Goal: Task Accomplishment & Management: Complete application form

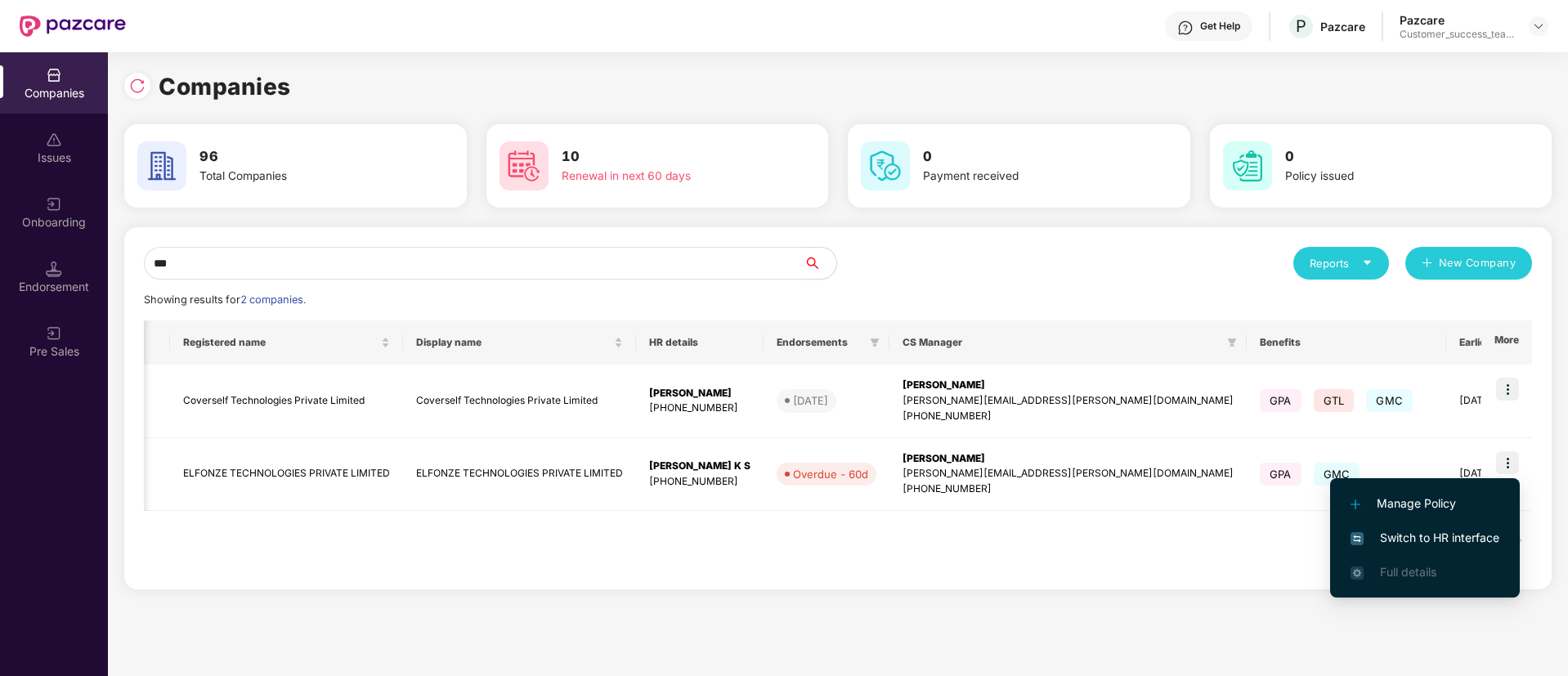
scroll to position [0, 190]
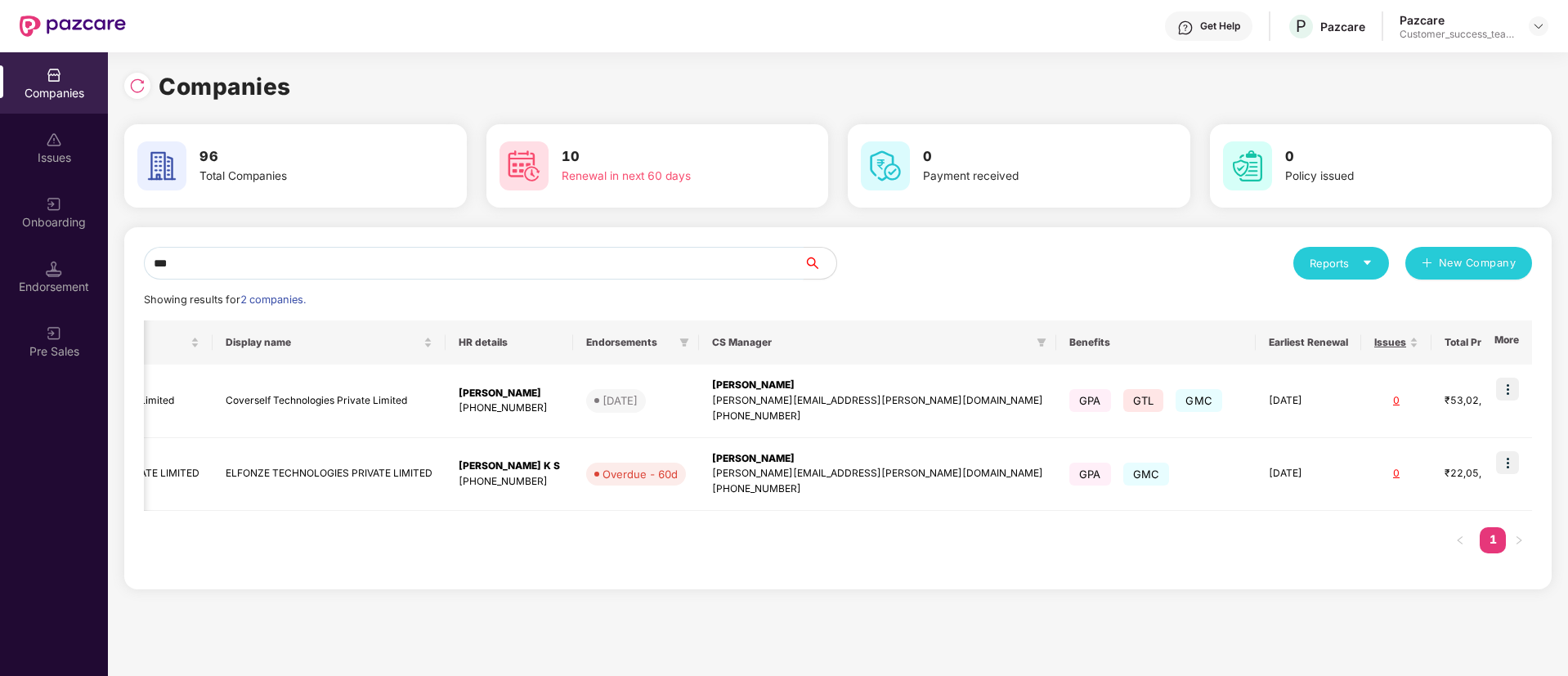
drag, startPoint x: 411, startPoint y: 272, endPoint x: 18, endPoint y: 308, distance: 394.6
click at [18, 308] on div "Companies Issues Onboarding Endorsement Pre Sales Companies 96 Total Companies …" at bounding box center [784, 364] width 1568 height 624
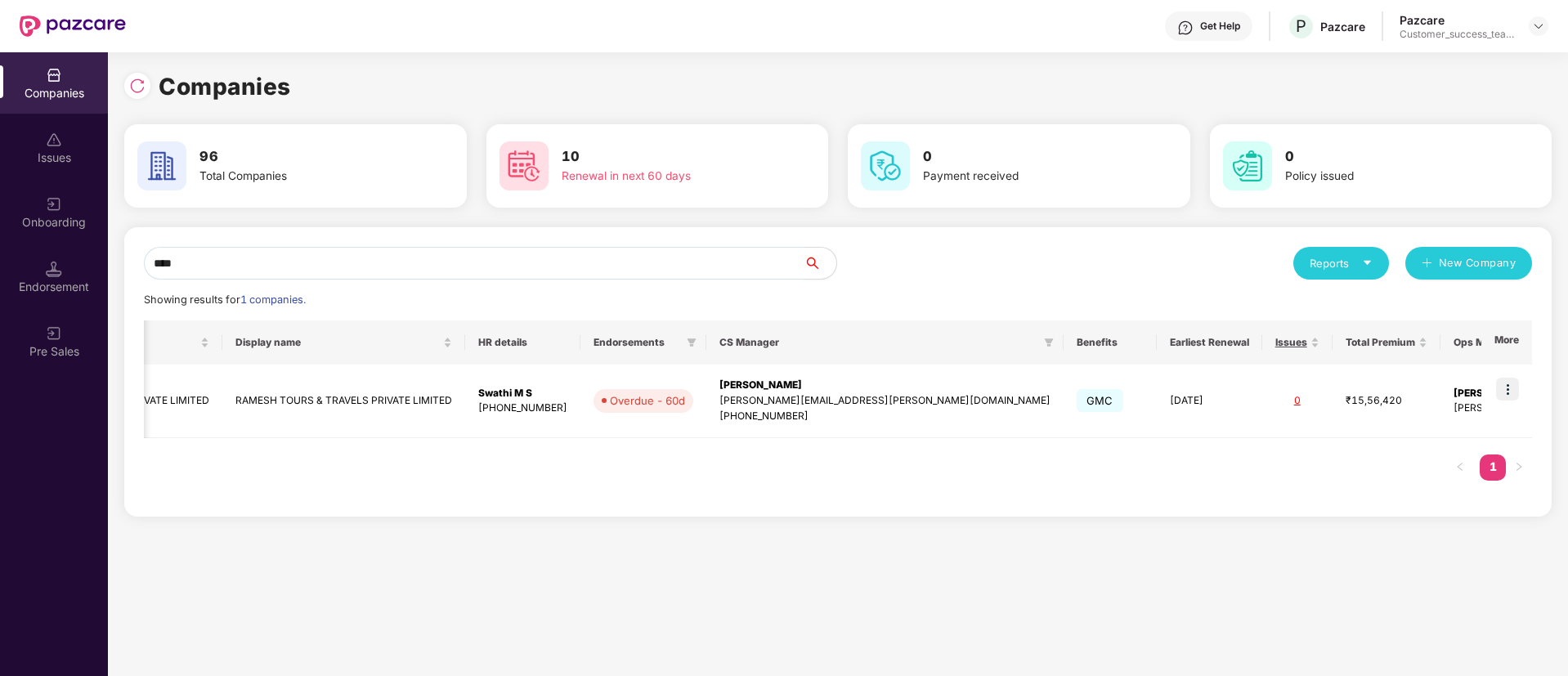
scroll to position [0, 103]
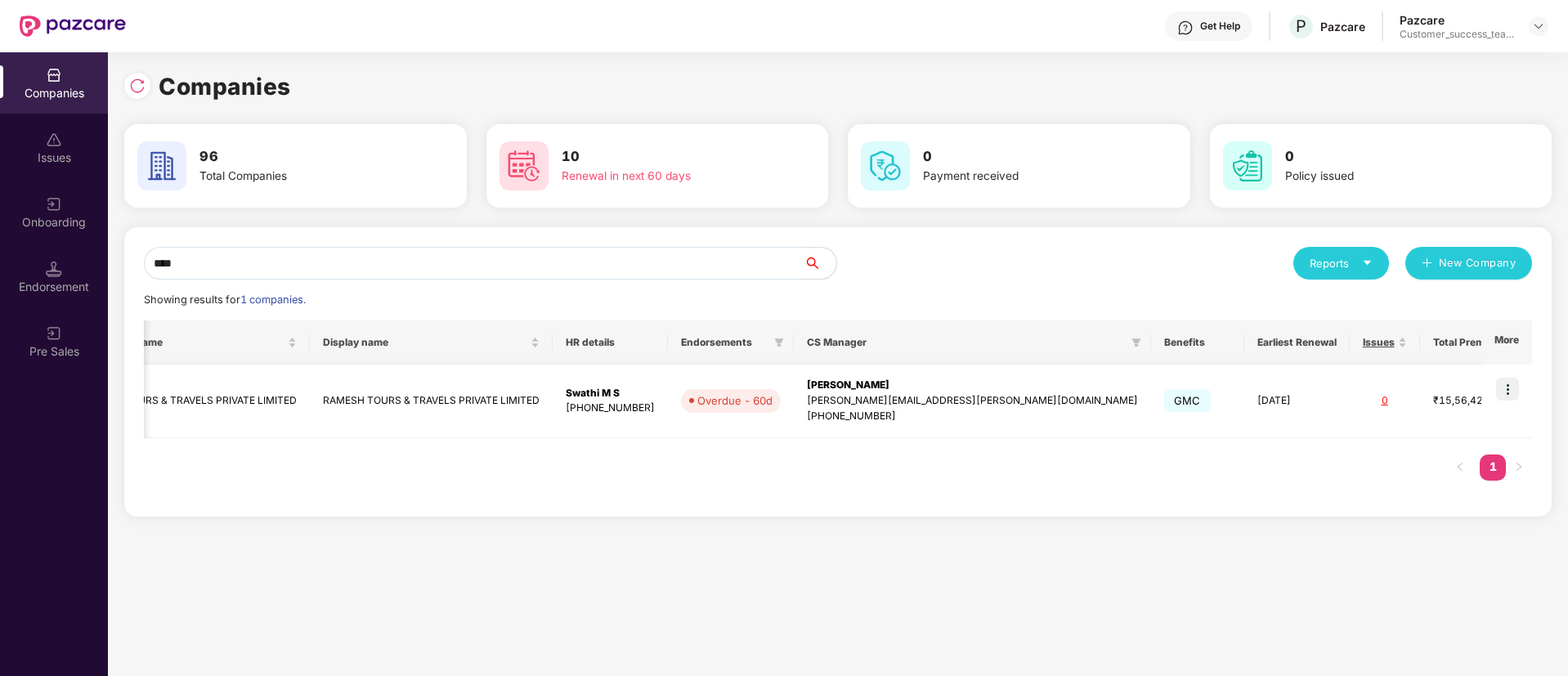
type input "****"
click at [1518, 391] on img at bounding box center [1507, 389] width 23 height 23
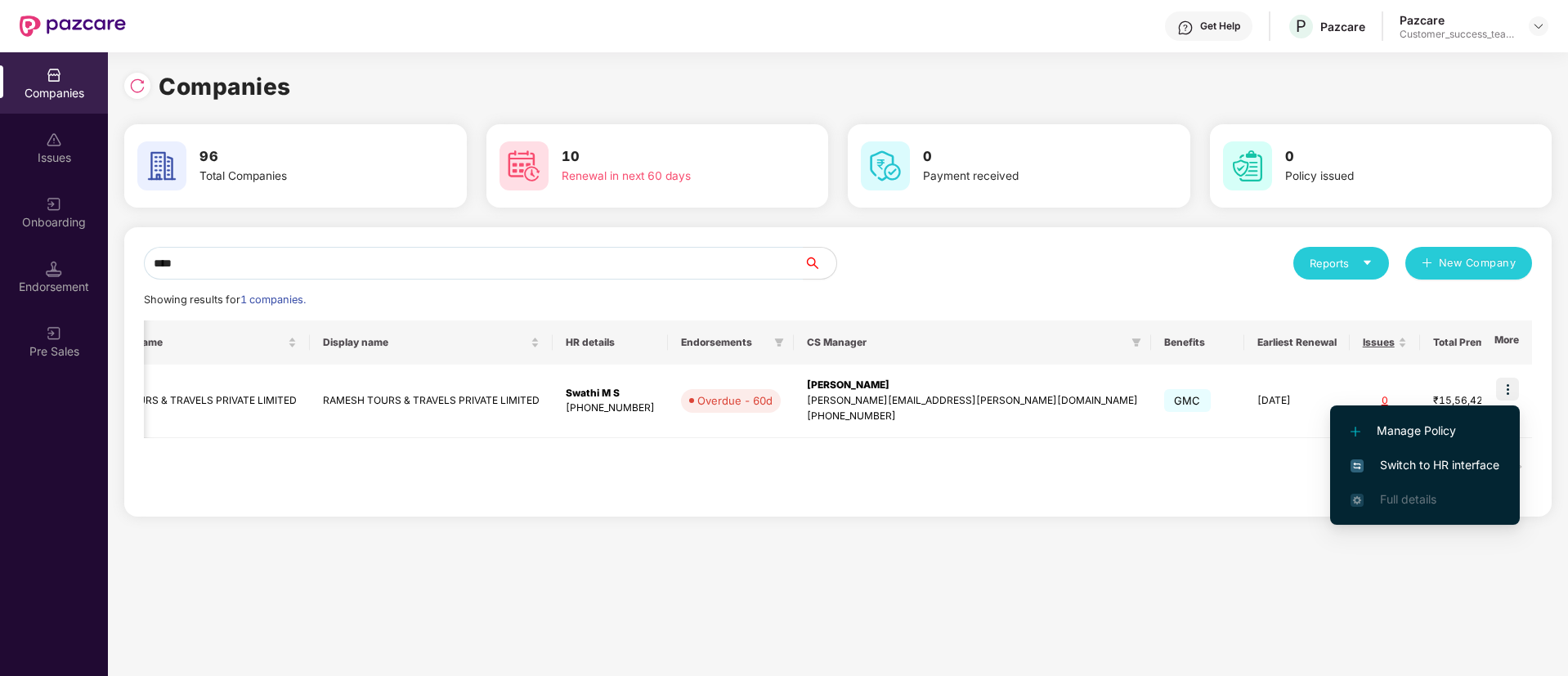
click at [1444, 452] on li "Switch to HR interface" at bounding box center [1425, 466] width 189 height 34
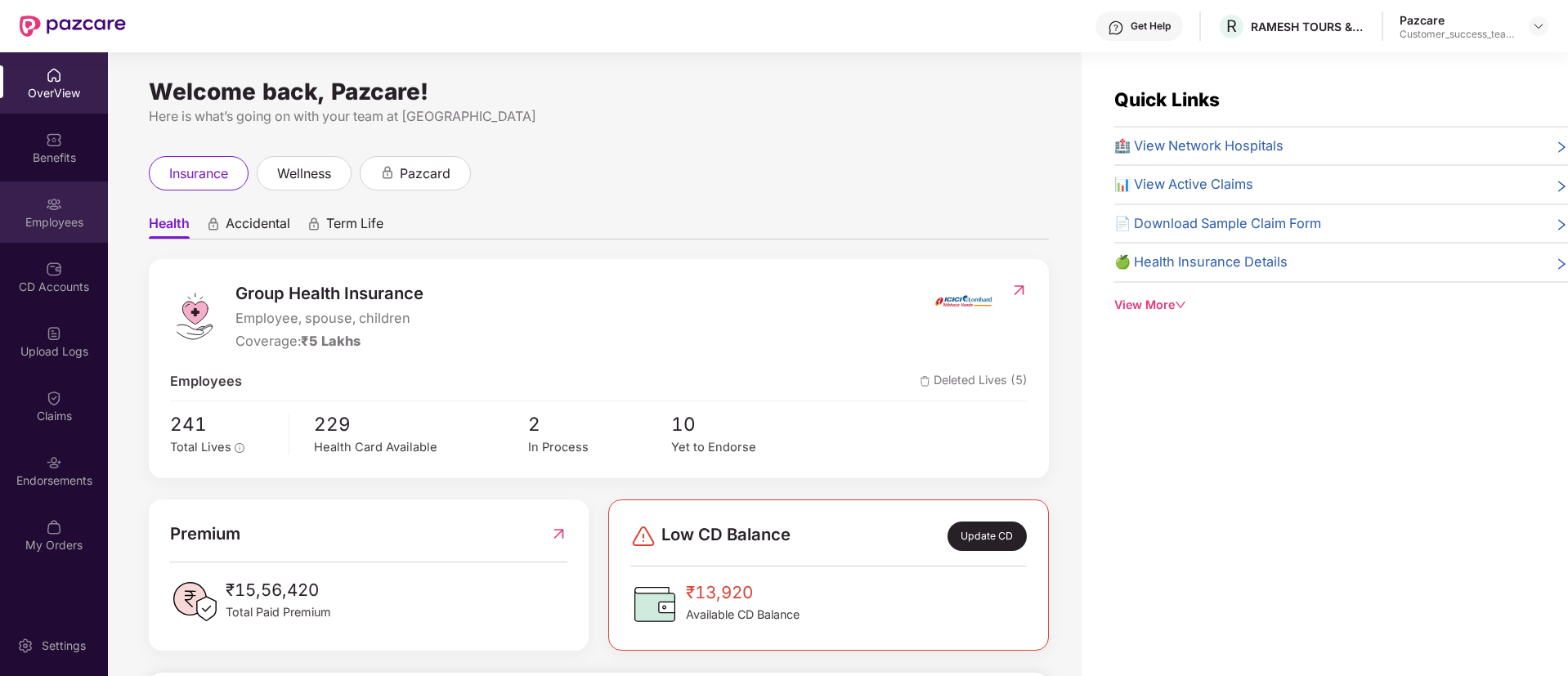
click at [79, 221] on div "Employees" at bounding box center [54, 222] width 108 height 16
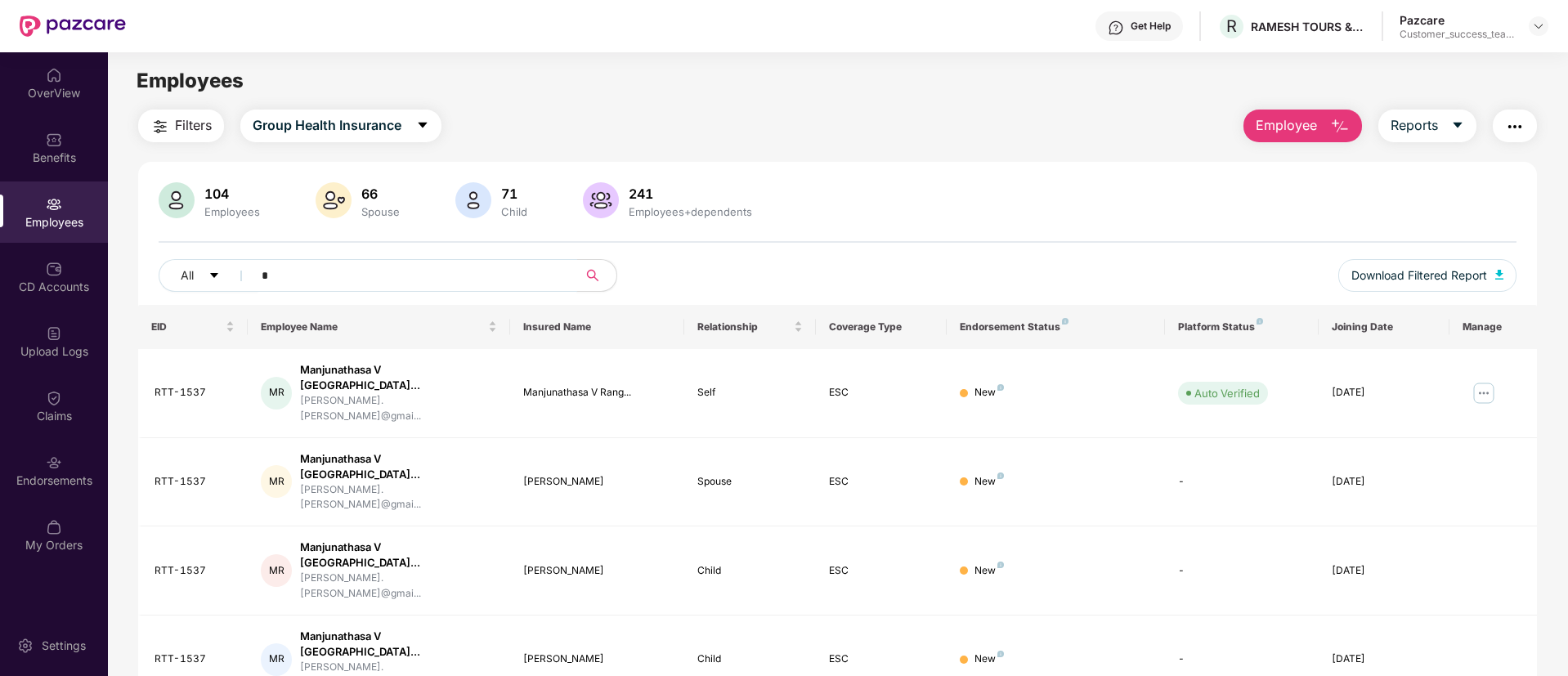
click at [276, 267] on input "*" at bounding box center [408, 275] width 293 height 24
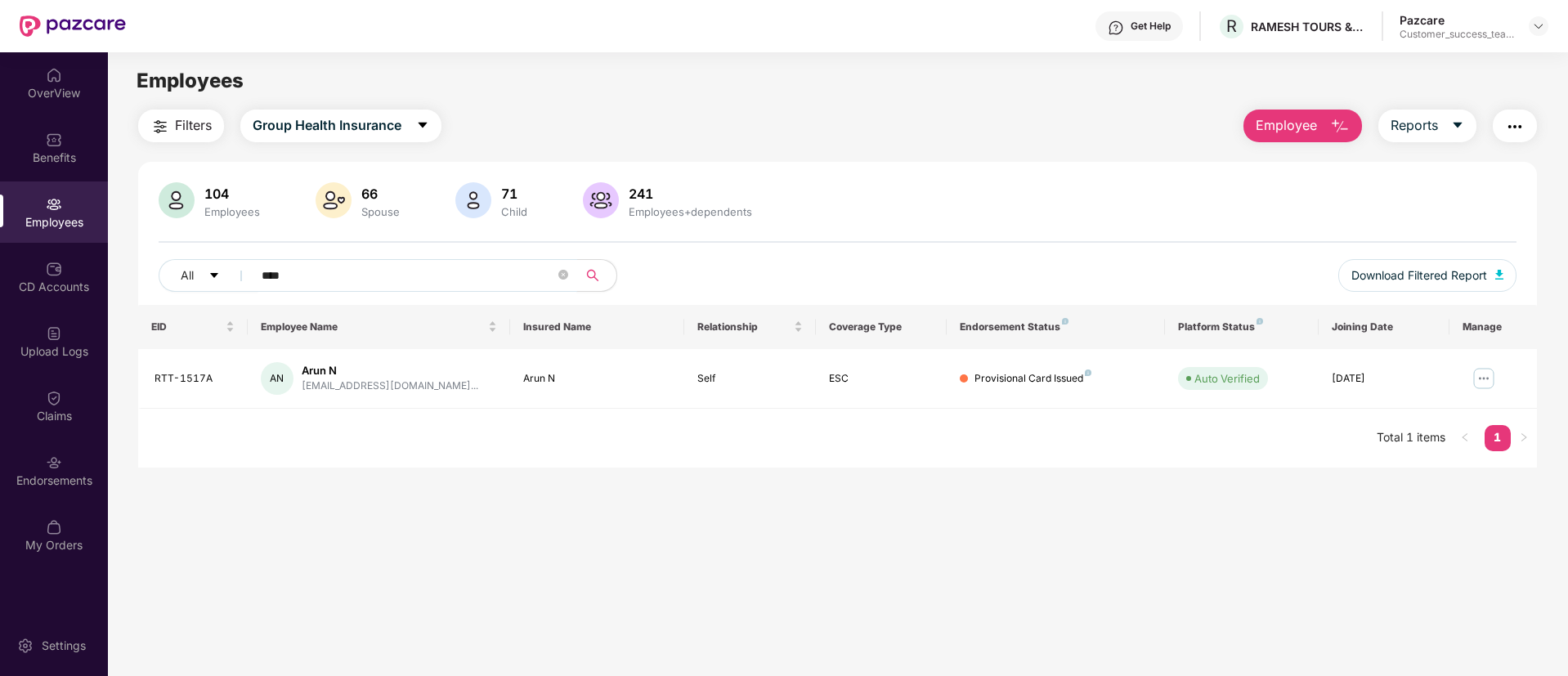
type input "****"
click at [1503, 136] on button "button" at bounding box center [1514, 125] width 44 height 32
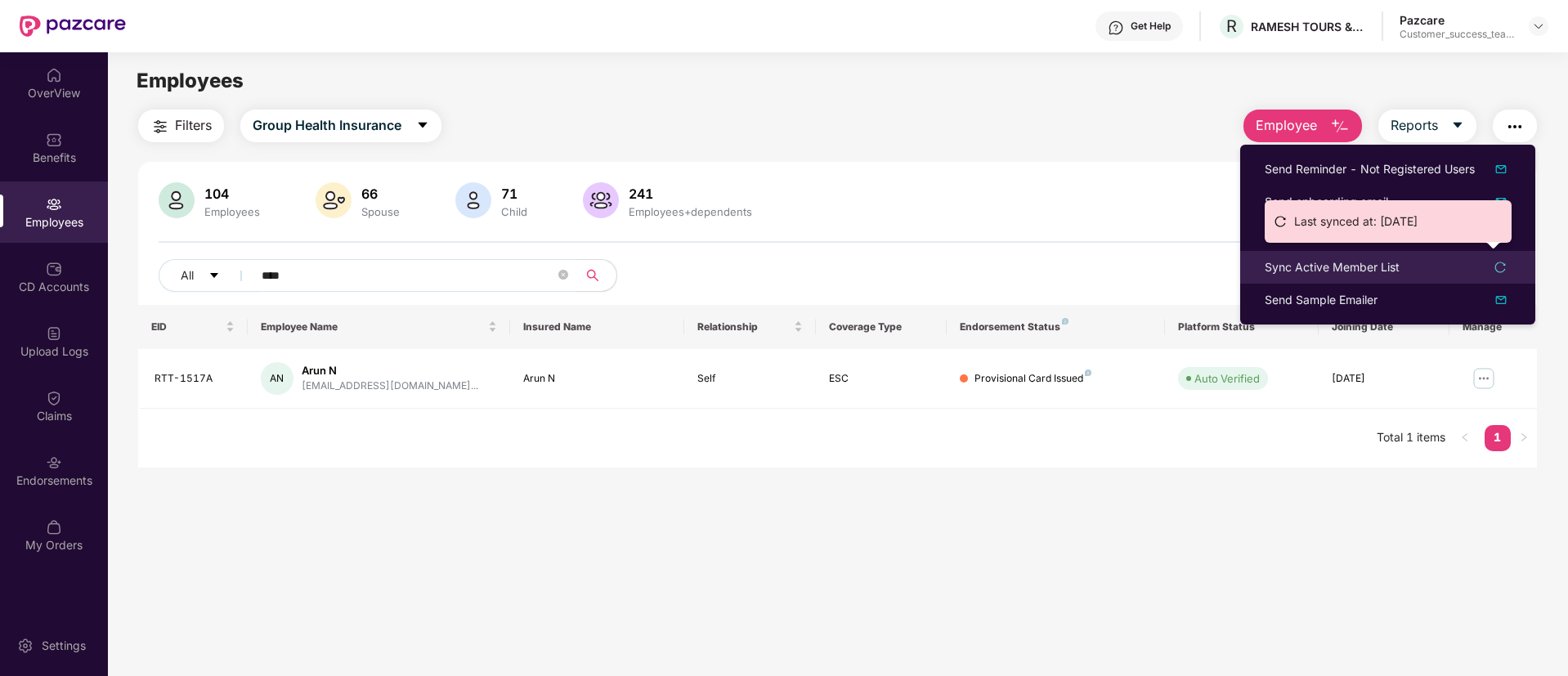
click at [1369, 265] on div "Sync Active Member List" at bounding box center [1333, 267] width 135 height 18
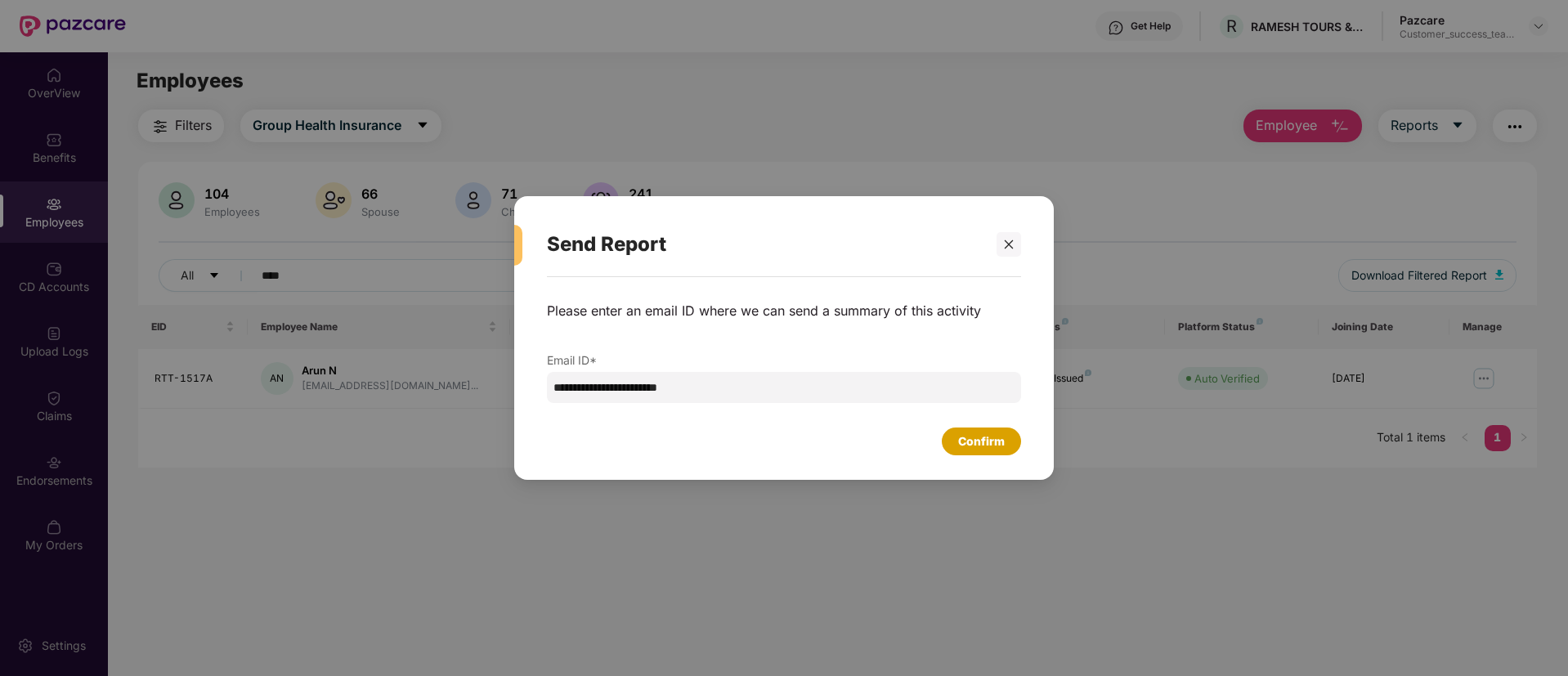
click at [1004, 449] on div "Confirm" at bounding box center [982, 441] width 47 height 18
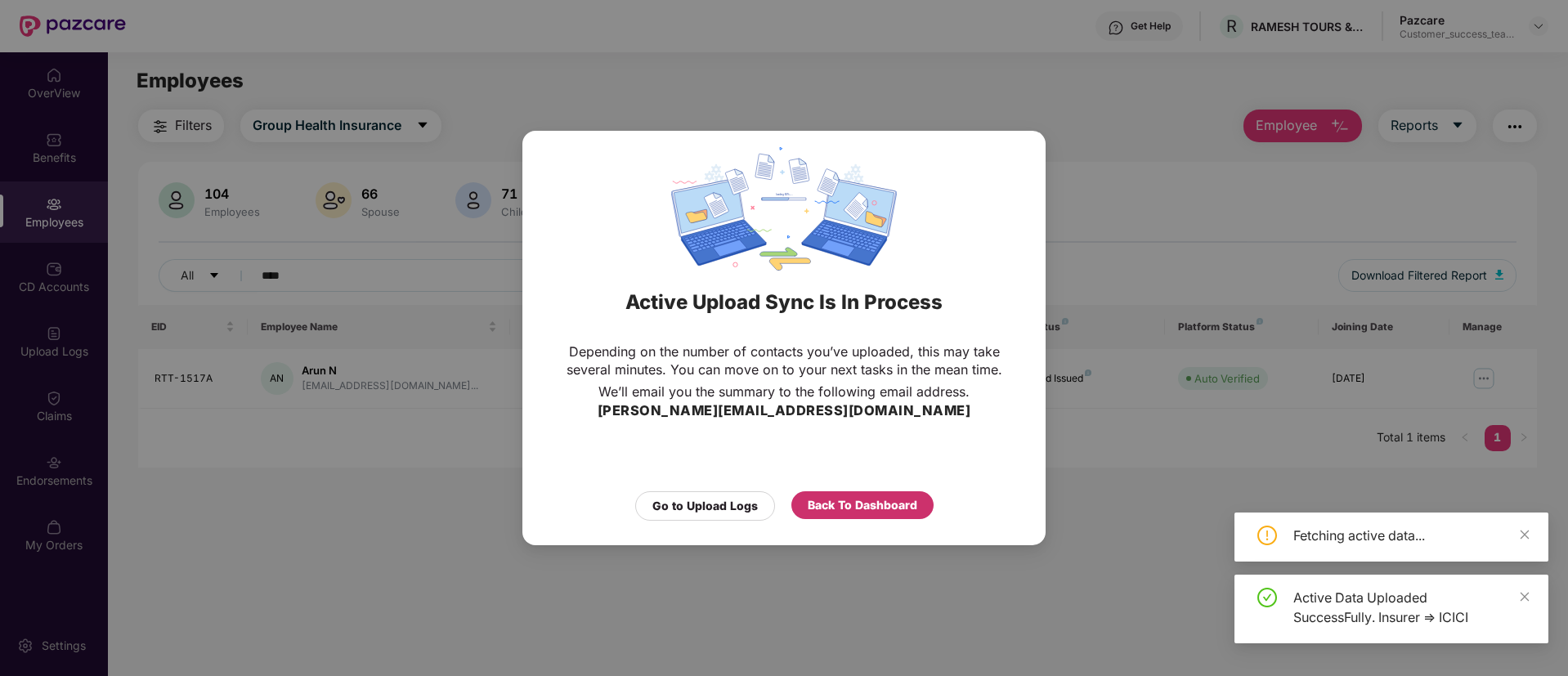
click at [831, 503] on div "Back To Dashboard" at bounding box center [862, 505] width 109 height 18
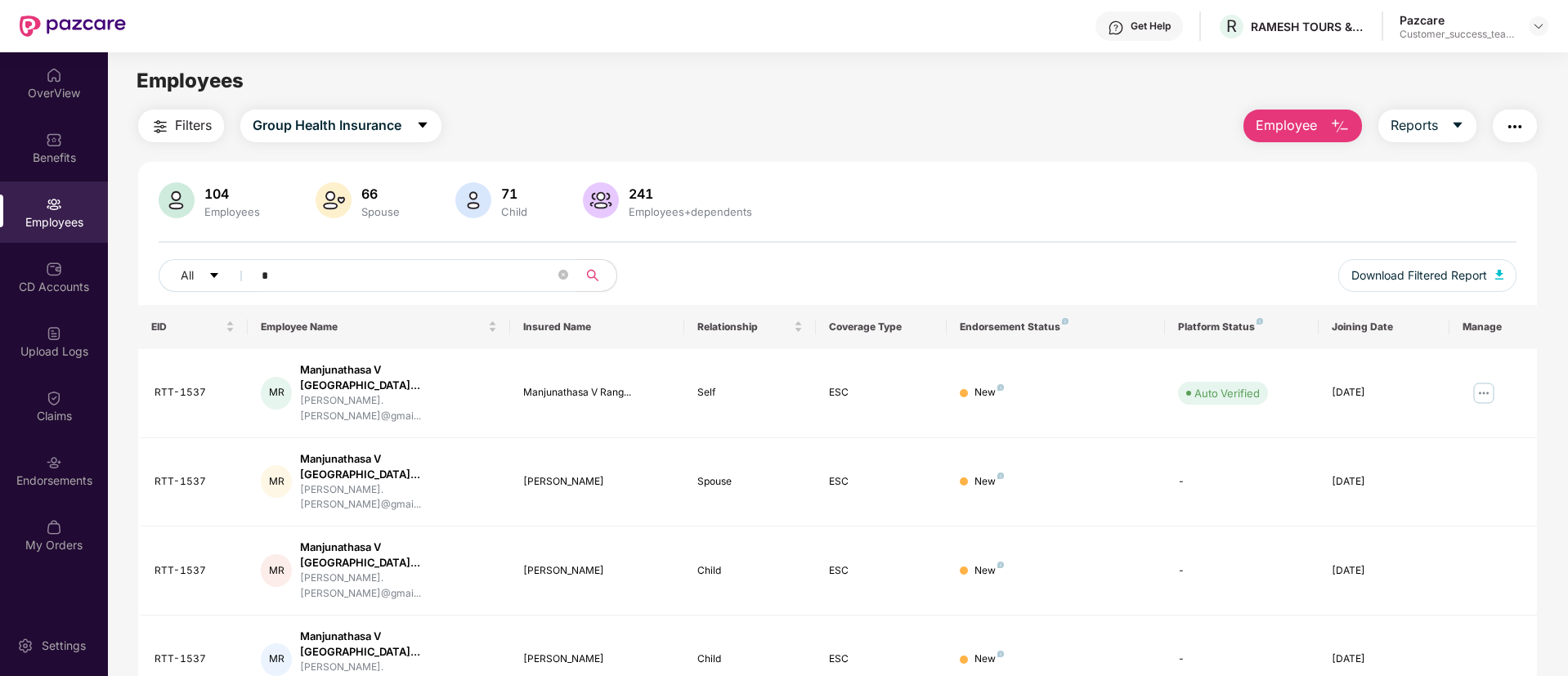
click at [402, 264] on input "*" at bounding box center [408, 275] width 293 height 24
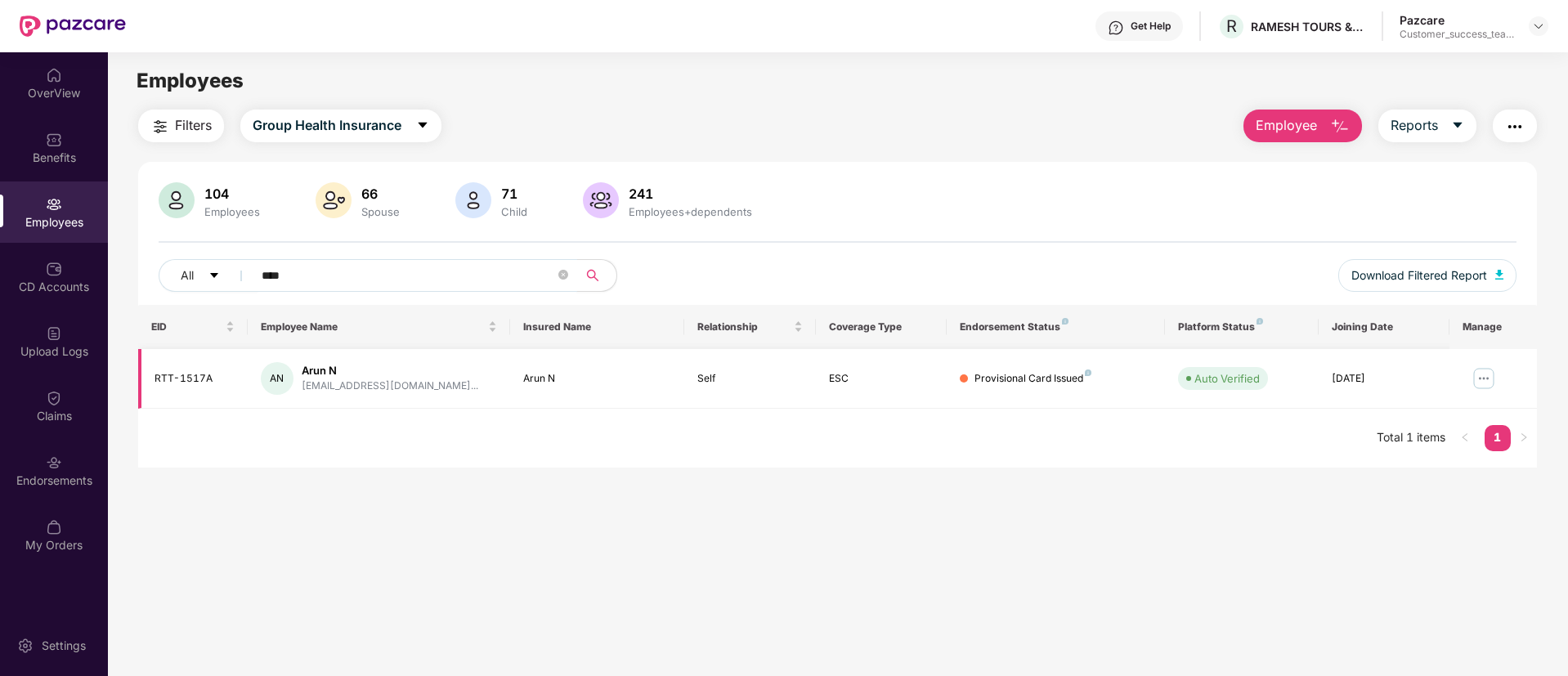
type input "****"
click at [1482, 379] on img at bounding box center [1483, 378] width 26 height 26
drag, startPoint x: 211, startPoint y: 379, endPoint x: 151, endPoint y: 373, distance: 60.3
click at [151, 373] on td "RTT-1517A" at bounding box center [192, 379] width 109 height 60
copy div "RTT-1517A"
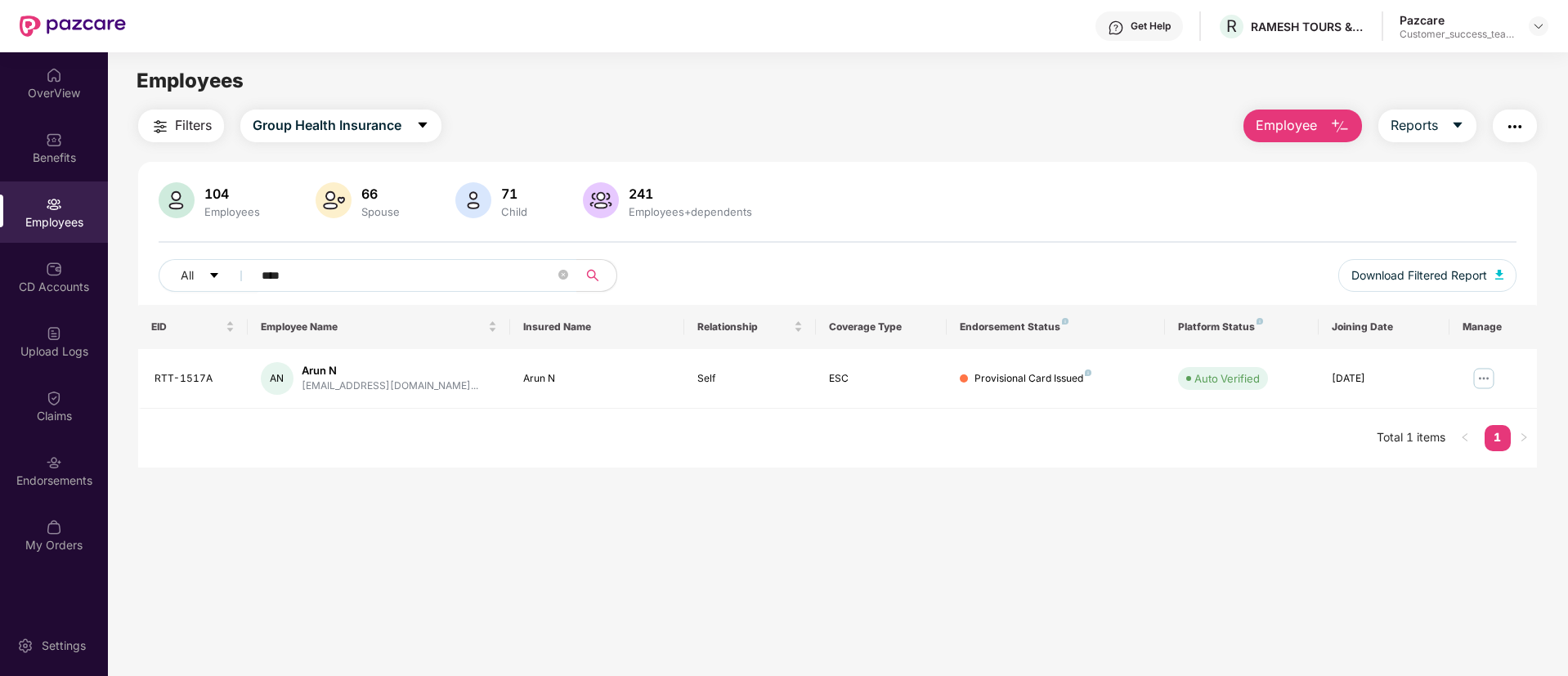
click at [1425, 517] on main "Employees Filters Group Health Insurance Employee Reports 104 Employees 66 Spou…" at bounding box center [837, 390] width 1459 height 676
click at [72, 144] on div "Benefits" at bounding box center [54, 148] width 108 height 61
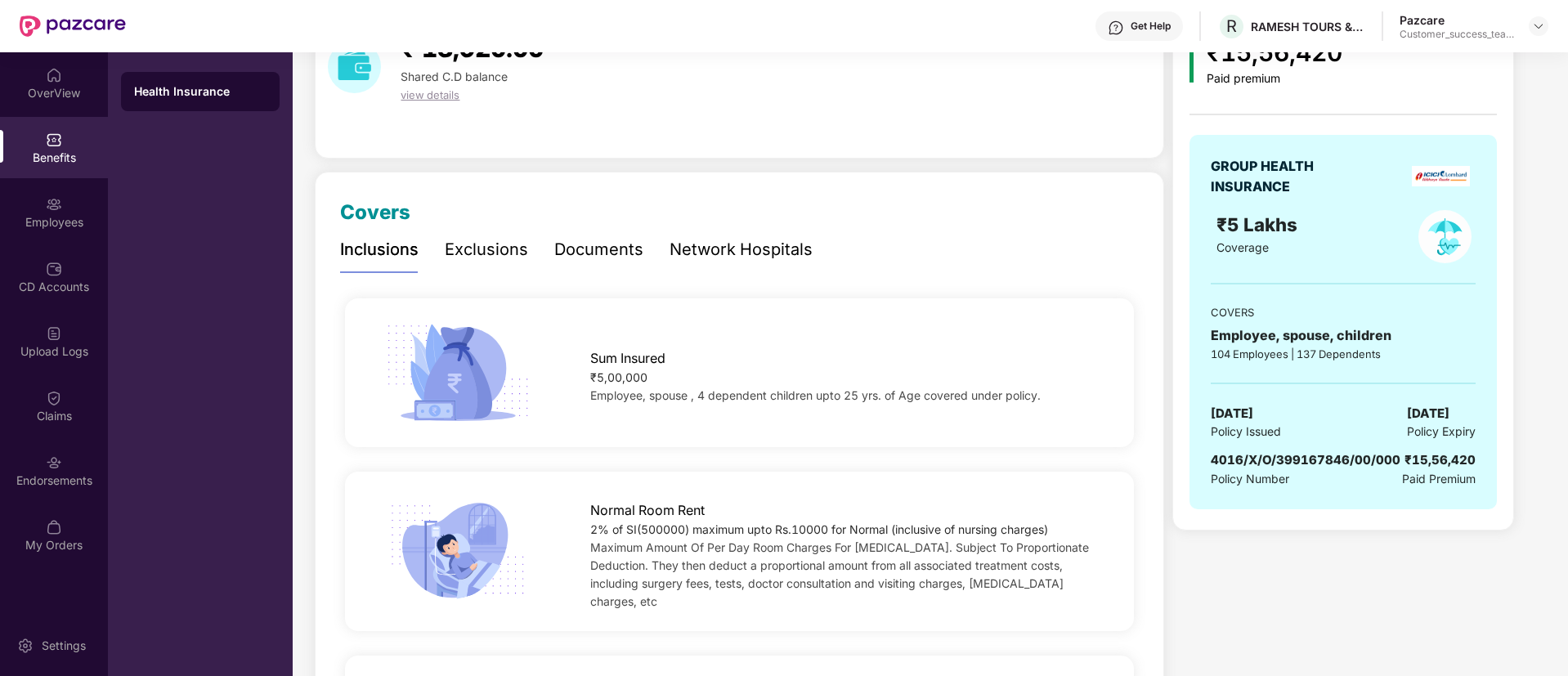
scroll to position [147, 0]
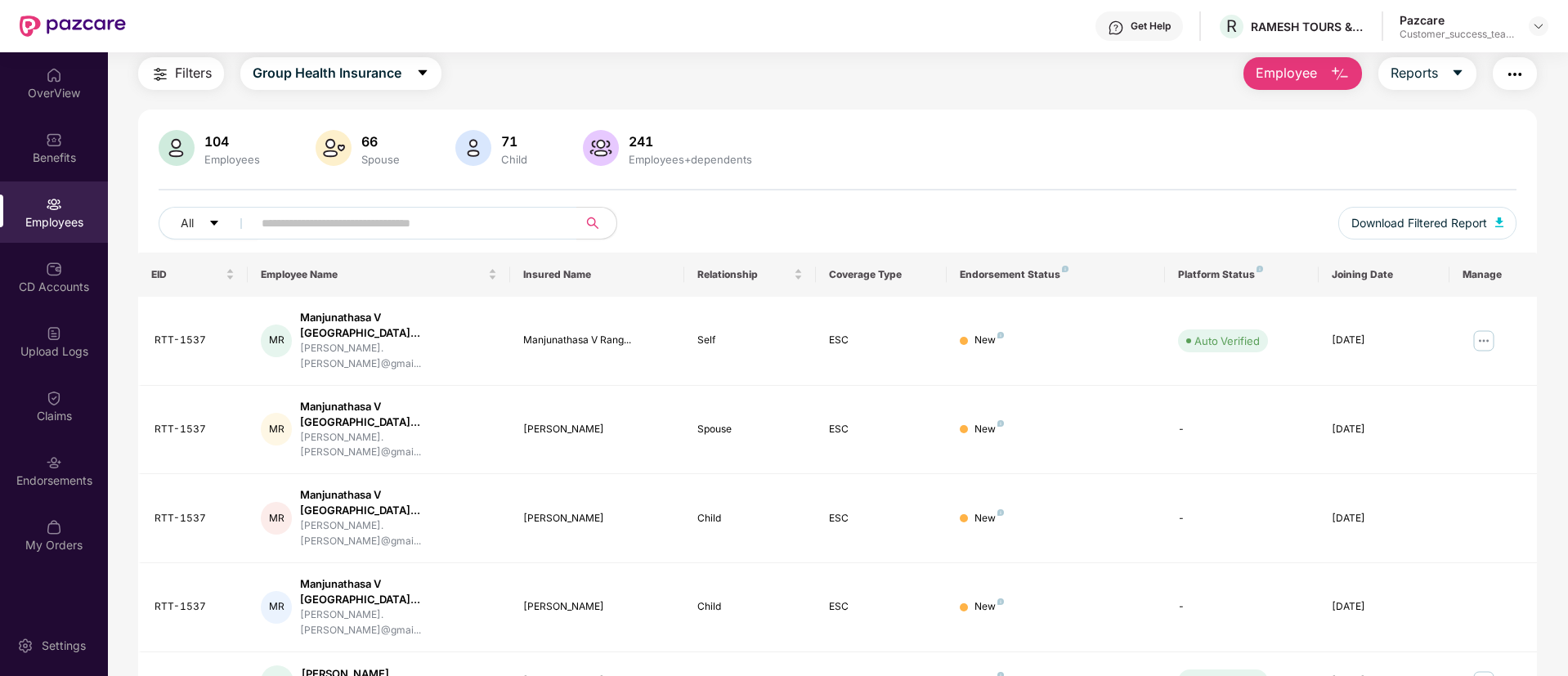
scroll to position [147, 0]
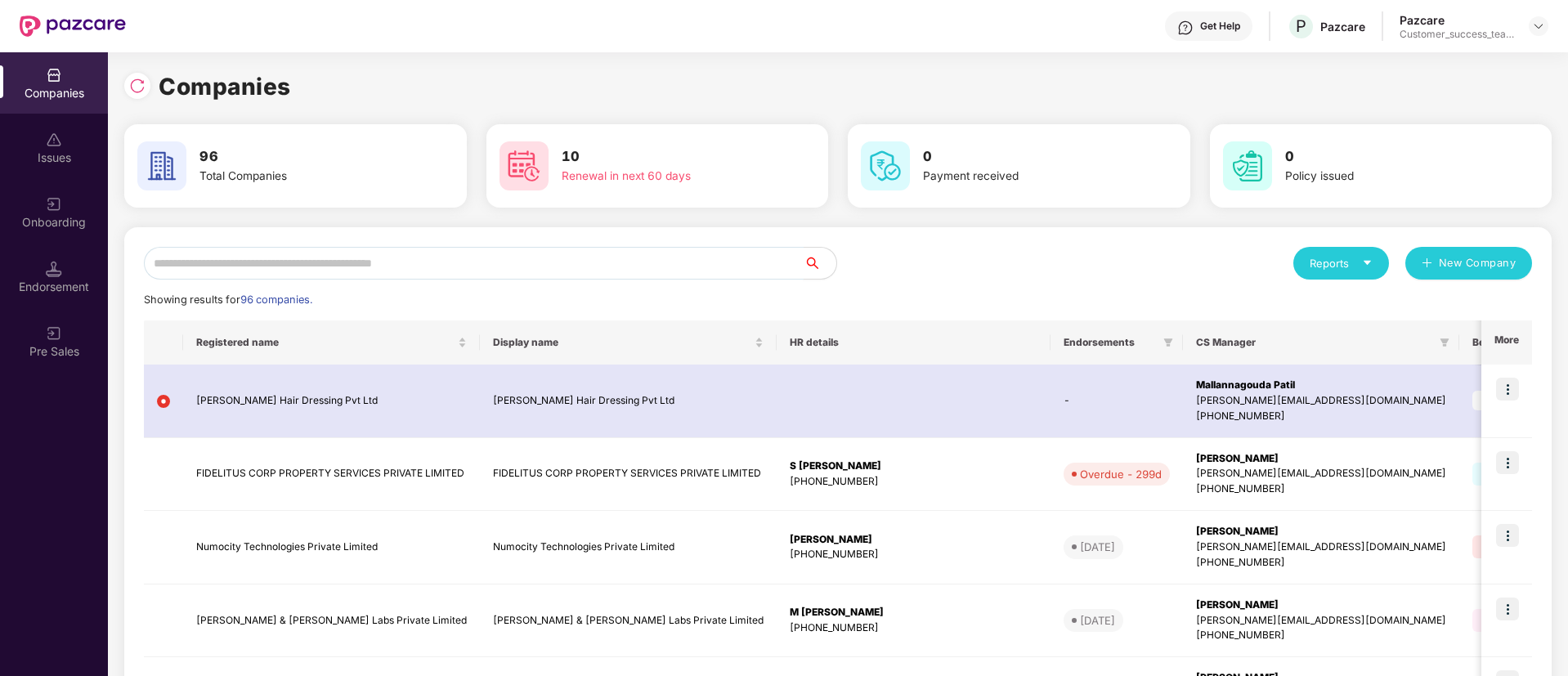
click at [320, 273] on input "text" at bounding box center [473, 264] width 659 height 32
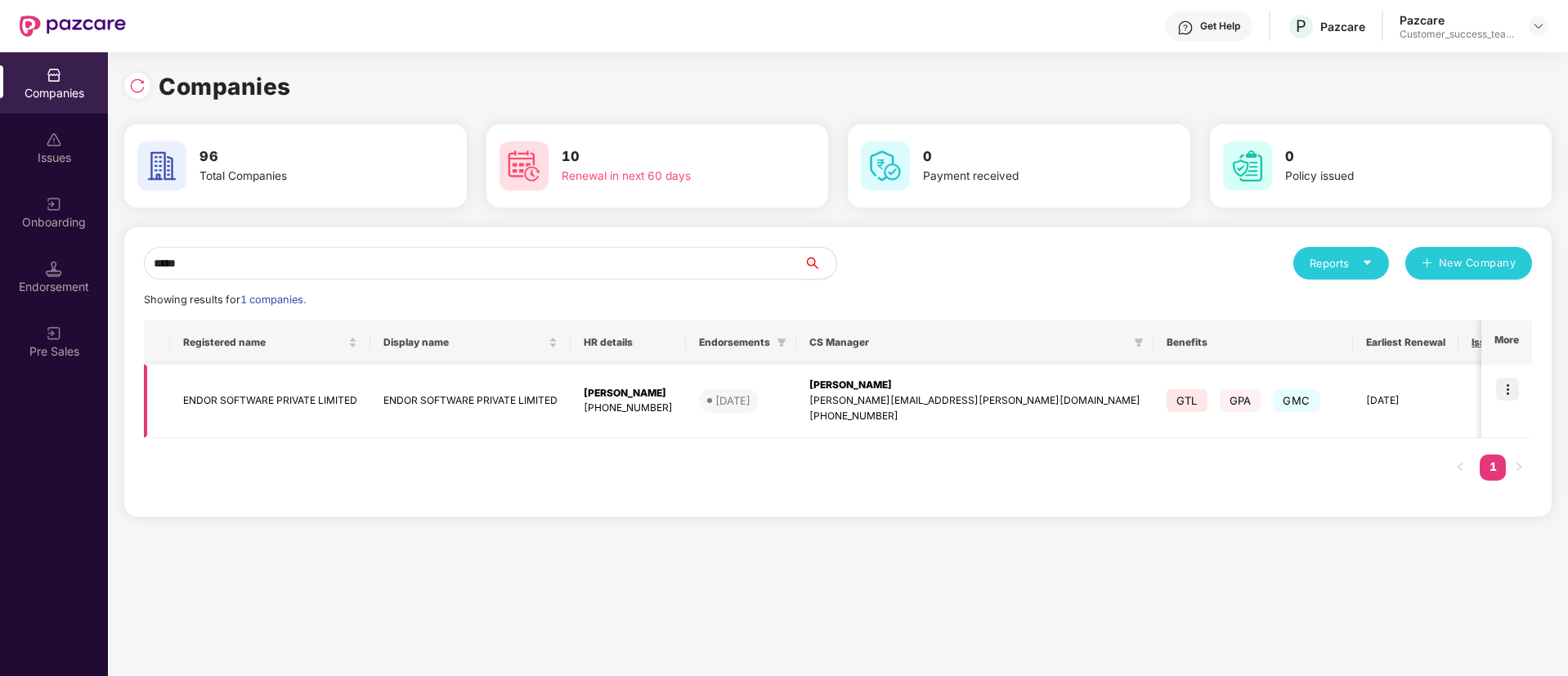
type input "*****"
click at [1509, 394] on img at bounding box center [1507, 389] width 23 height 23
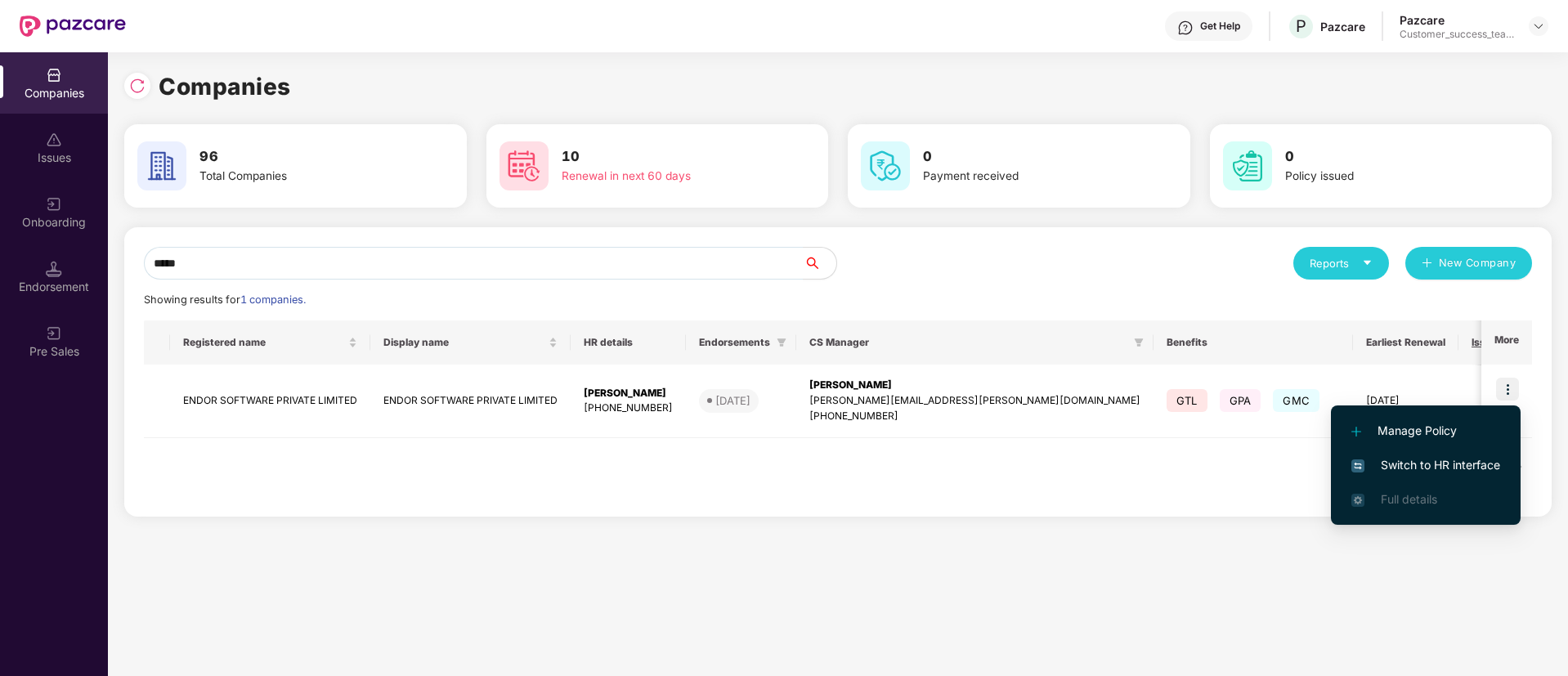
click at [1388, 463] on span "Switch to HR interface" at bounding box center [1425, 466] width 149 height 18
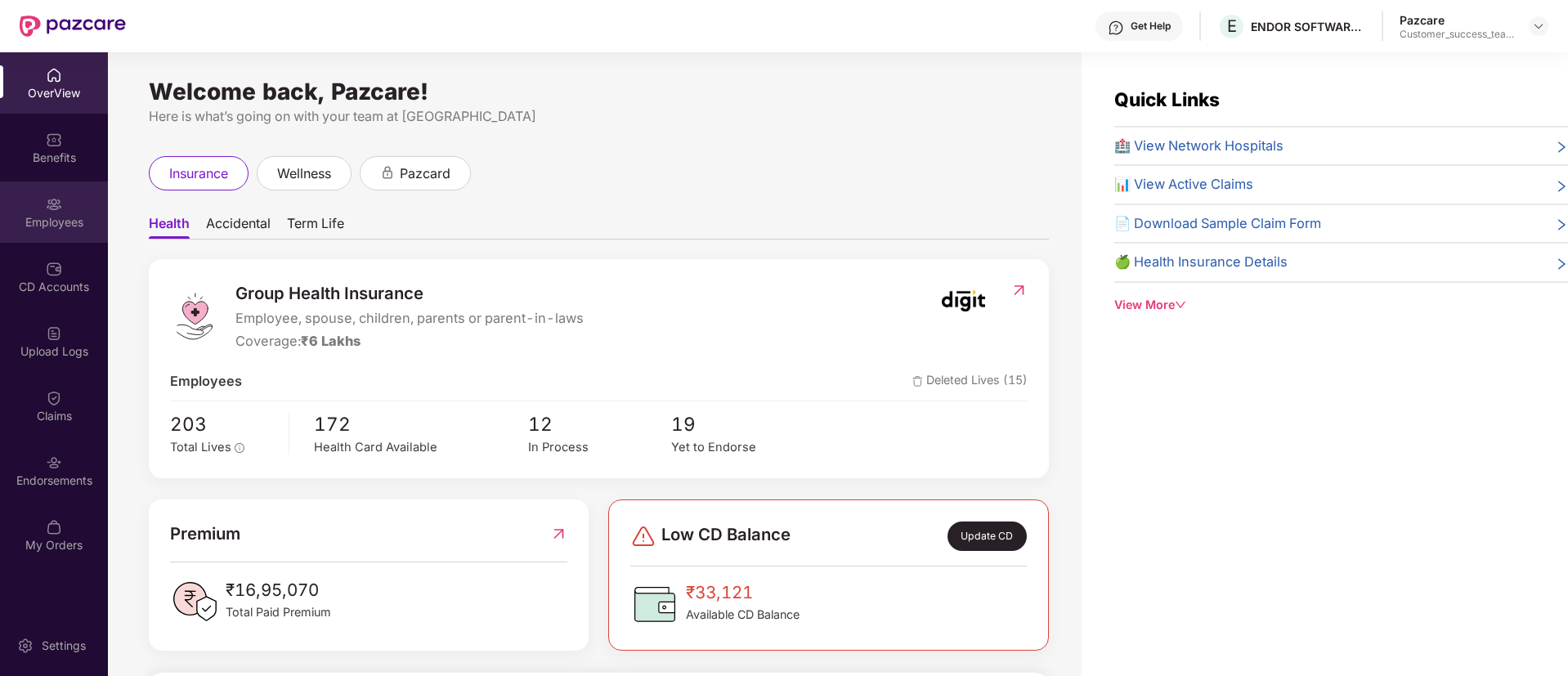
click at [88, 218] on div "Employees" at bounding box center [54, 222] width 108 height 16
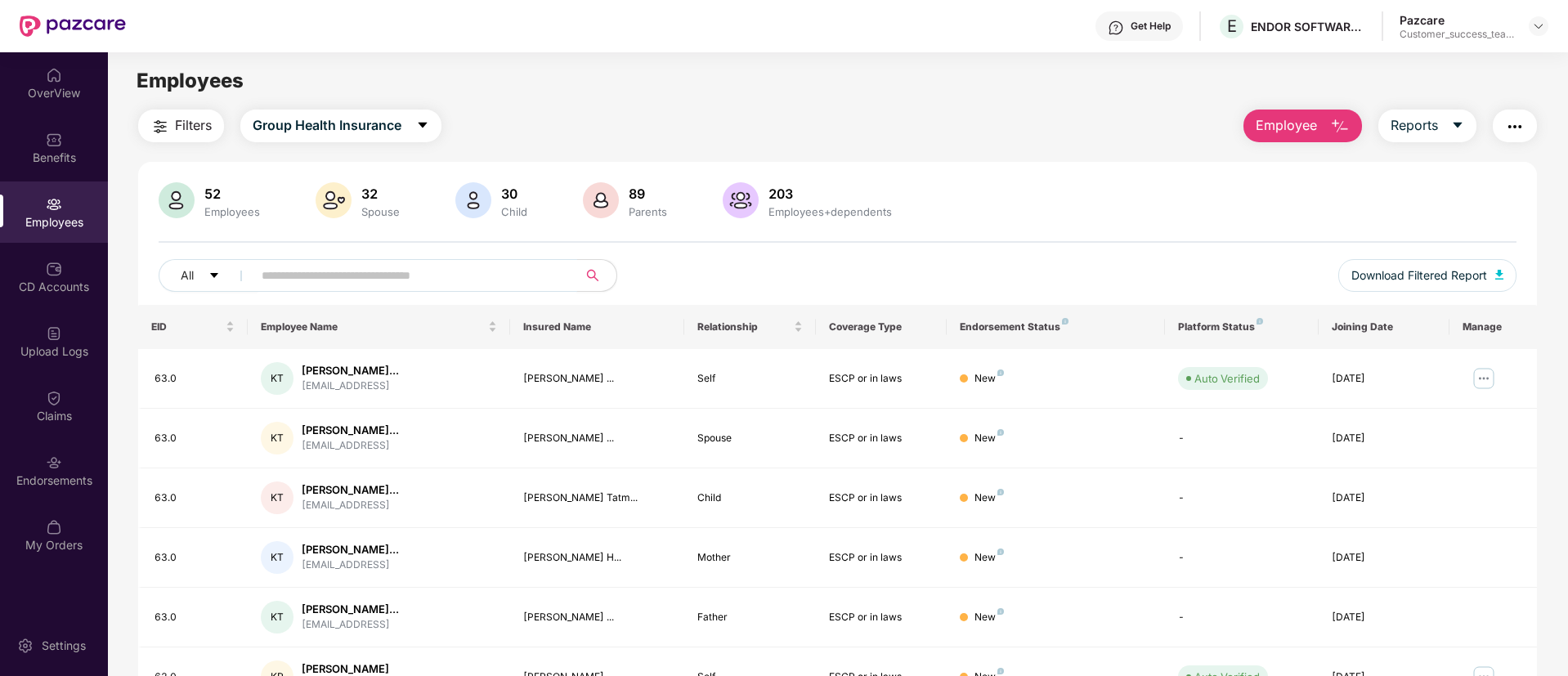
click at [333, 276] on input "text" at bounding box center [408, 275] width 293 height 24
paste input "**********"
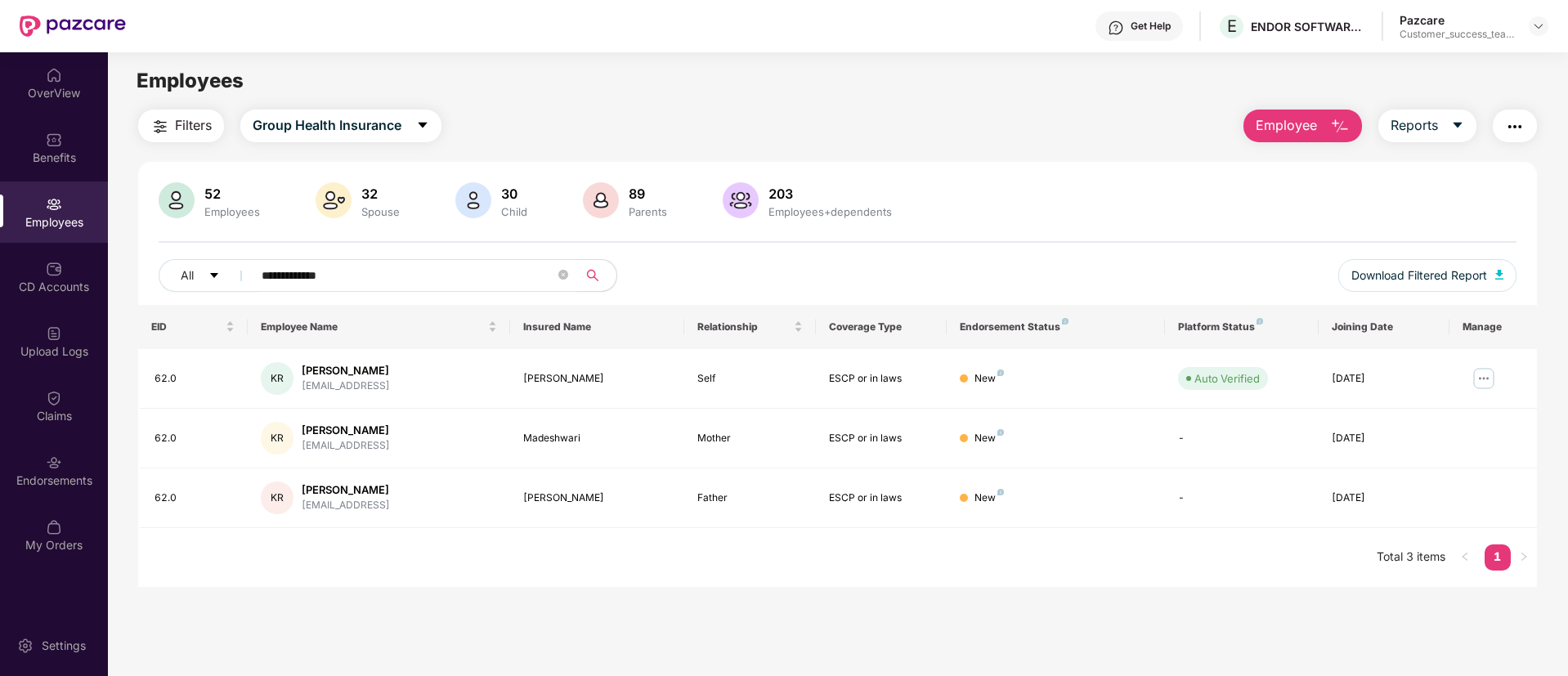
type input "**********"
drag, startPoint x: 442, startPoint y: 270, endPoint x: 0, endPoint y: 274, distance: 442.0
click at [0, 274] on div "**********" at bounding box center [784, 364] width 1568 height 624
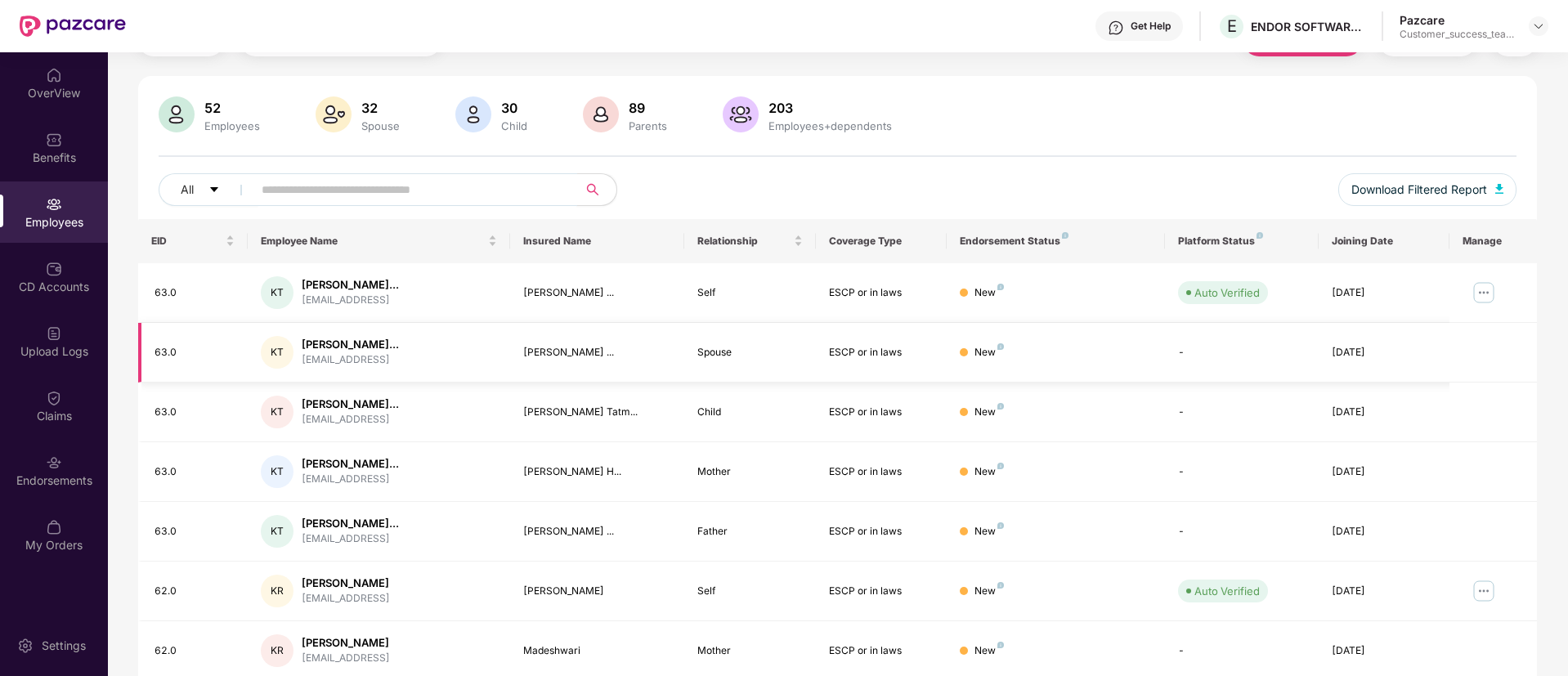
scroll to position [83, 0]
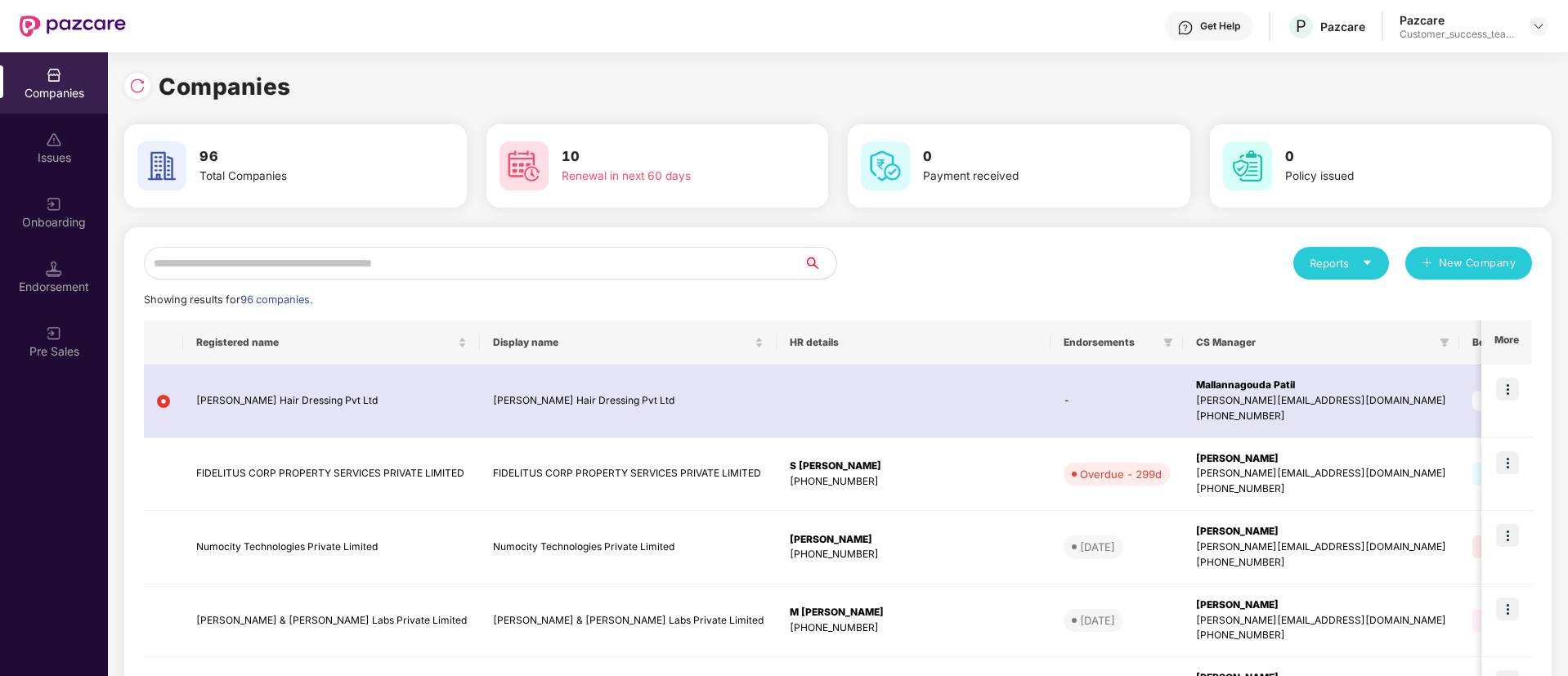
click at [315, 265] on input "text" at bounding box center [473, 264] width 659 height 32
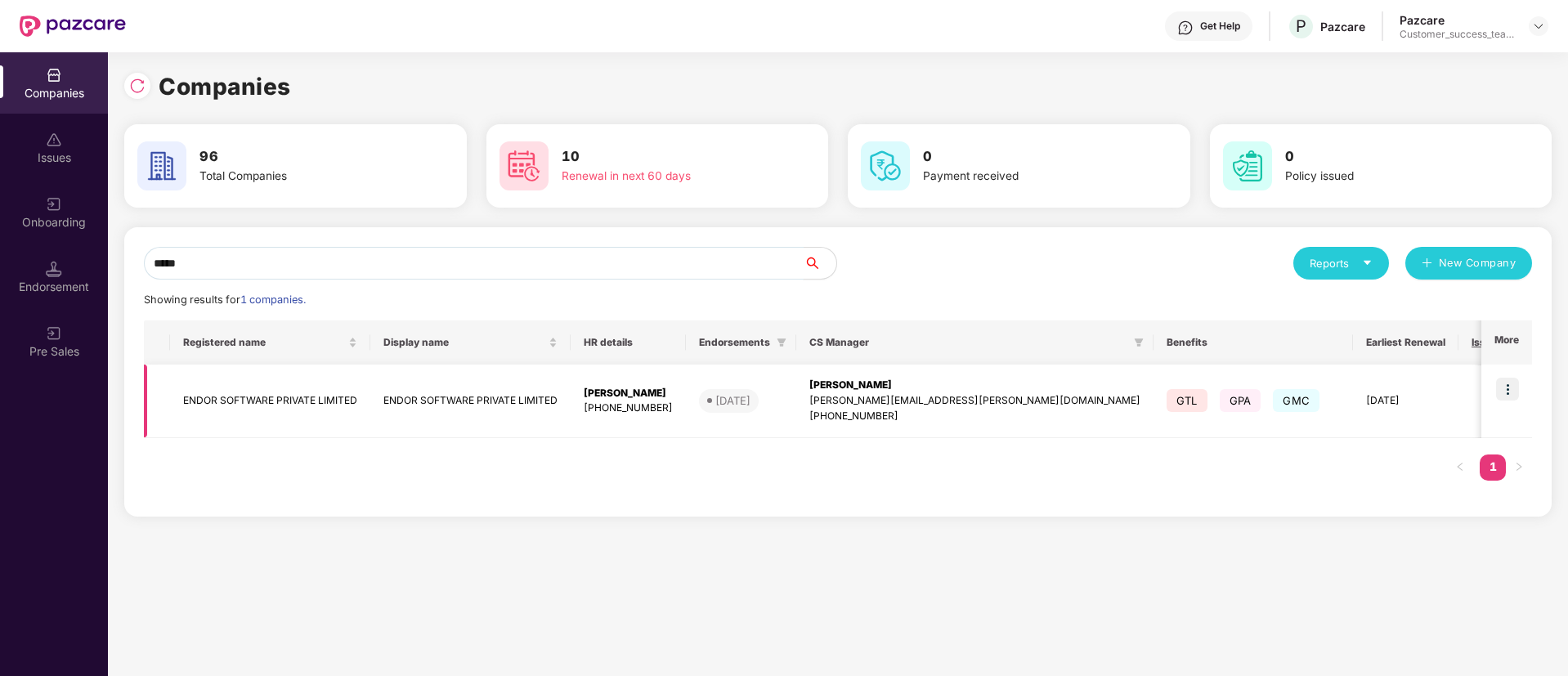
scroll to position [0, 115]
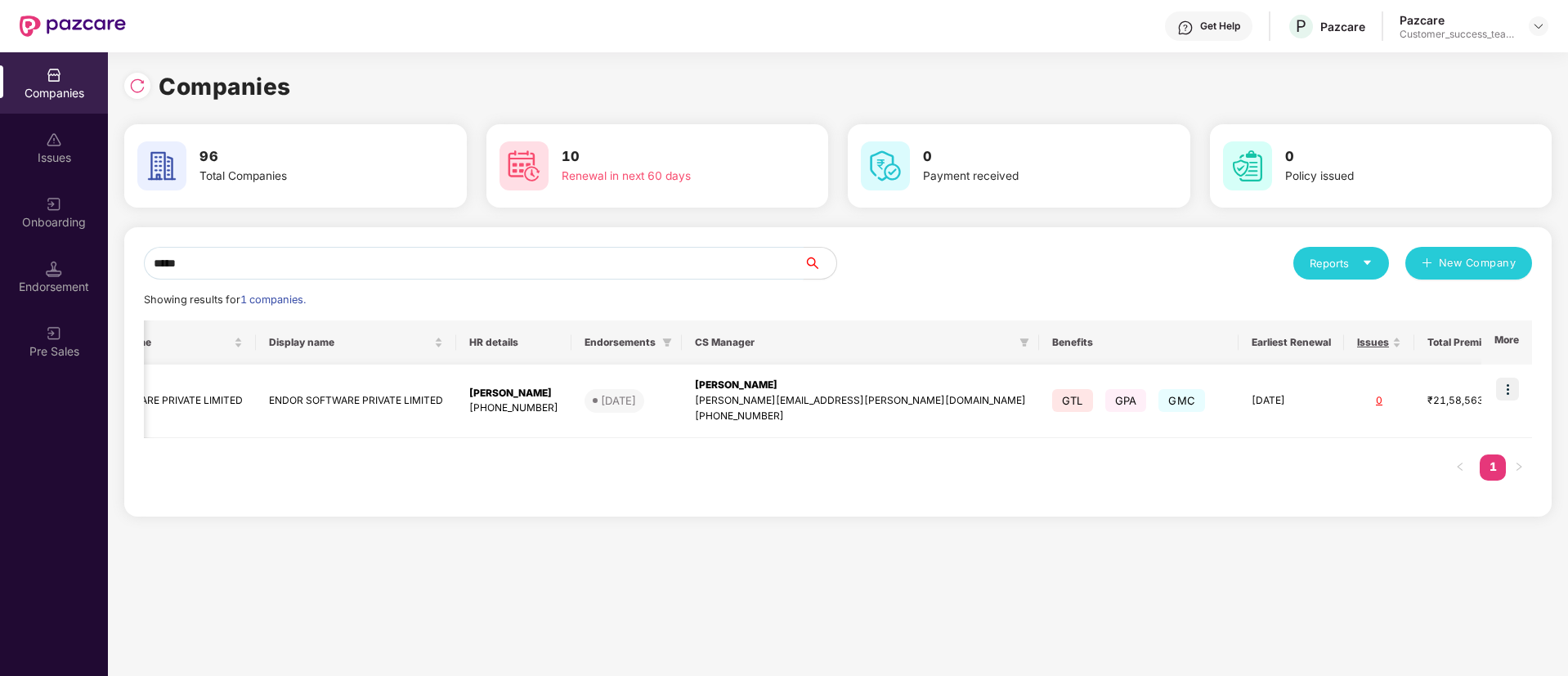
type input "*****"
click at [1509, 390] on img at bounding box center [1507, 389] width 23 height 23
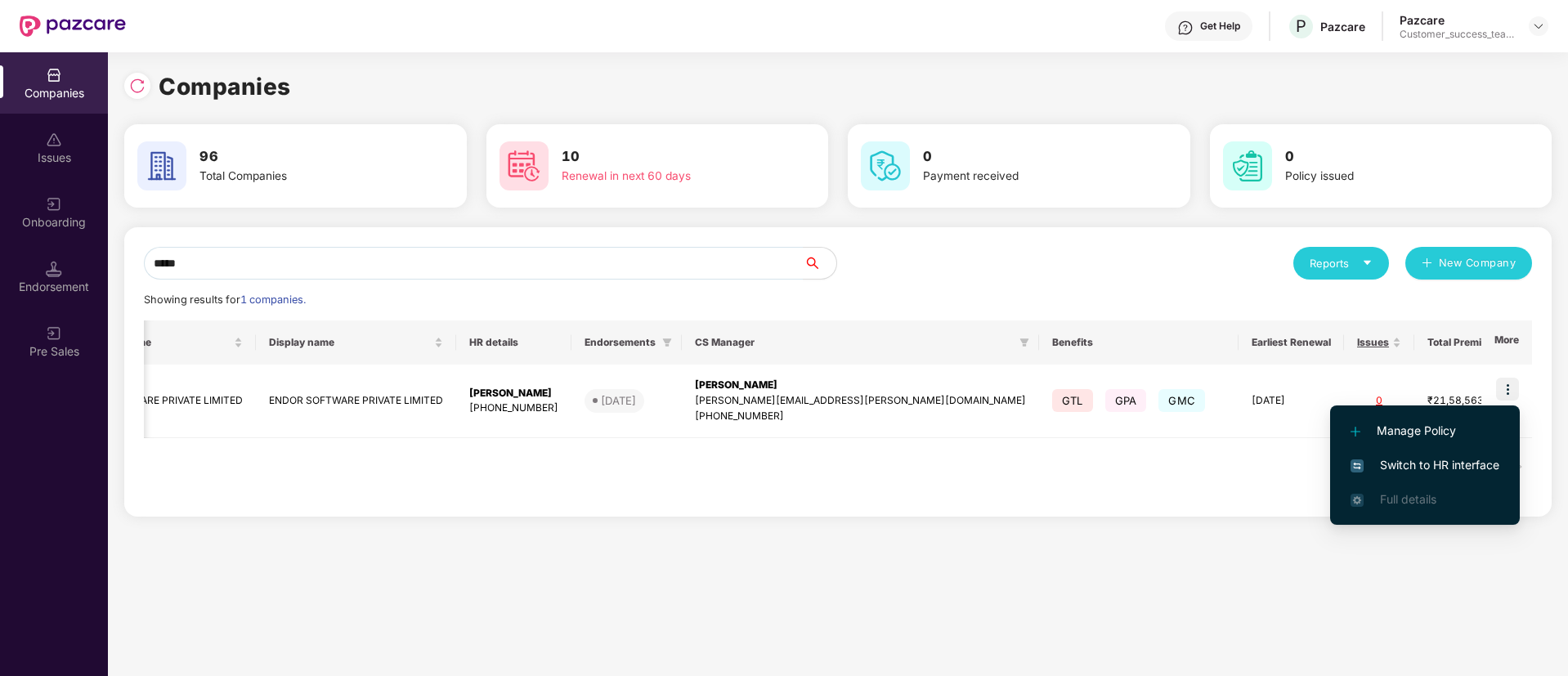
click at [1371, 454] on li "Switch to HR interface" at bounding box center [1425, 466] width 189 height 34
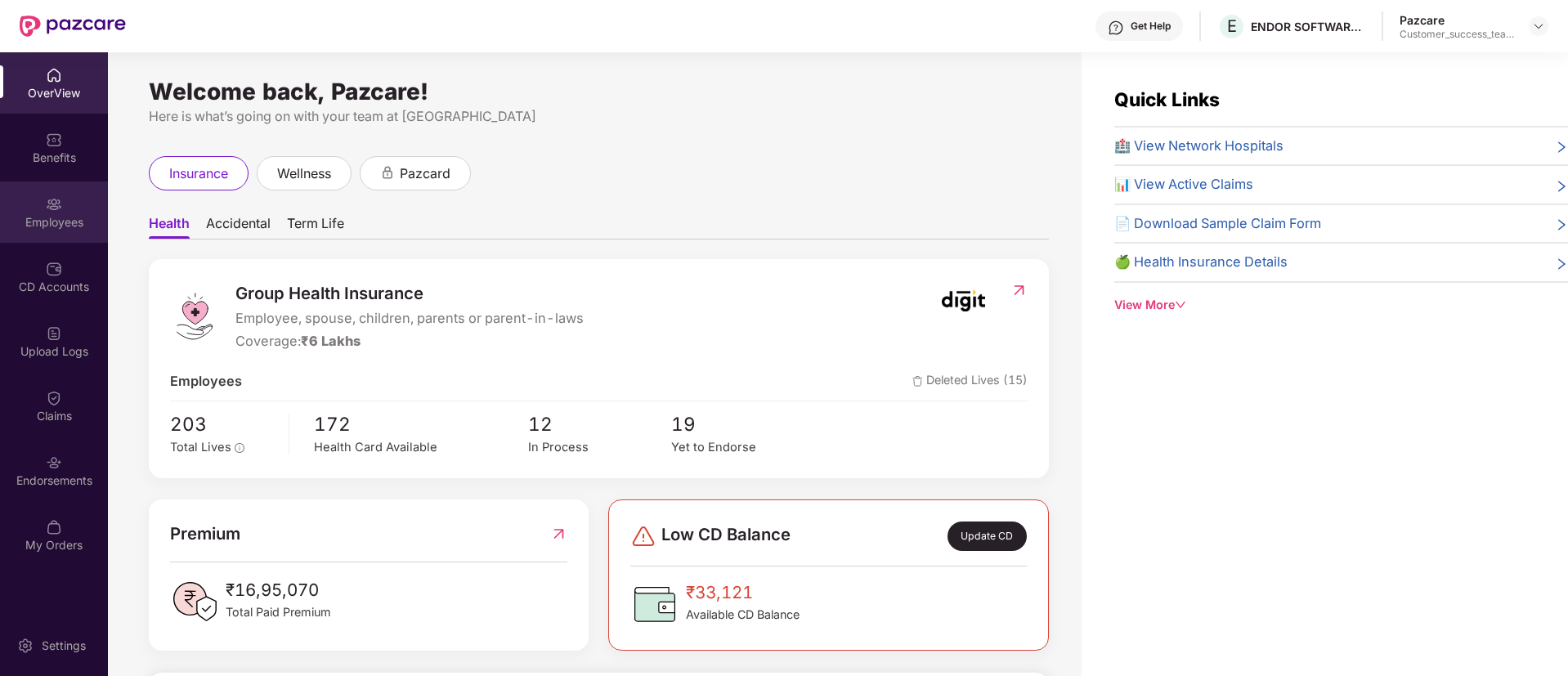
click at [59, 229] on div "Employees" at bounding box center [54, 222] width 108 height 16
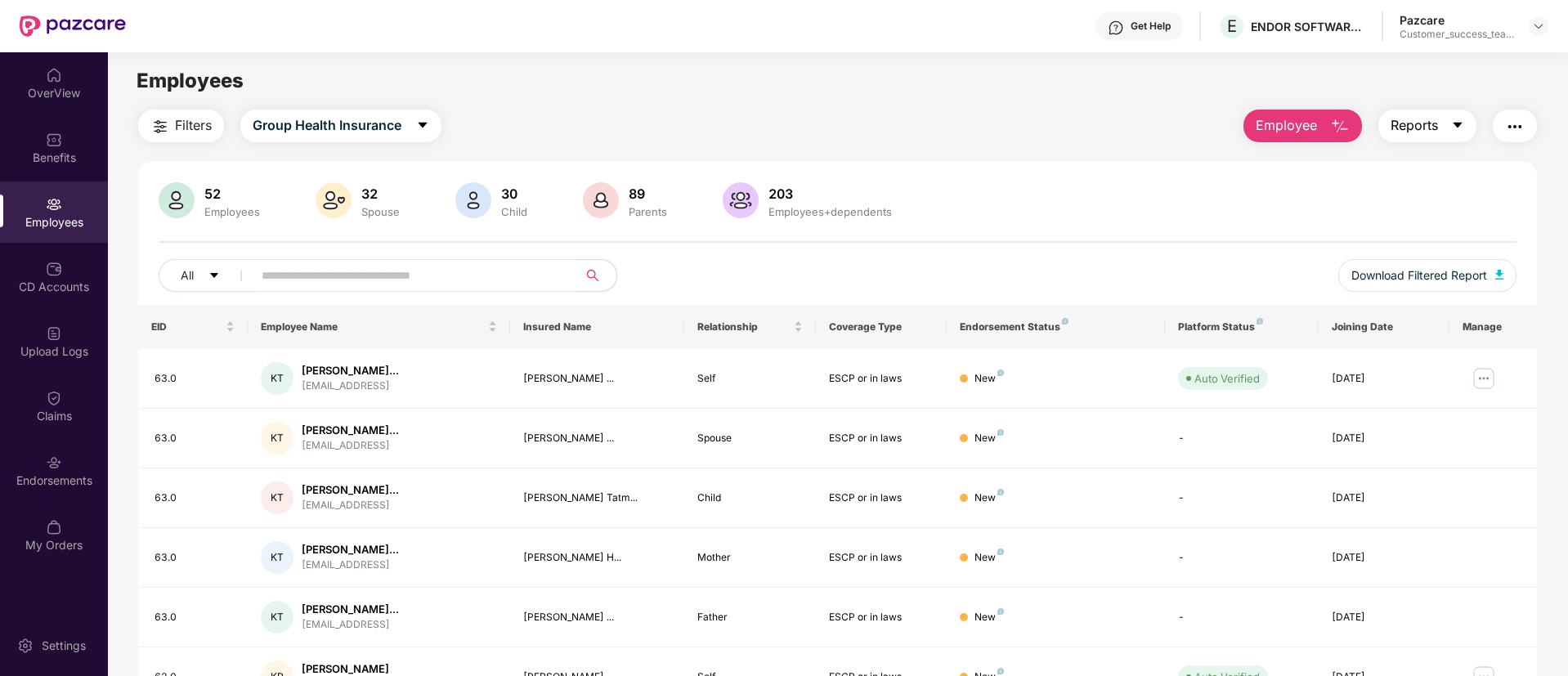
click at [1382, 126] on button "Reports" at bounding box center [1427, 125] width 98 height 32
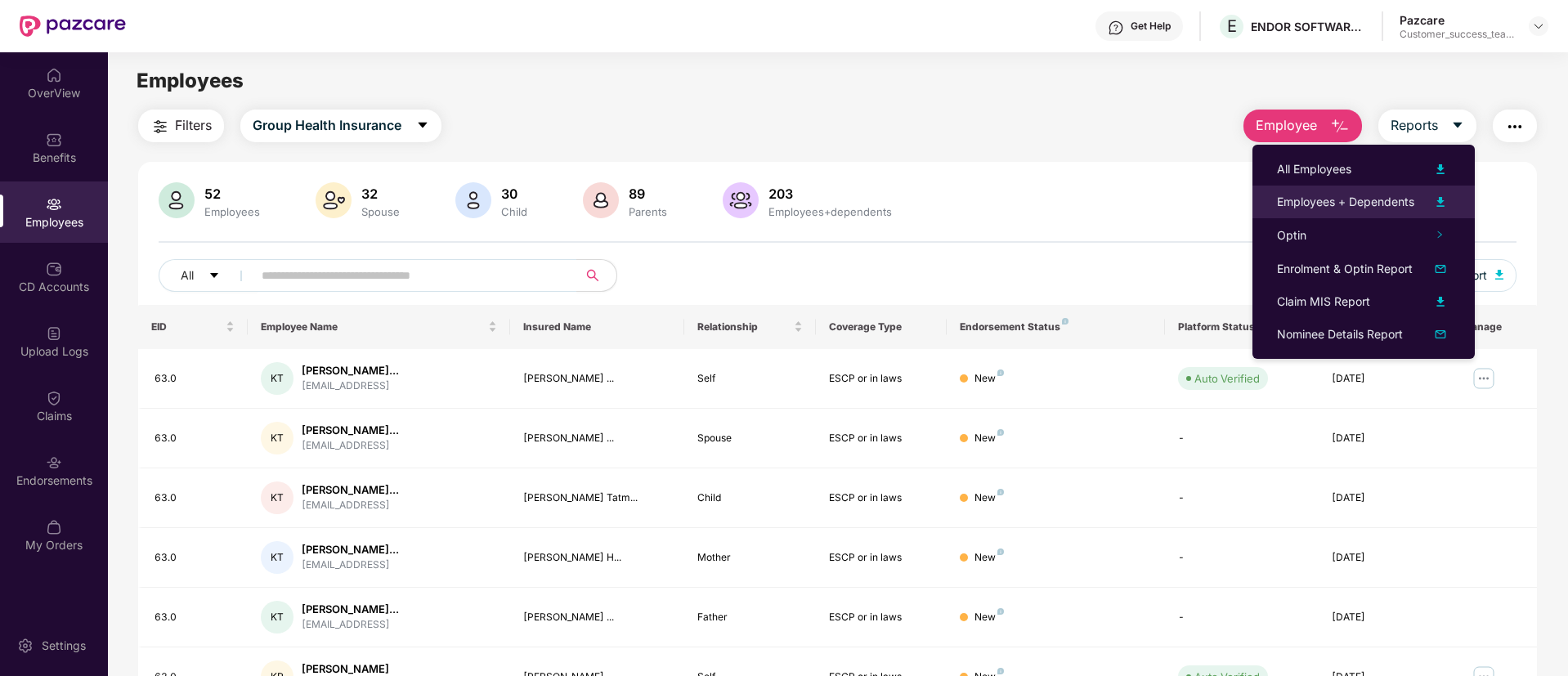
click at [1350, 196] on div "Employees + Dependents" at bounding box center [1345, 202] width 137 height 18
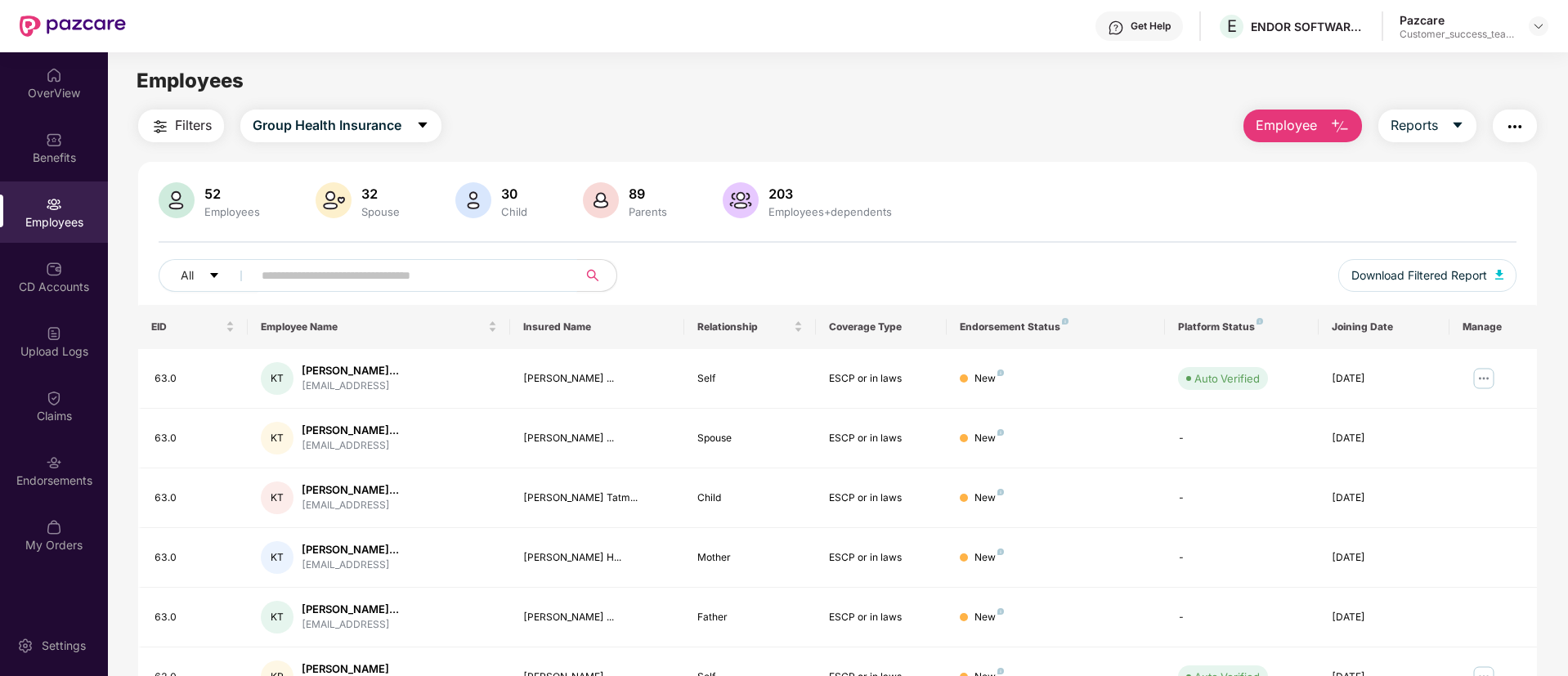
click at [383, 270] on input "text" at bounding box center [408, 275] width 293 height 24
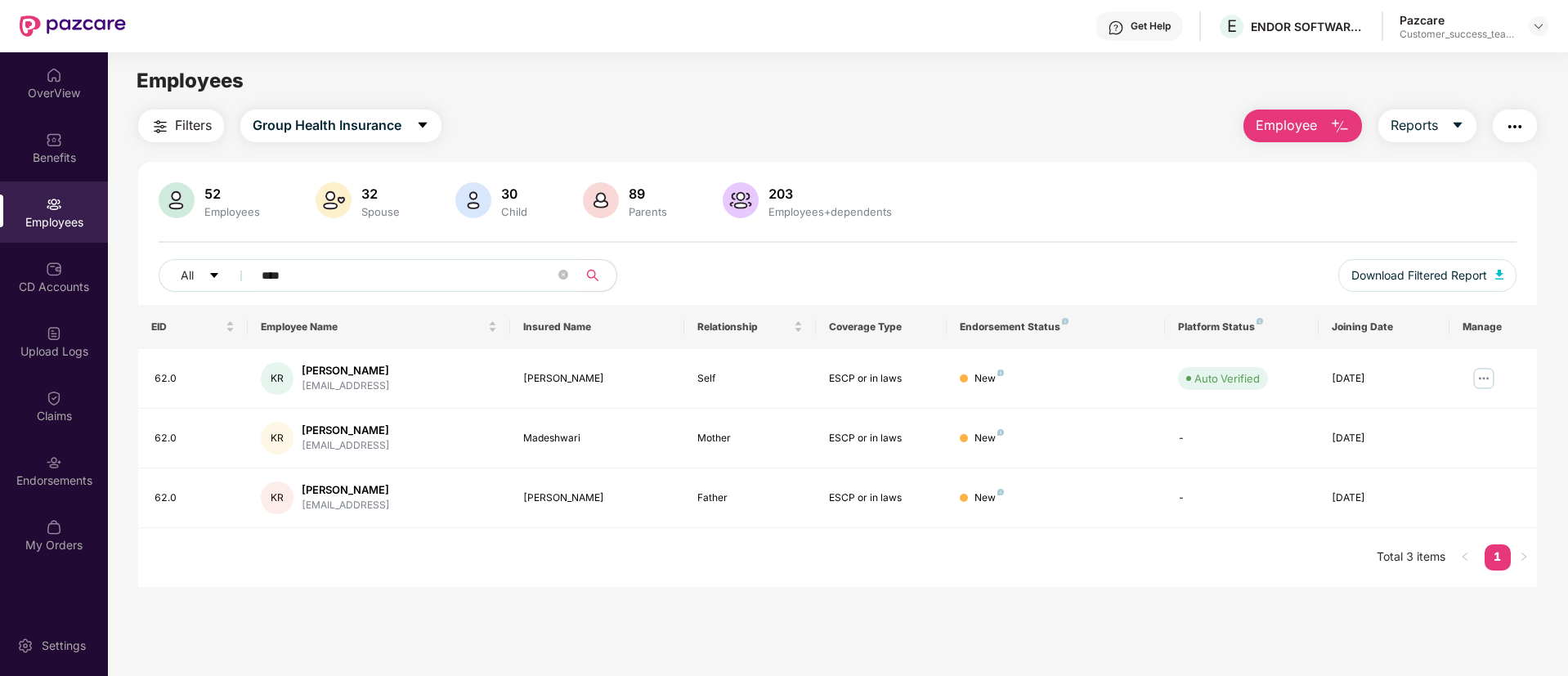
type input "****"
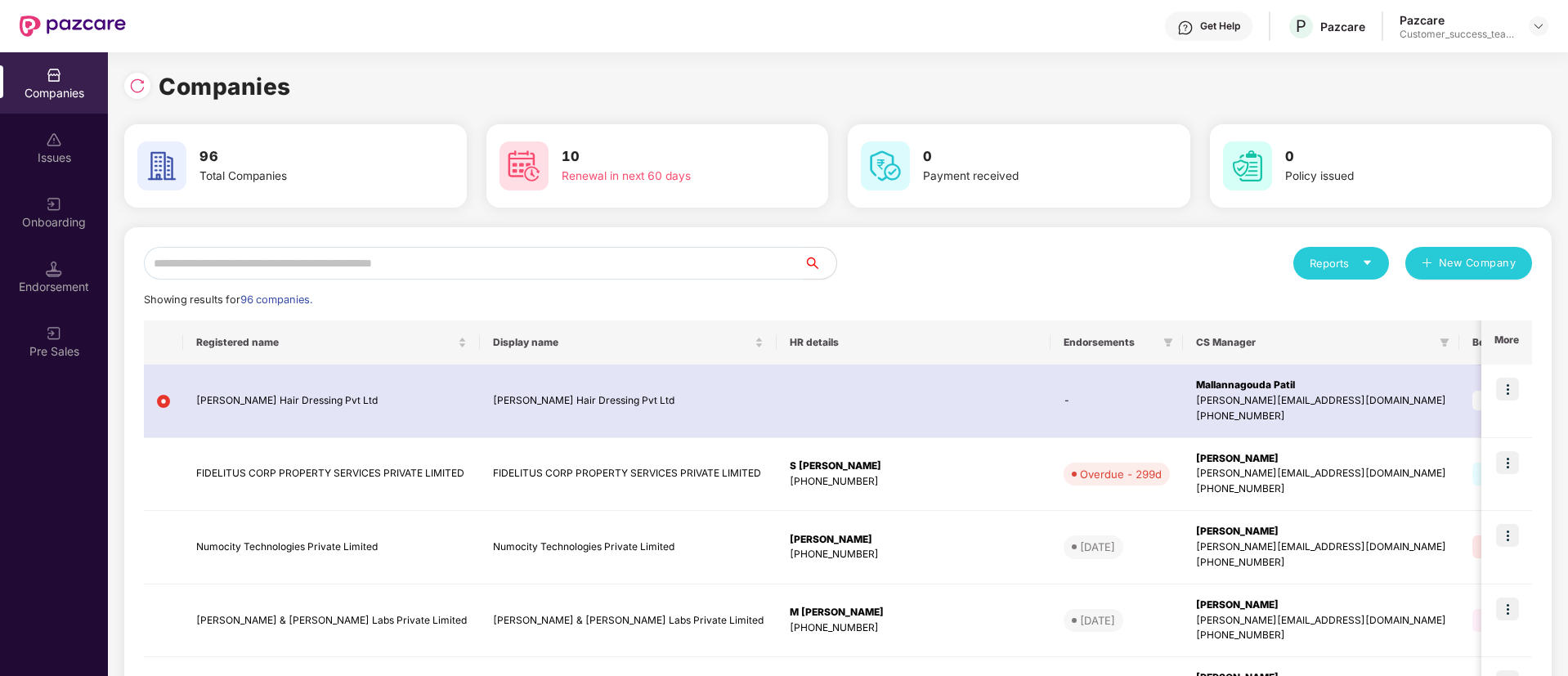
scroll to position [0, 2]
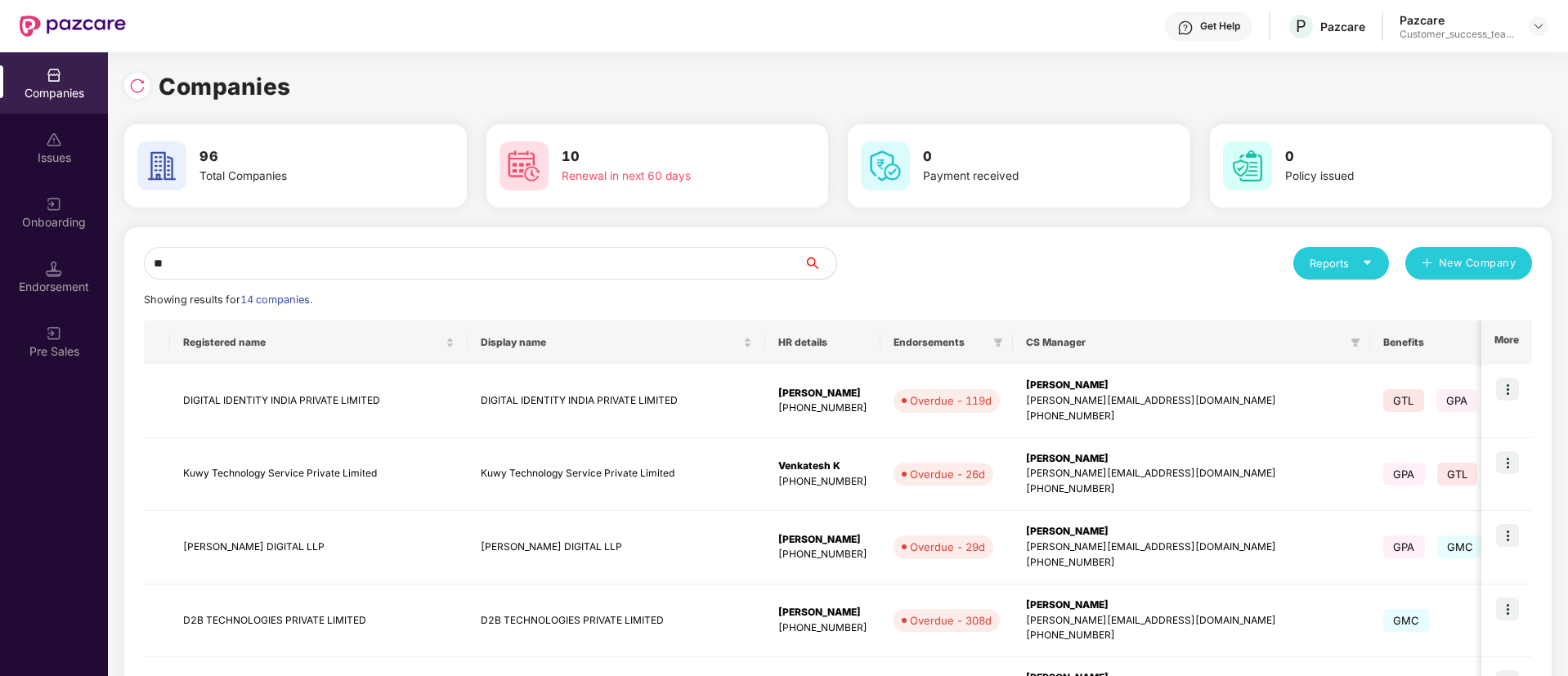
click at [393, 255] on input "**" at bounding box center [473, 264] width 659 height 32
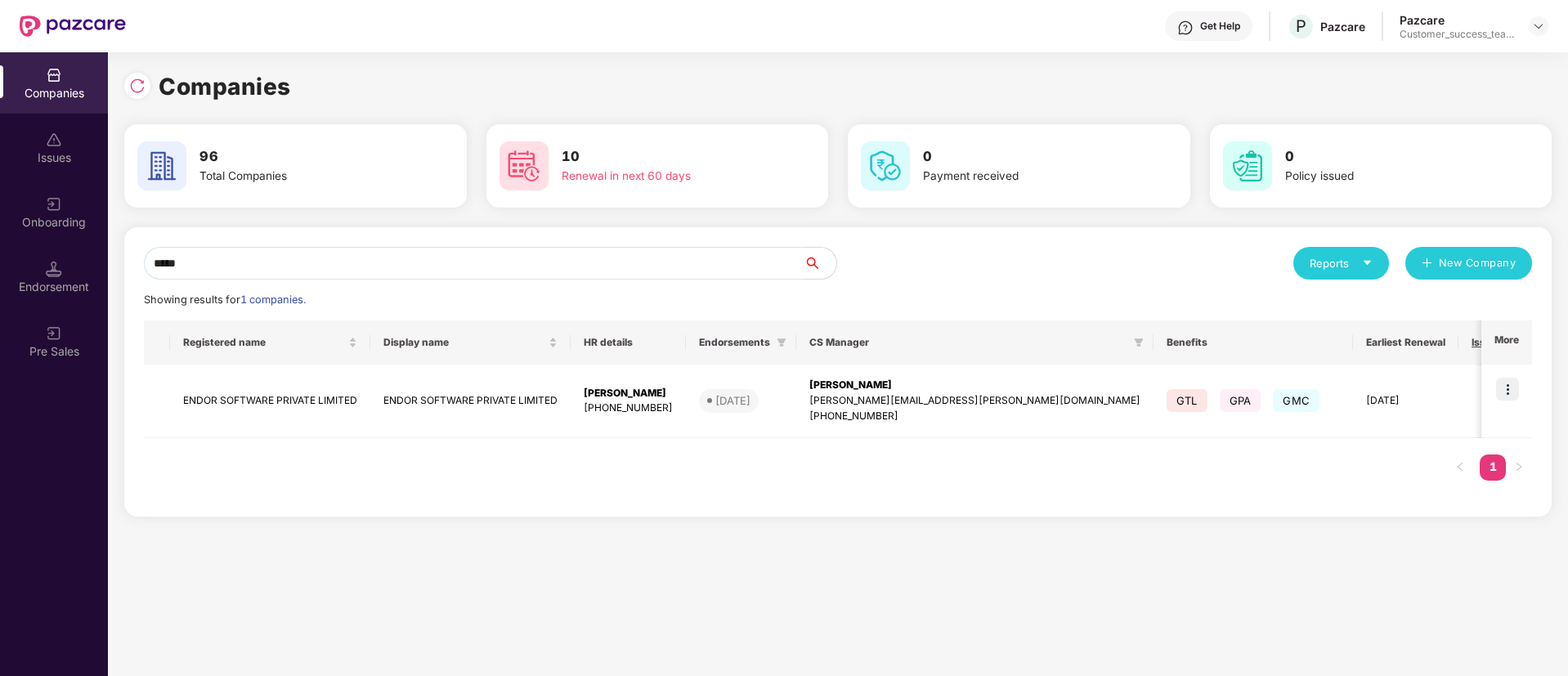
type input "*****"
click at [342, 263] on input "*****" at bounding box center [473, 264] width 659 height 32
click at [1515, 386] on img at bounding box center [1507, 389] width 23 height 23
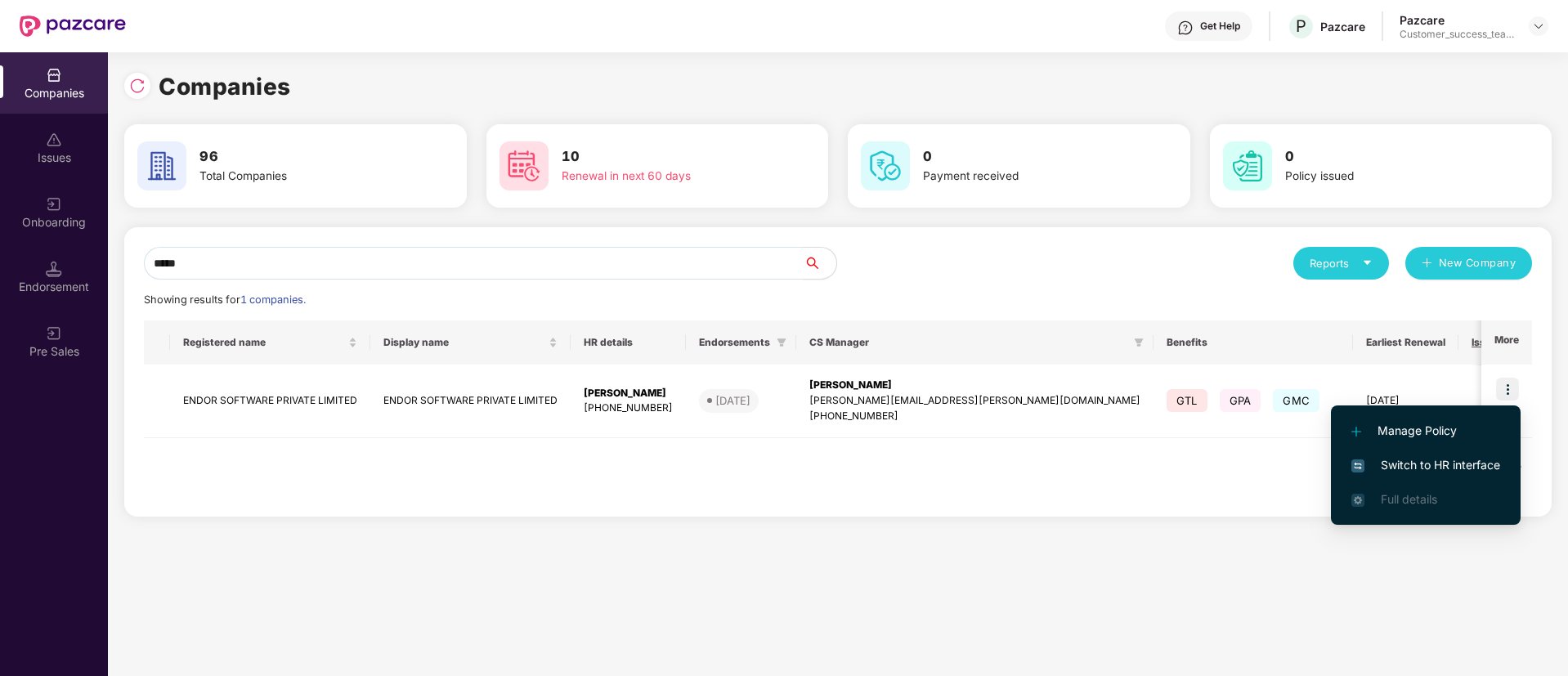
click at [1434, 471] on span "Switch to HR interface" at bounding box center [1425, 466] width 149 height 18
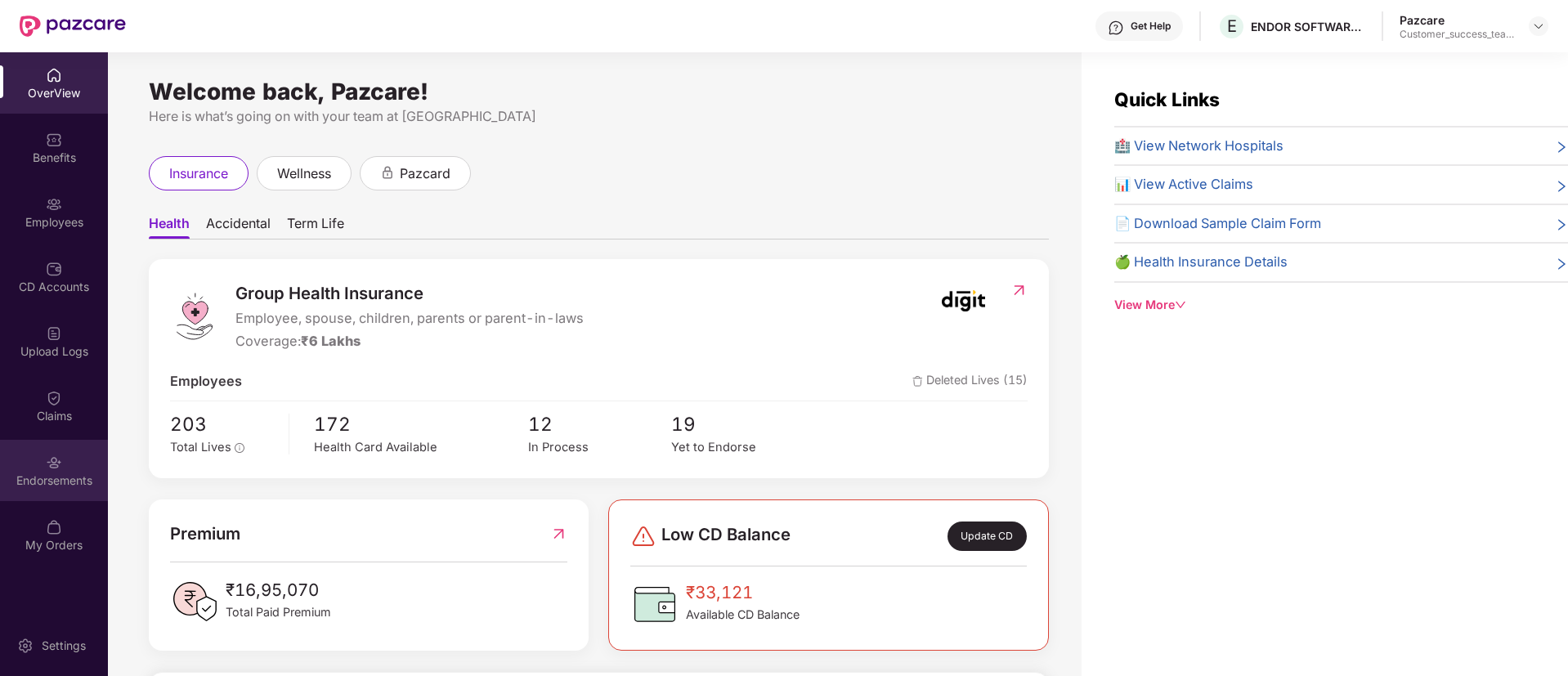
click at [65, 458] on div "Endorsements" at bounding box center [54, 470] width 108 height 61
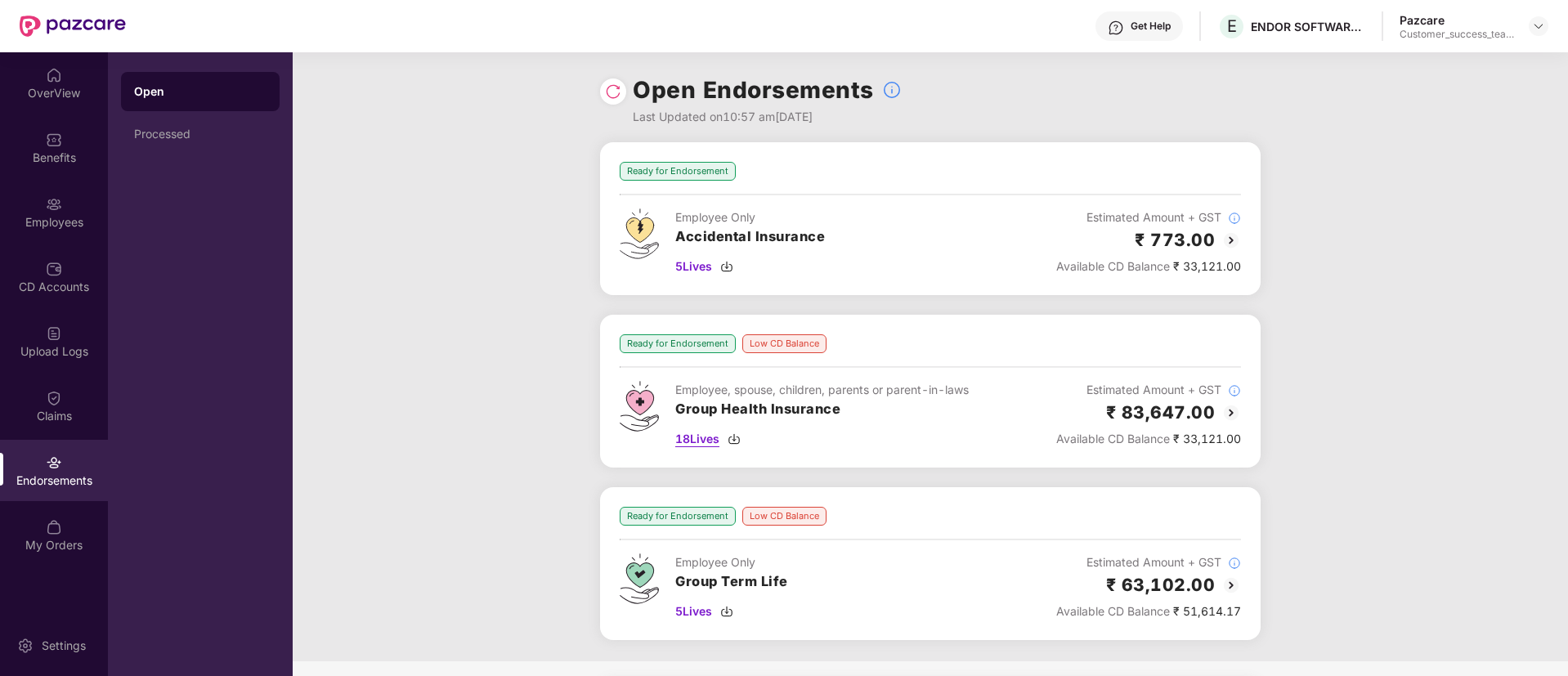
click at [690, 433] on span "18 Lives" at bounding box center [696, 440] width 44 height 18
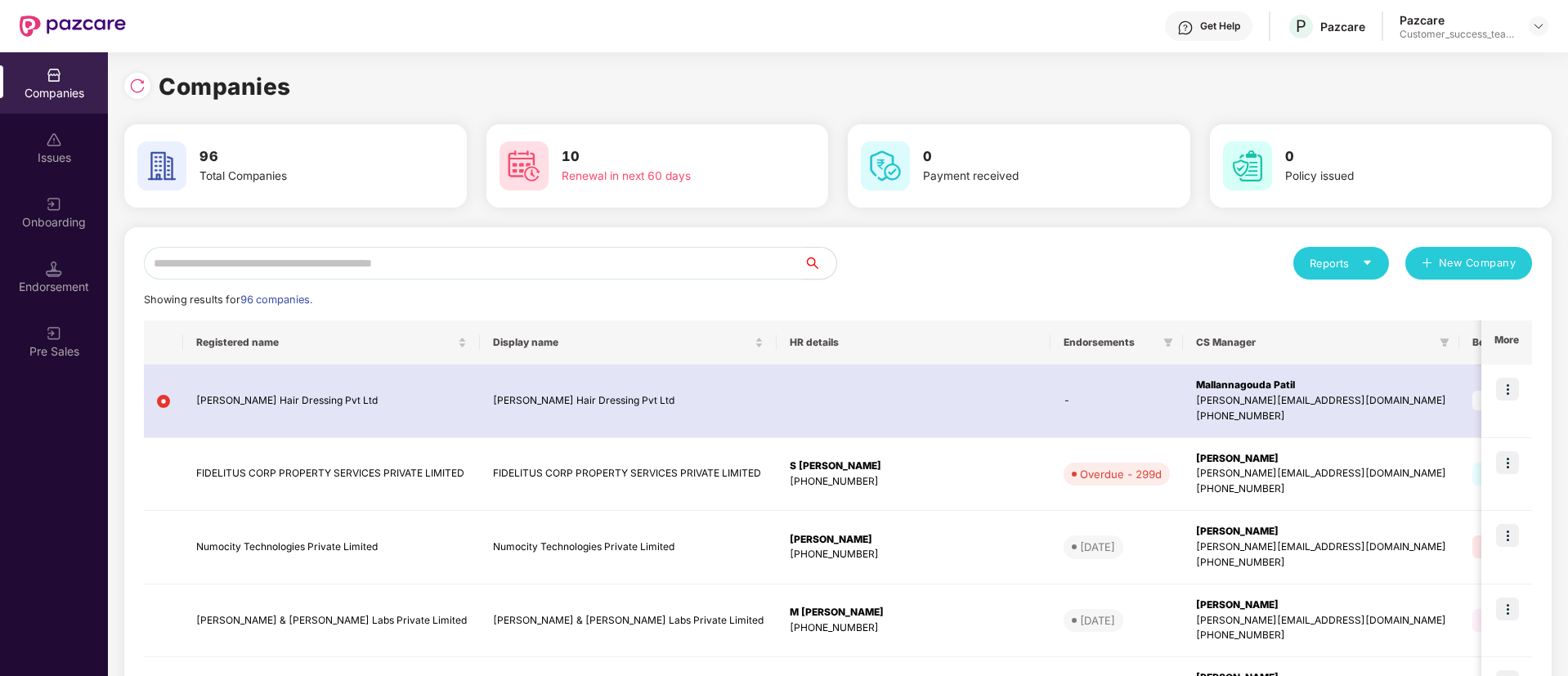
scroll to position [0, 2]
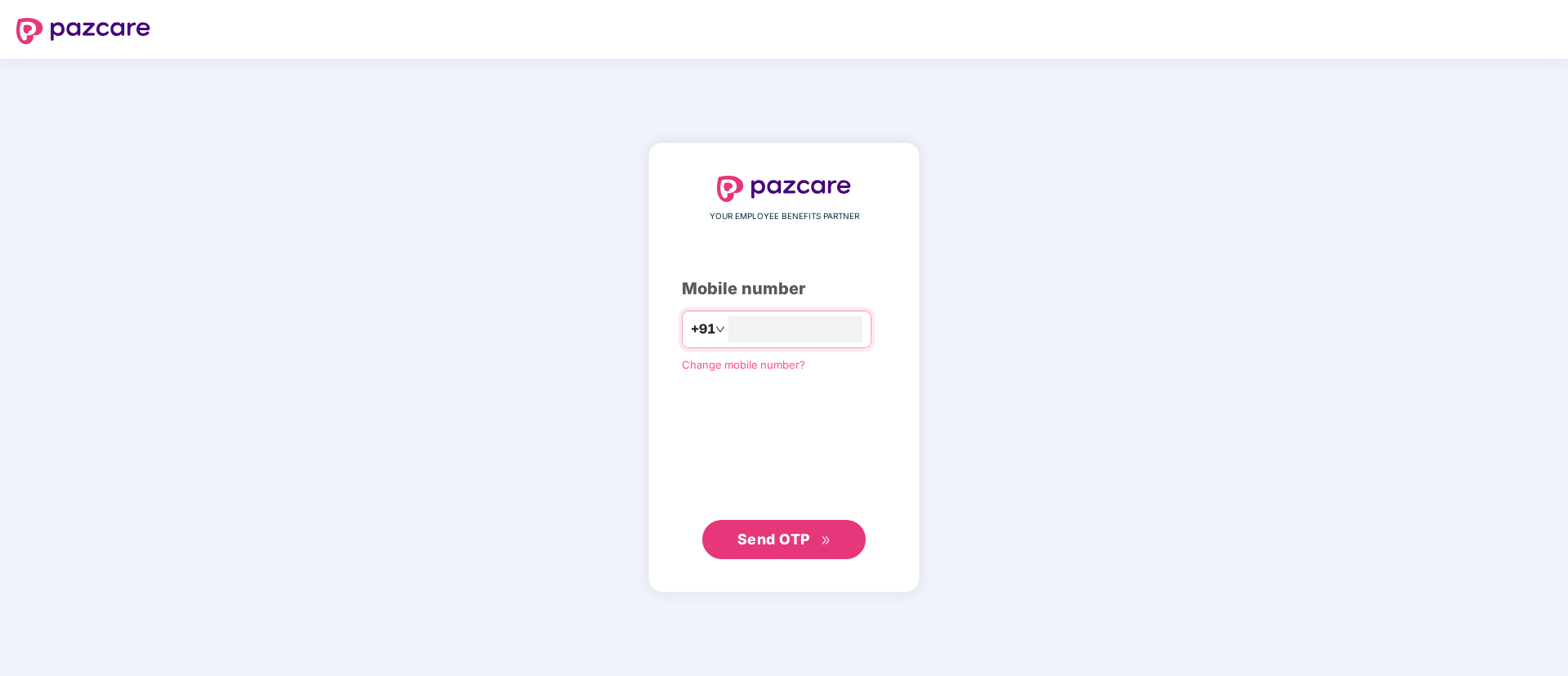
type input "**********"
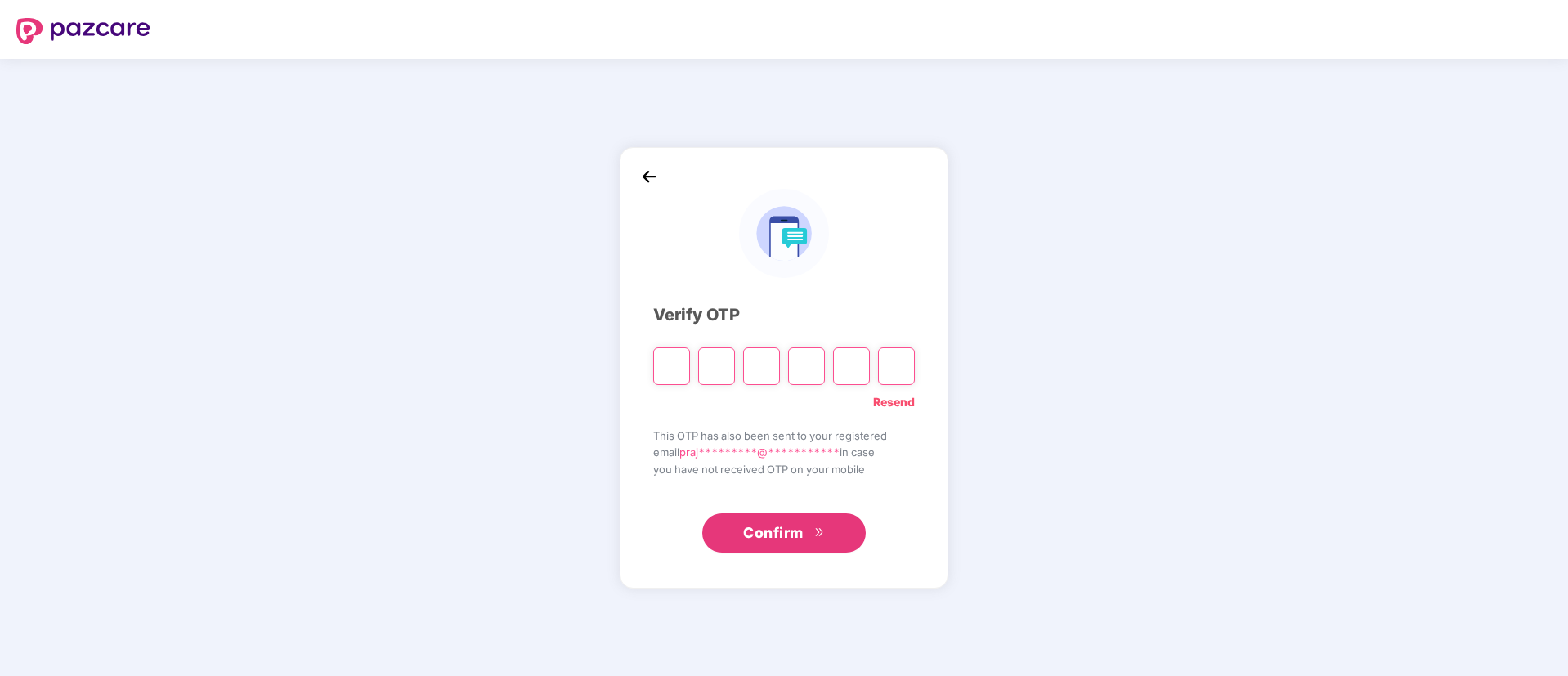
type input "*"
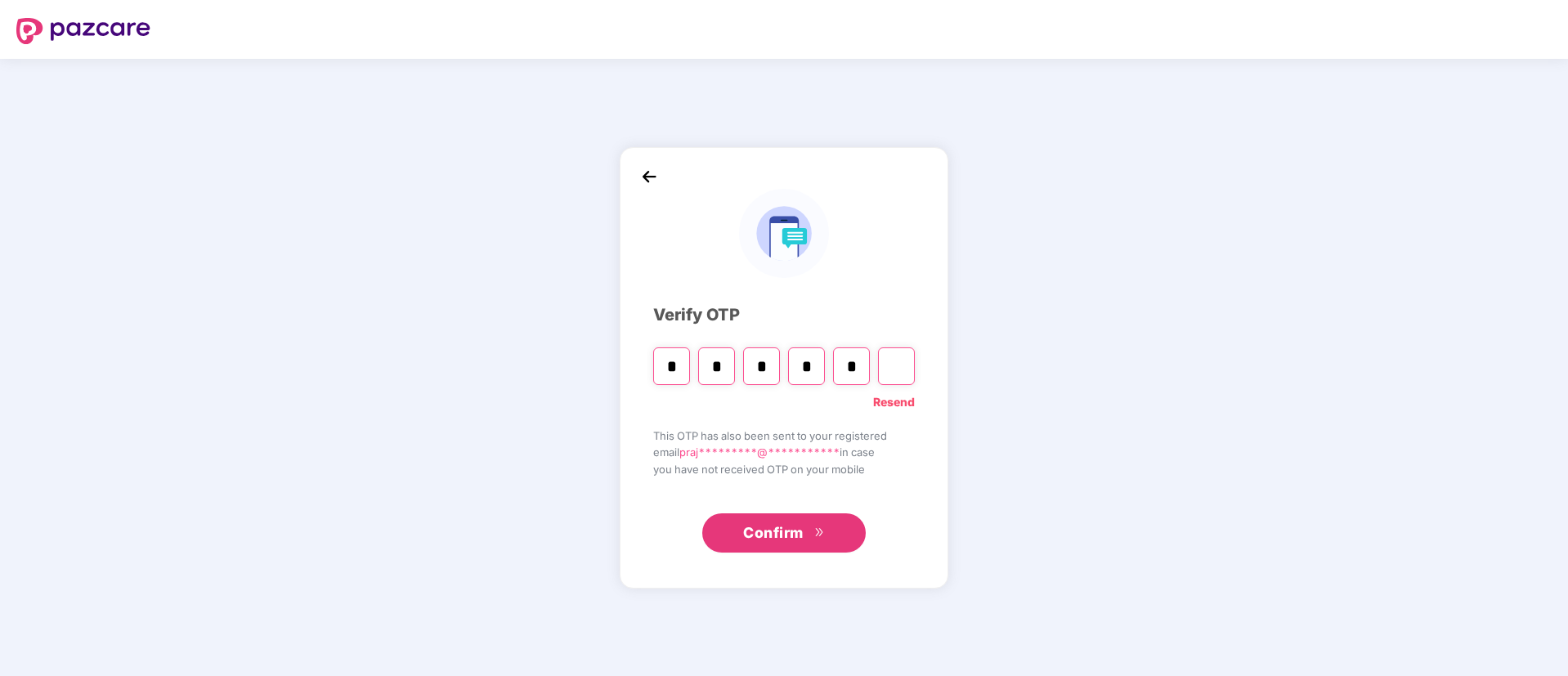
type input "*"
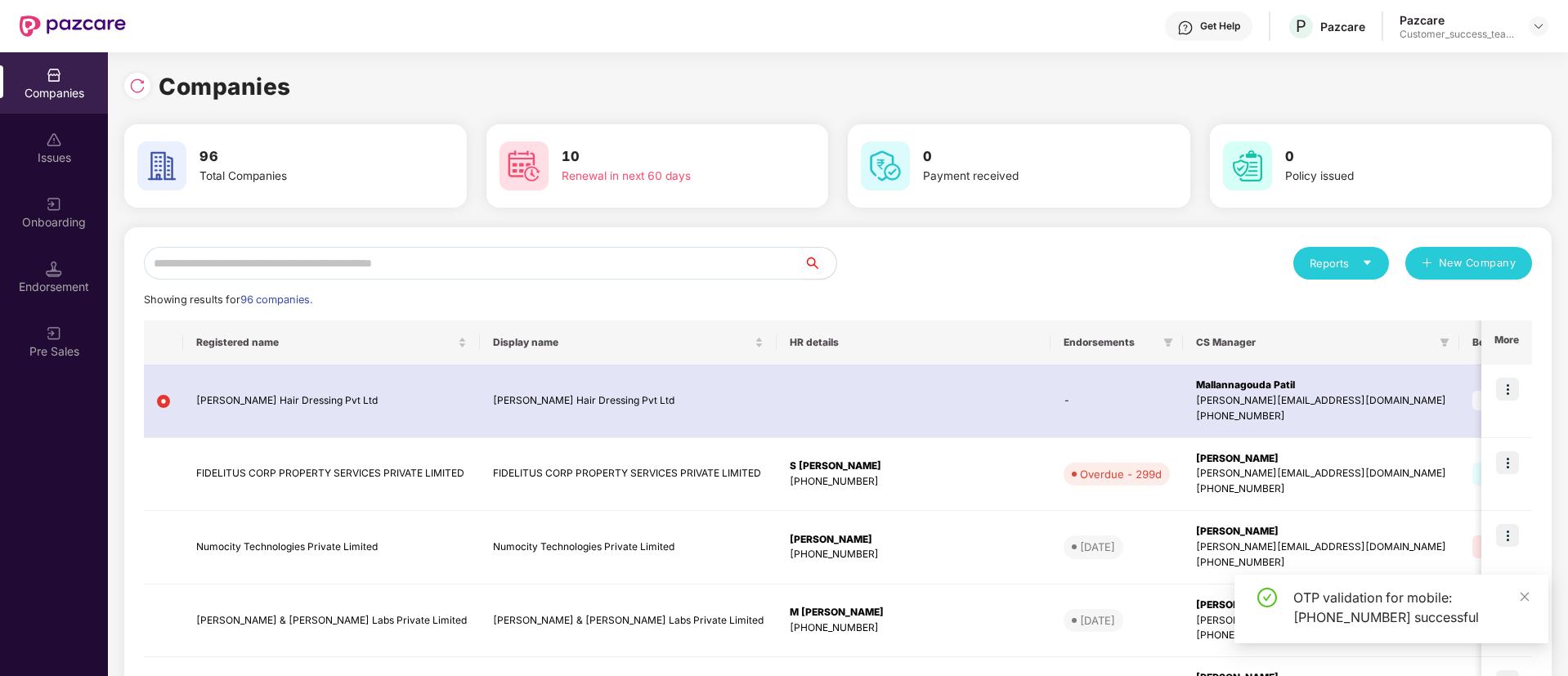
click at [496, 253] on input "text" at bounding box center [473, 264] width 659 height 32
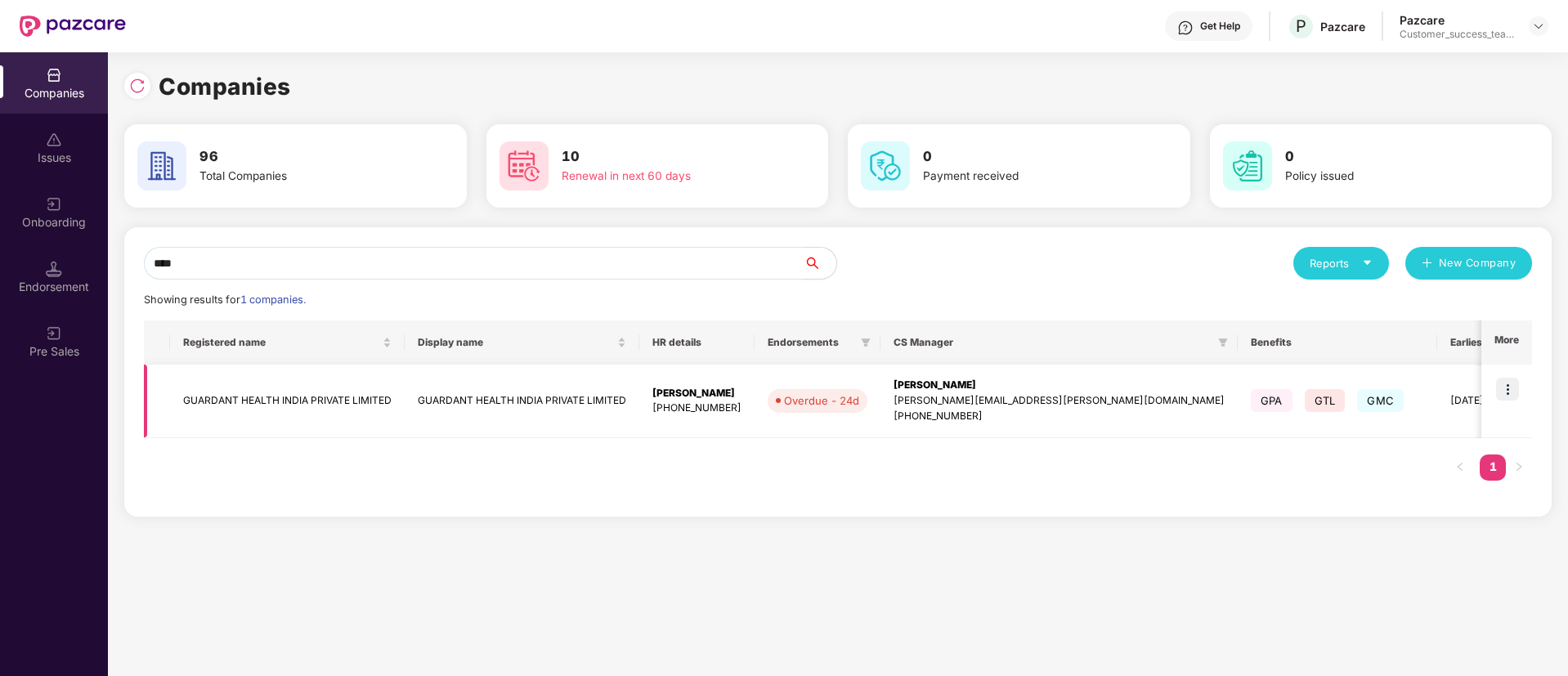
type input "****"
click at [1507, 392] on img at bounding box center [1507, 389] width 23 height 23
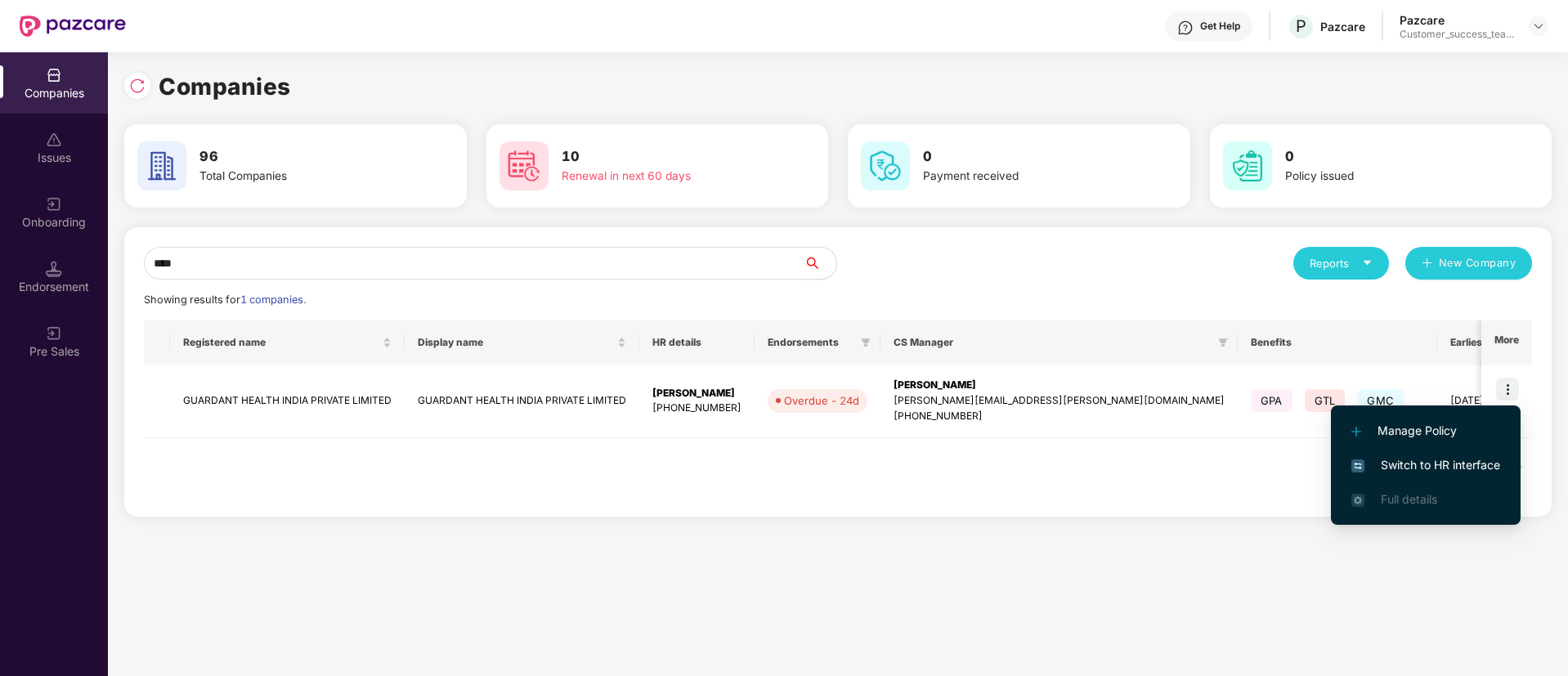
click at [1409, 458] on span "Switch to HR interface" at bounding box center [1425, 466] width 149 height 18
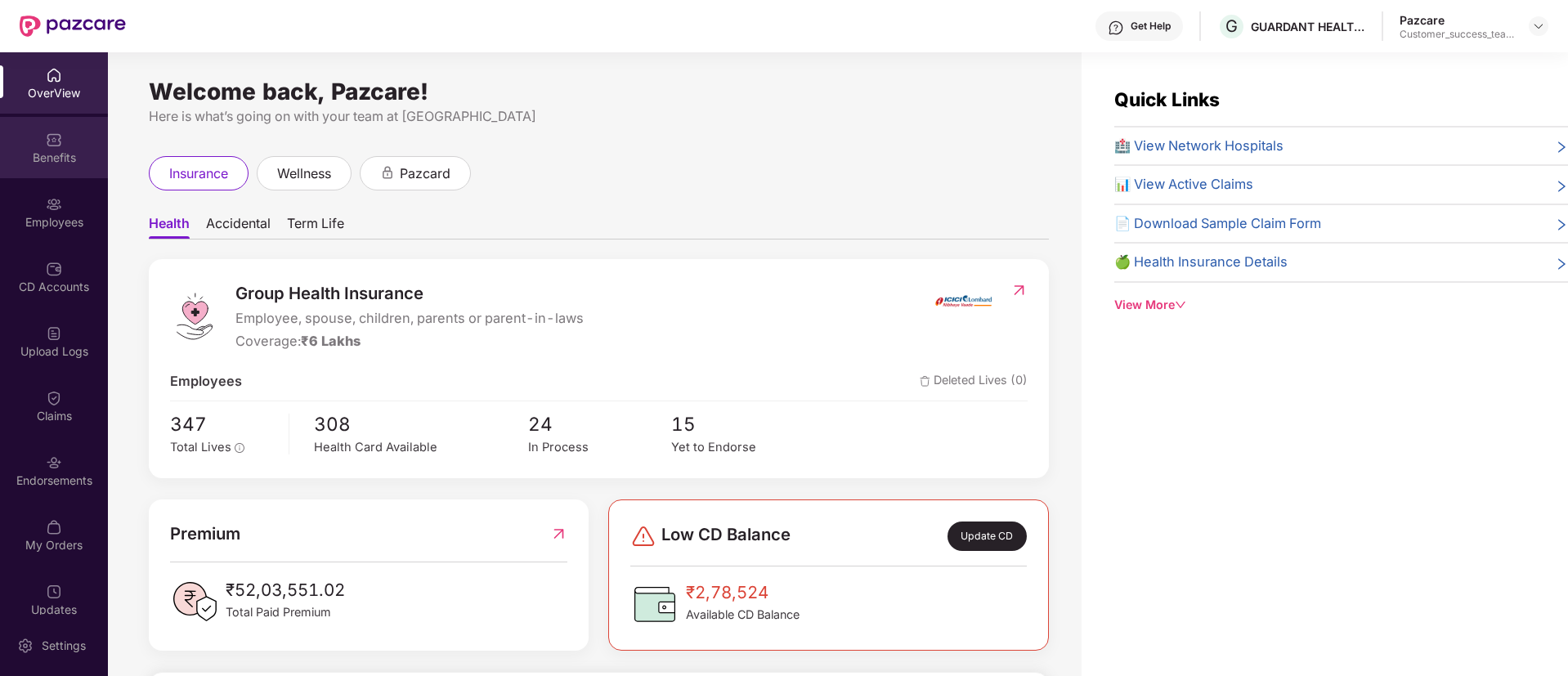
click at [53, 150] on div "Benefits" at bounding box center [54, 158] width 108 height 16
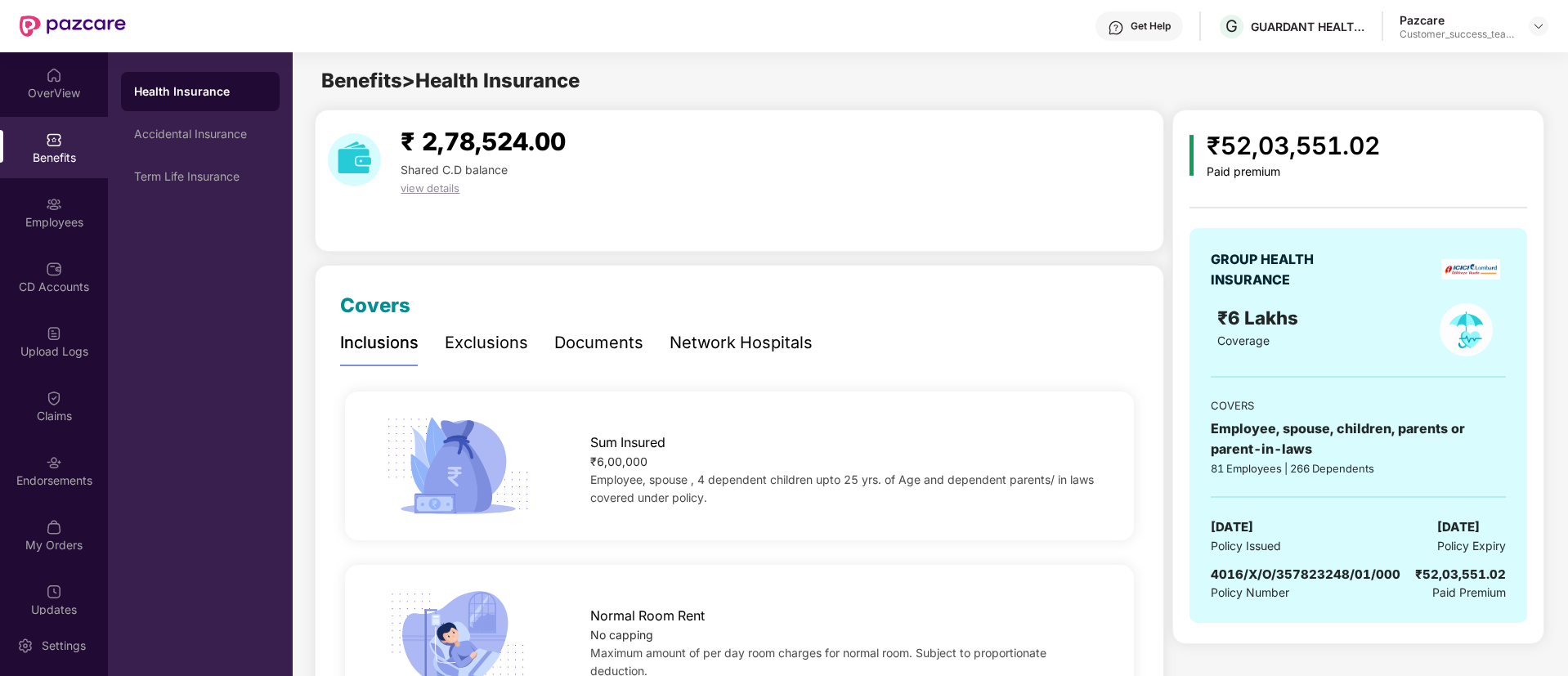
click at [238, 154] on div "Health Insurance Accidental Insurance Term Life Insurance" at bounding box center [200, 134] width 159 height 125
click at [217, 135] on div "Accidental Insurance" at bounding box center [200, 134] width 133 height 13
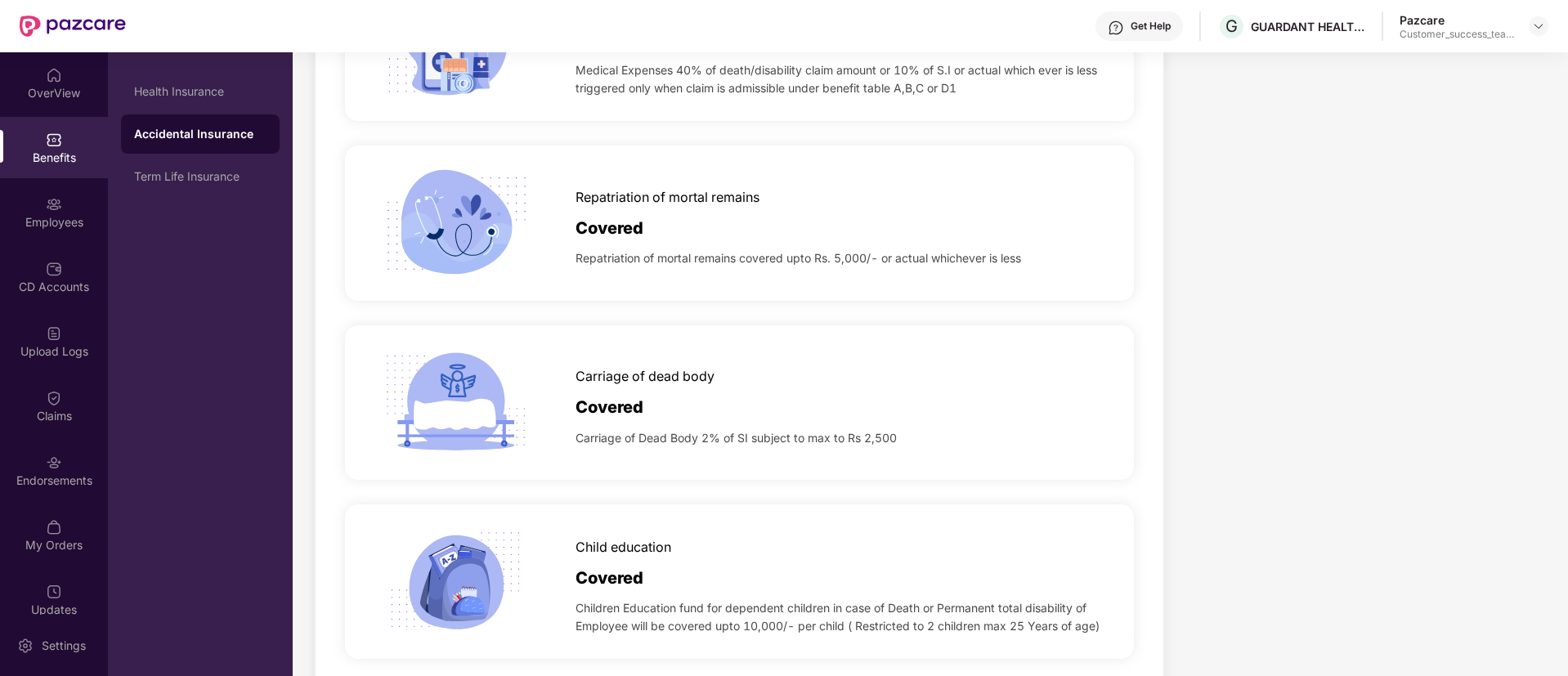
scroll to position [1215, 0]
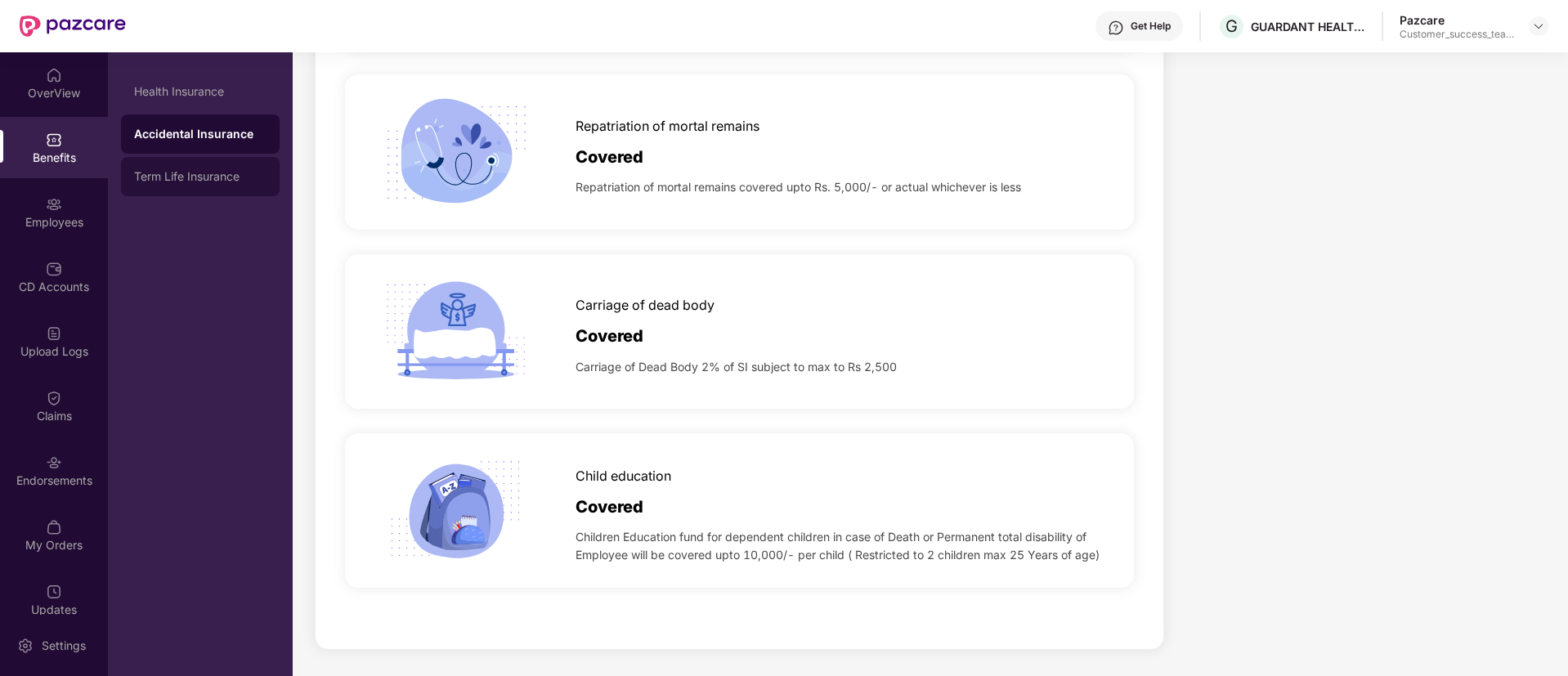
click at [235, 166] on div "Term Life Insurance" at bounding box center [200, 176] width 159 height 39
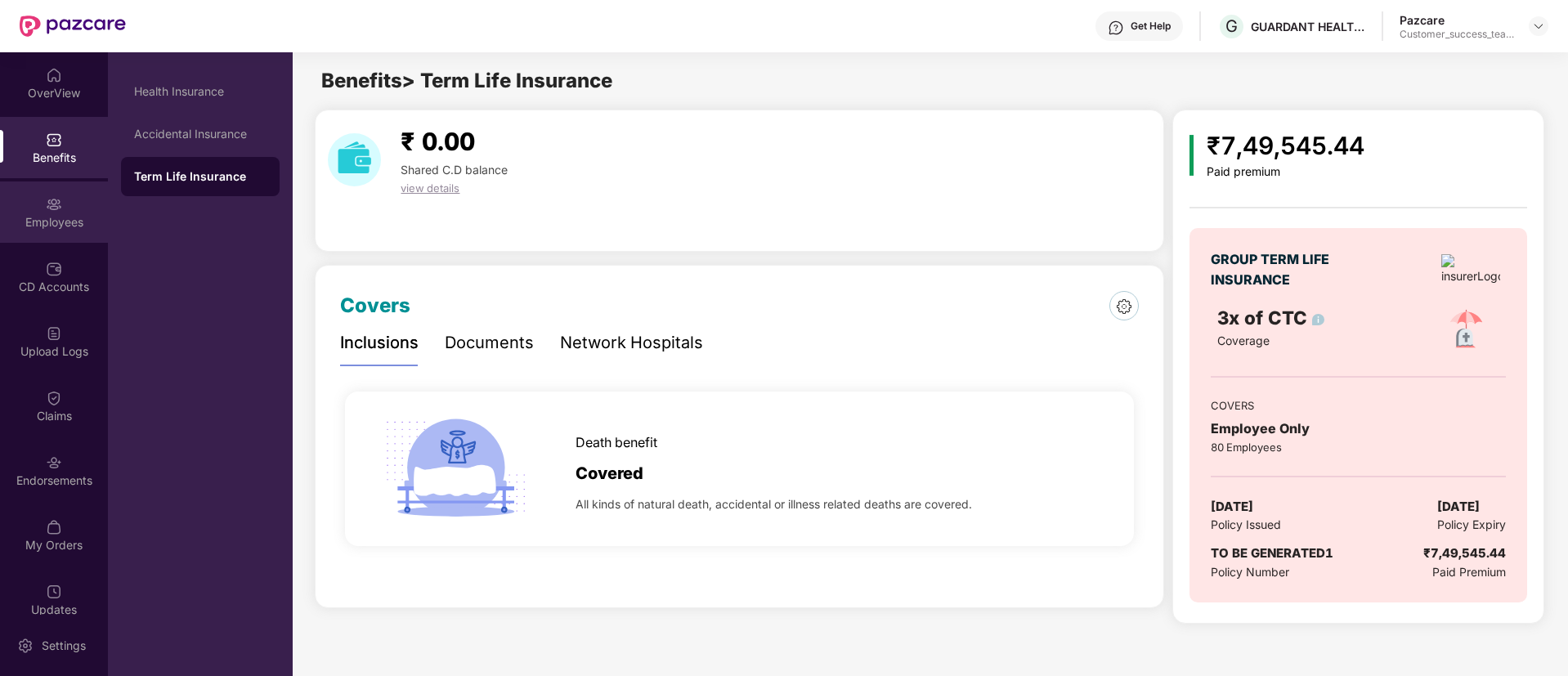
click at [61, 205] on div "Employees" at bounding box center [54, 212] width 108 height 61
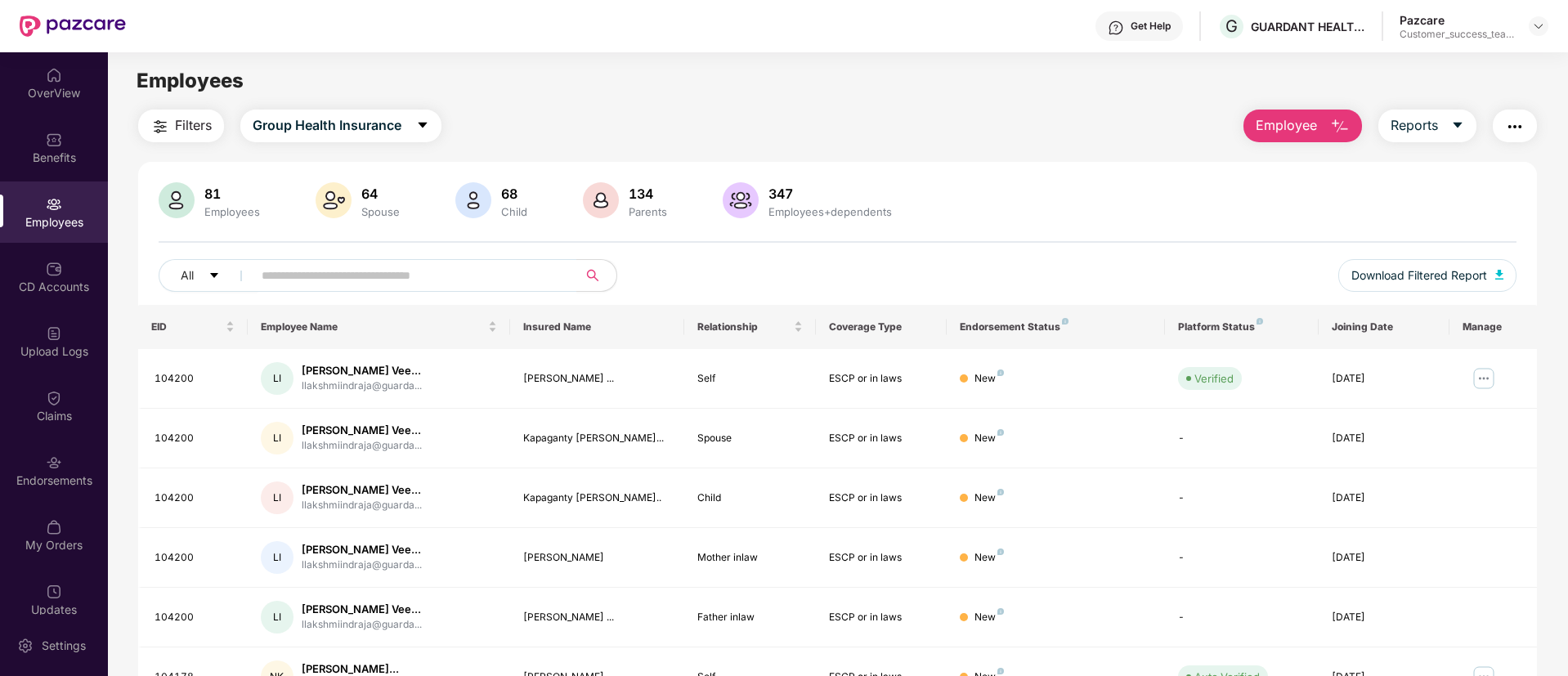
click at [1322, 126] on button "Employee" at bounding box center [1302, 125] width 118 height 32
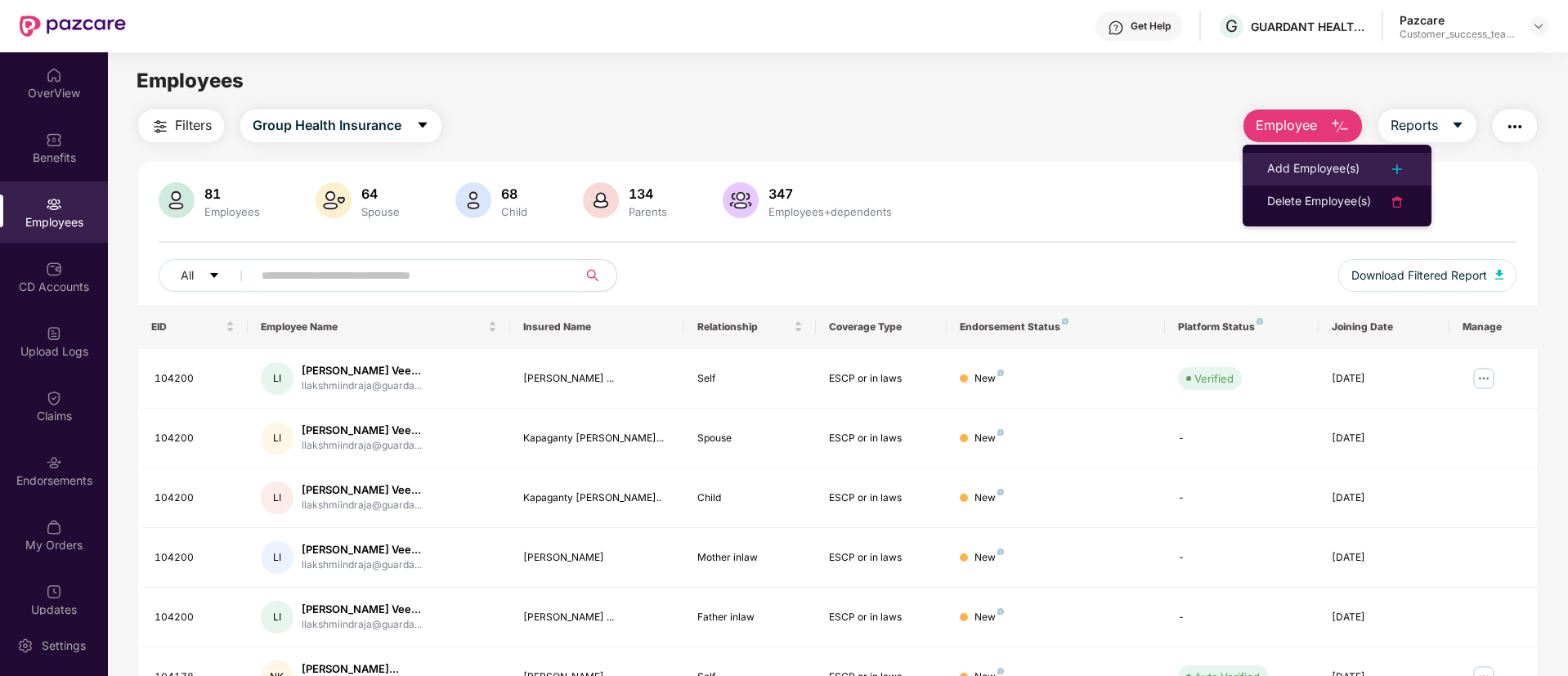
click at [1301, 168] on div "Add Employee(s)" at bounding box center [1313, 170] width 92 height 20
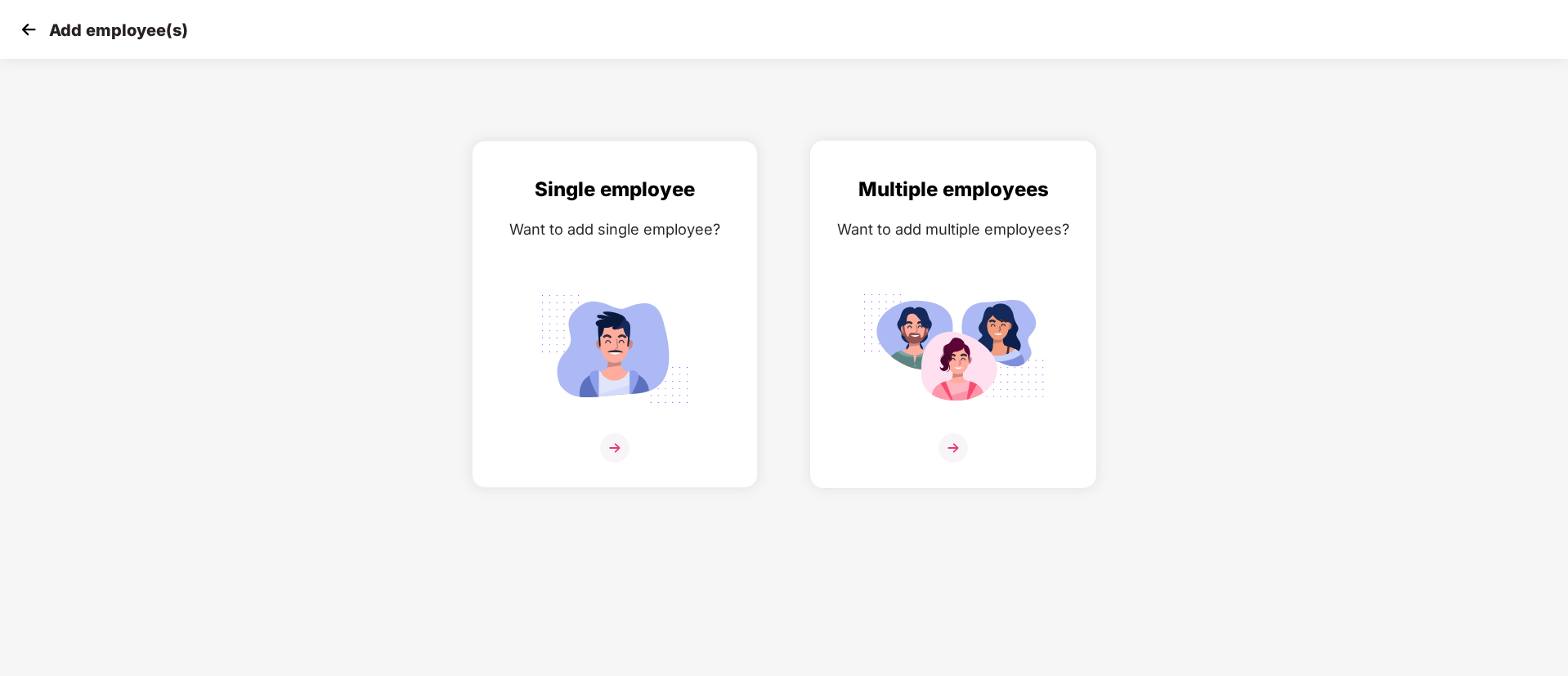
click at [948, 433] on img at bounding box center [953, 448] width 30 height 30
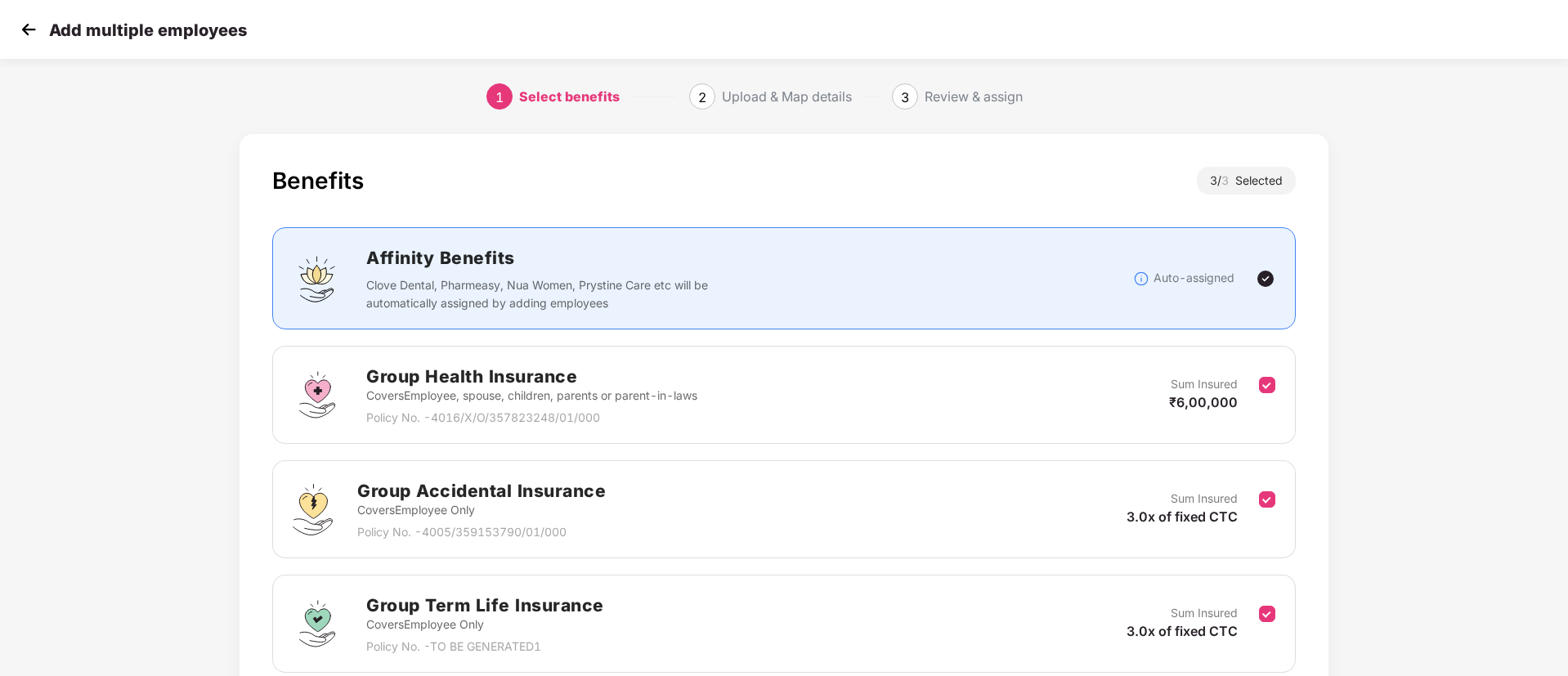
scroll to position [139, 0]
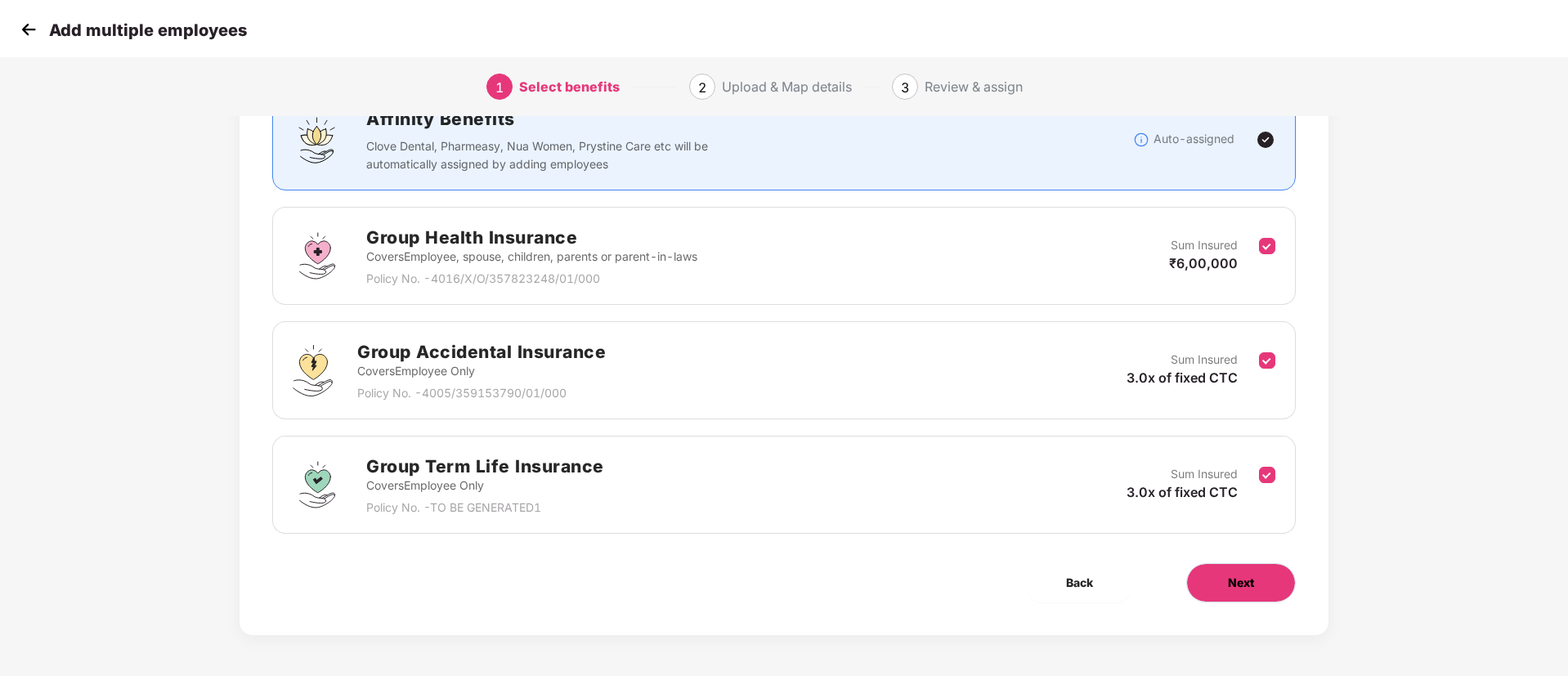
click at [1259, 586] on button "Next" at bounding box center [1241, 582] width 109 height 39
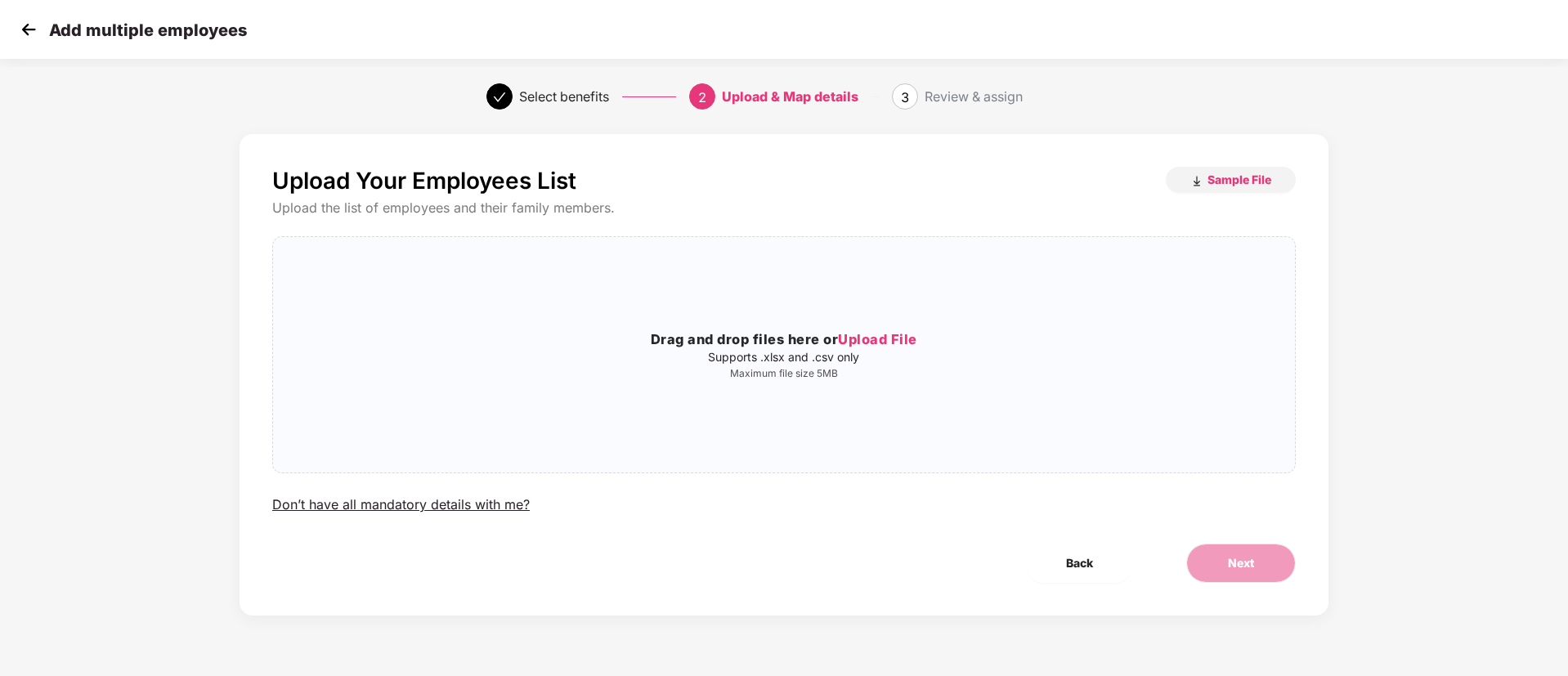
scroll to position [0, 0]
click at [895, 340] on span "Upload File" at bounding box center [878, 339] width 79 height 16
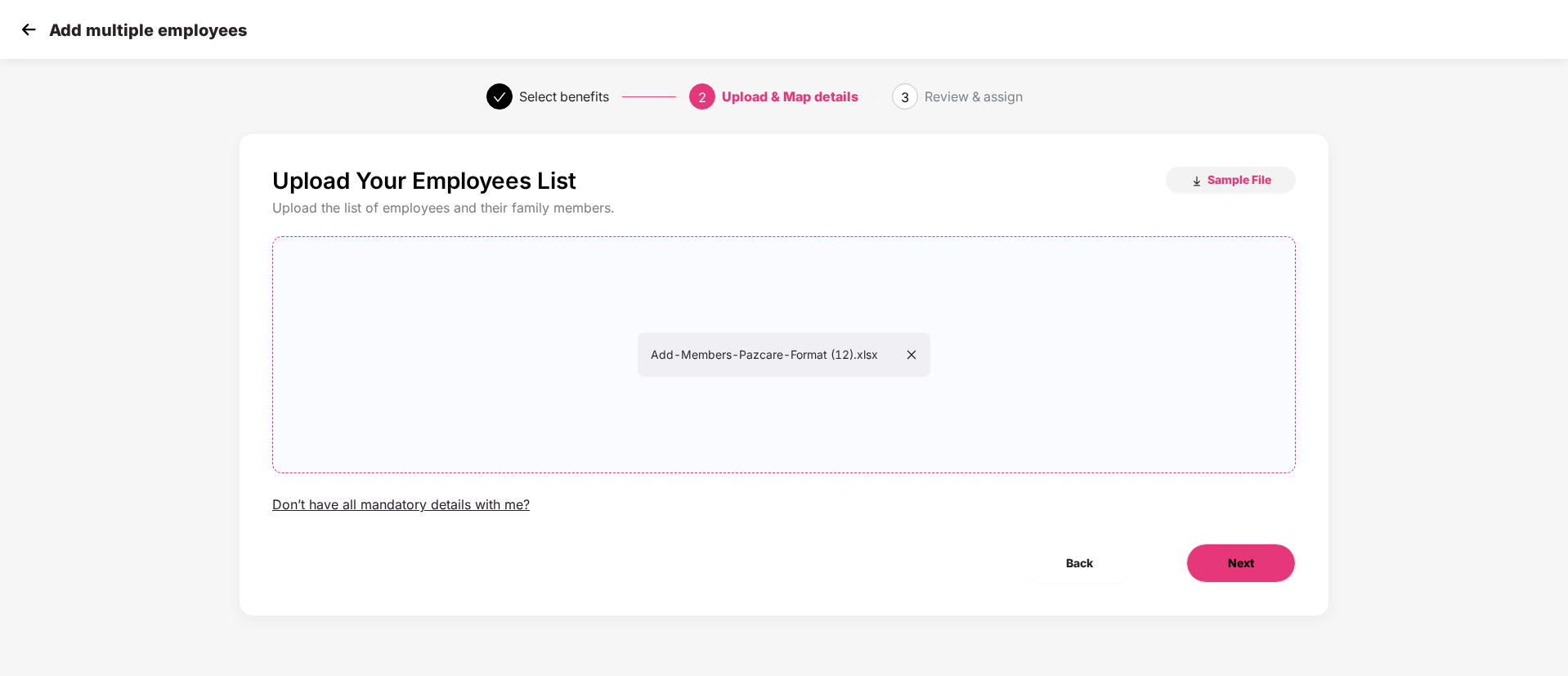
click at [1238, 572] on button "Next" at bounding box center [1241, 563] width 109 height 39
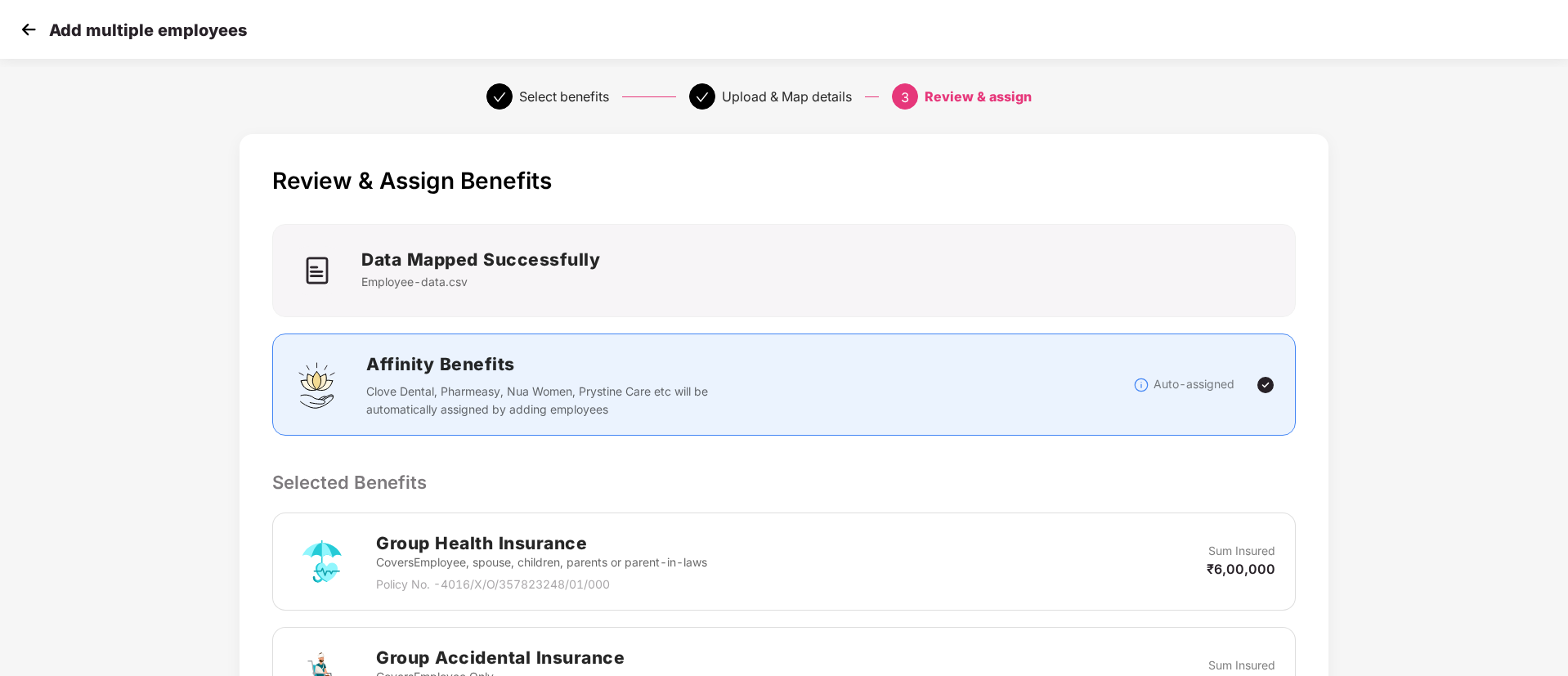
scroll to position [465, 0]
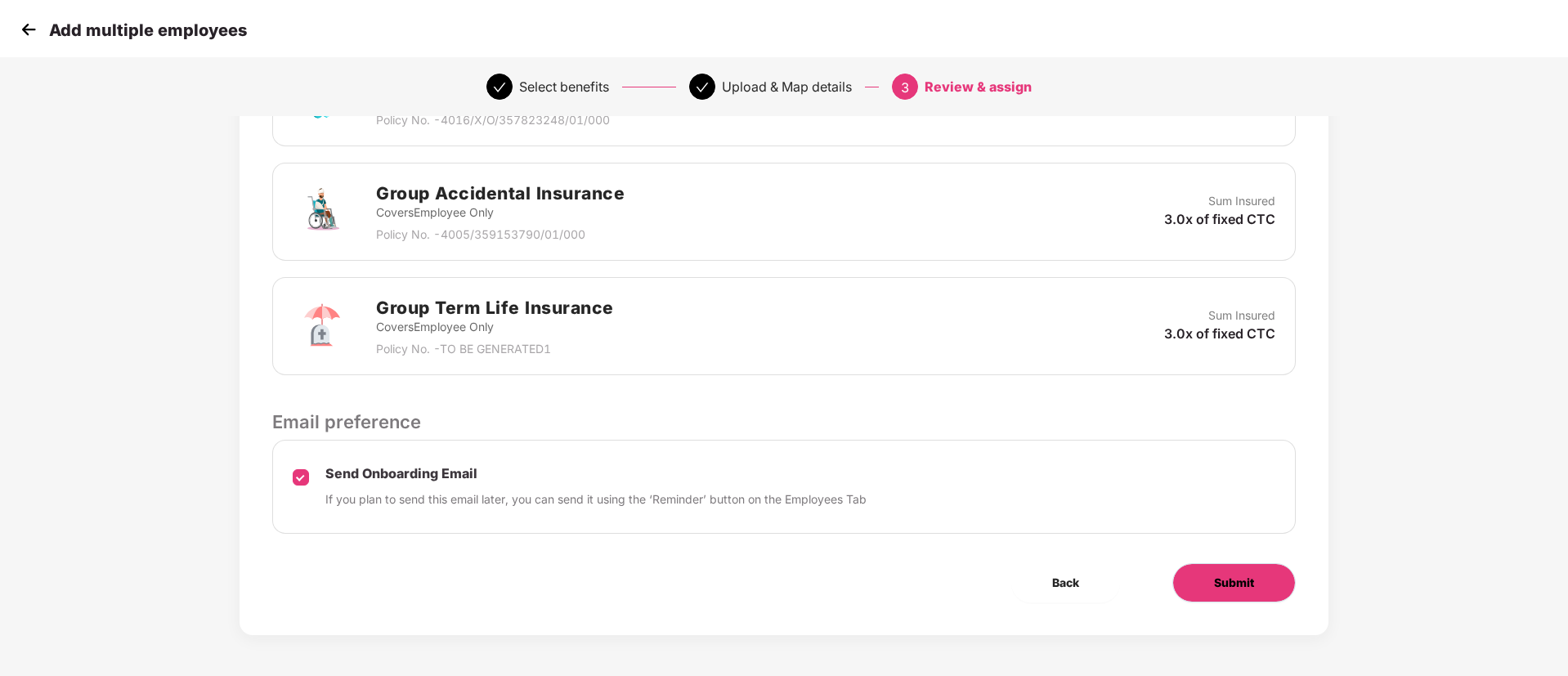
click at [1237, 578] on span "Submit" at bounding box center [1234, 583] width 40 height 18
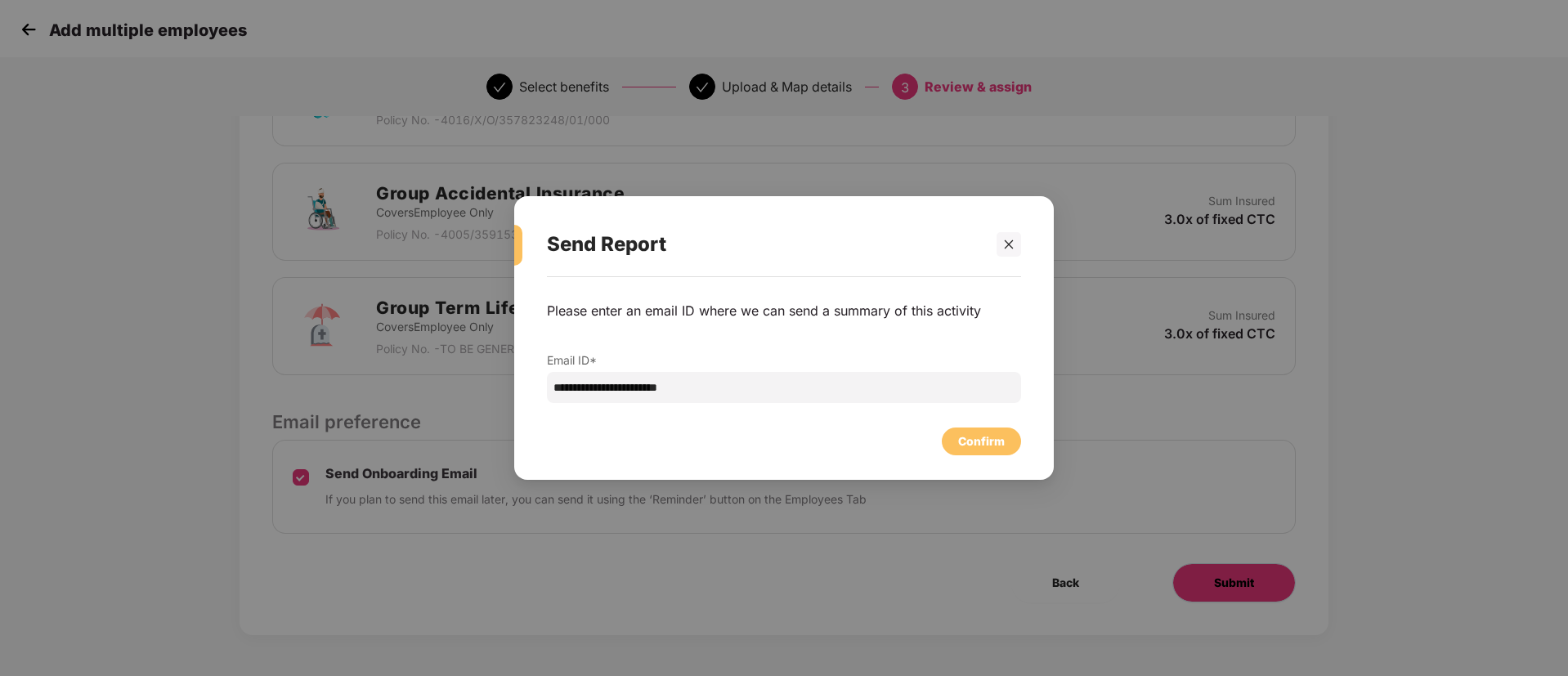
scroll to position [0, 0]
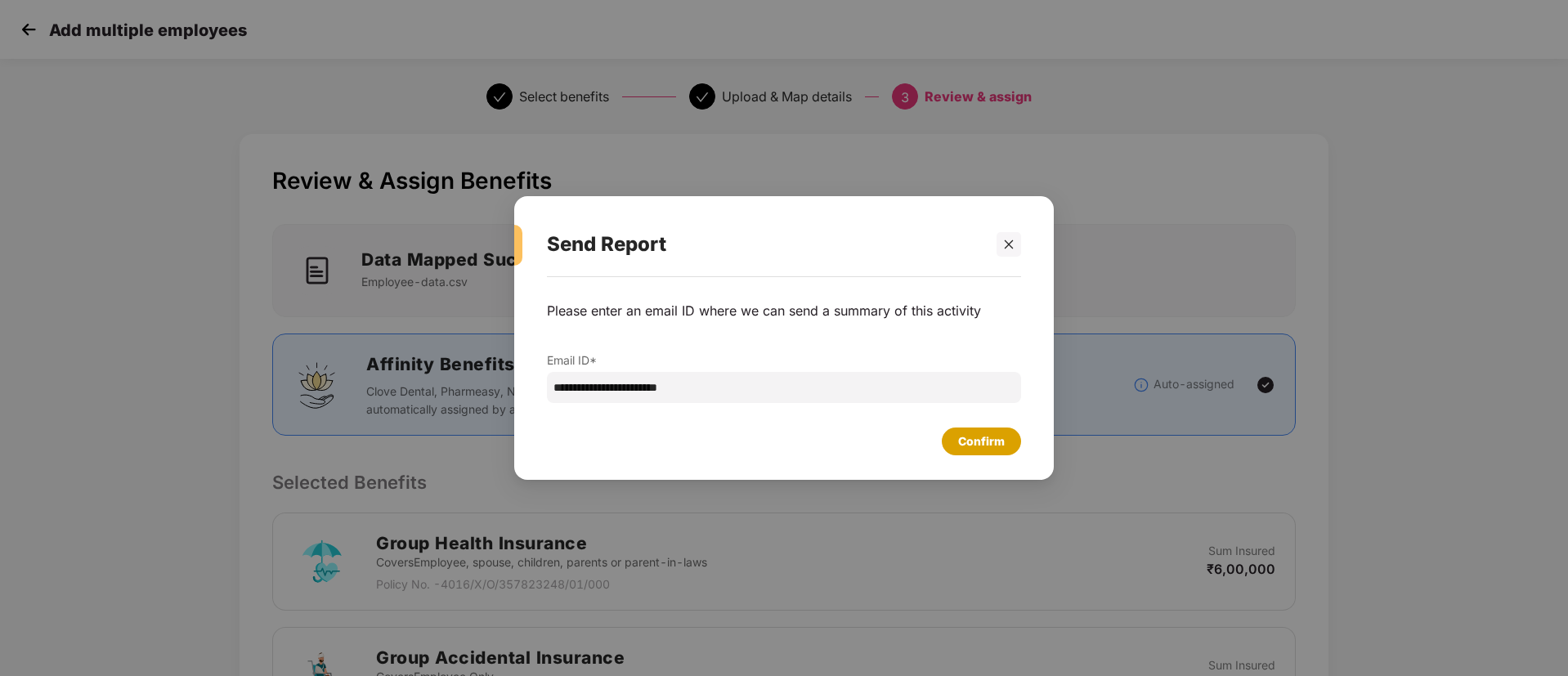
click at [991, 443] on div "Confirm" at bounding box center [982, 441] width 47 height 18
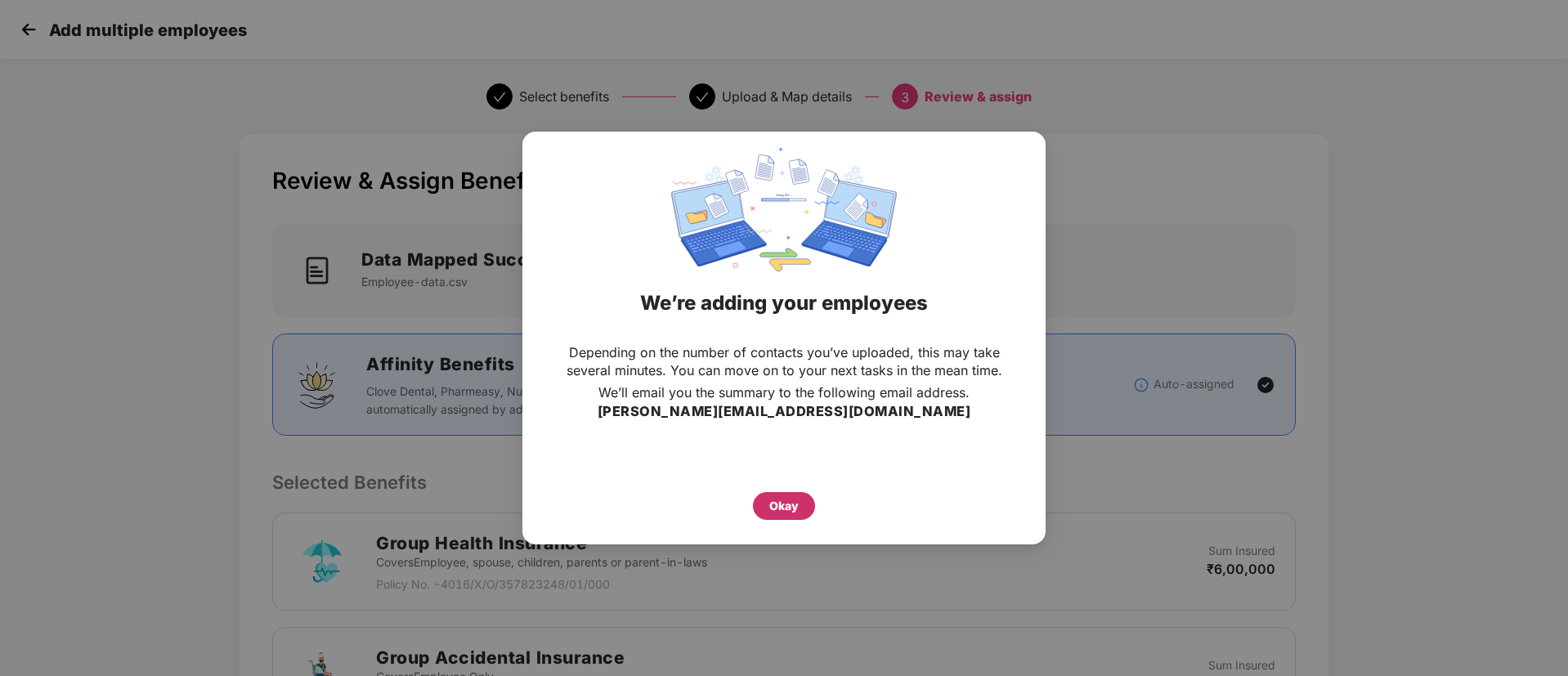
click at [796, 511] on div "Okay" at bounding box center [784, 506] width 30 height 18
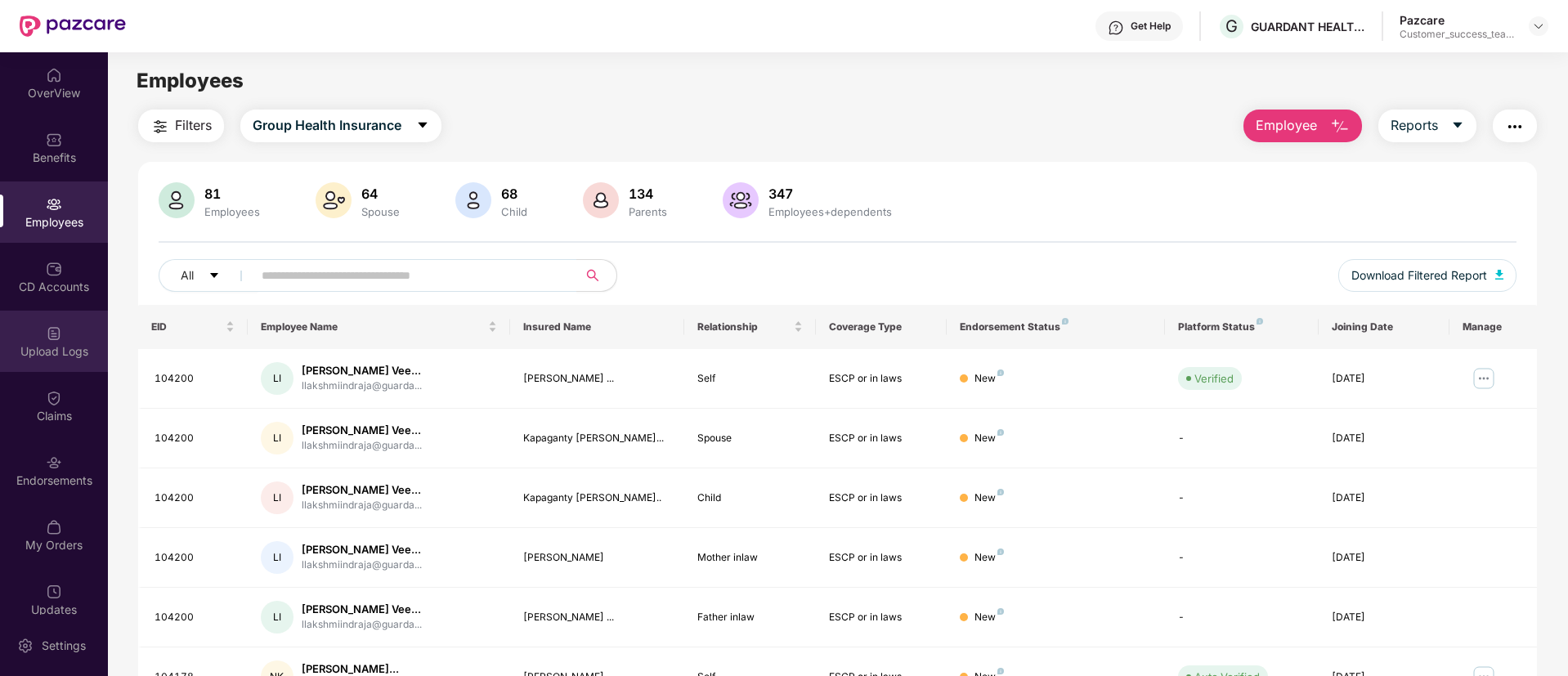
click at [57, 353] on div "Upload Logs" at bounding box center [54, 352] width 108 height 16
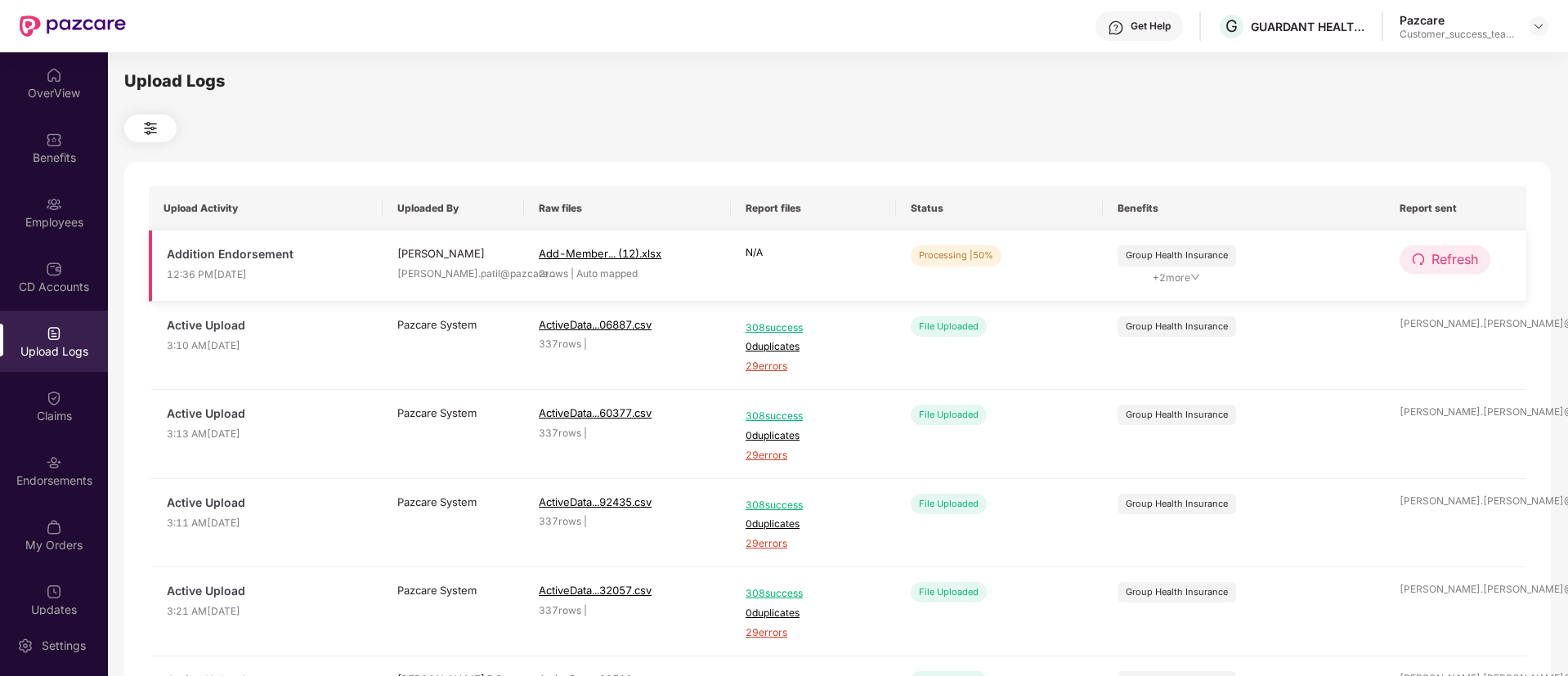
click at [1467, 259] on span "Refresh" at bounding box center [1455, 259] width 47 height 21
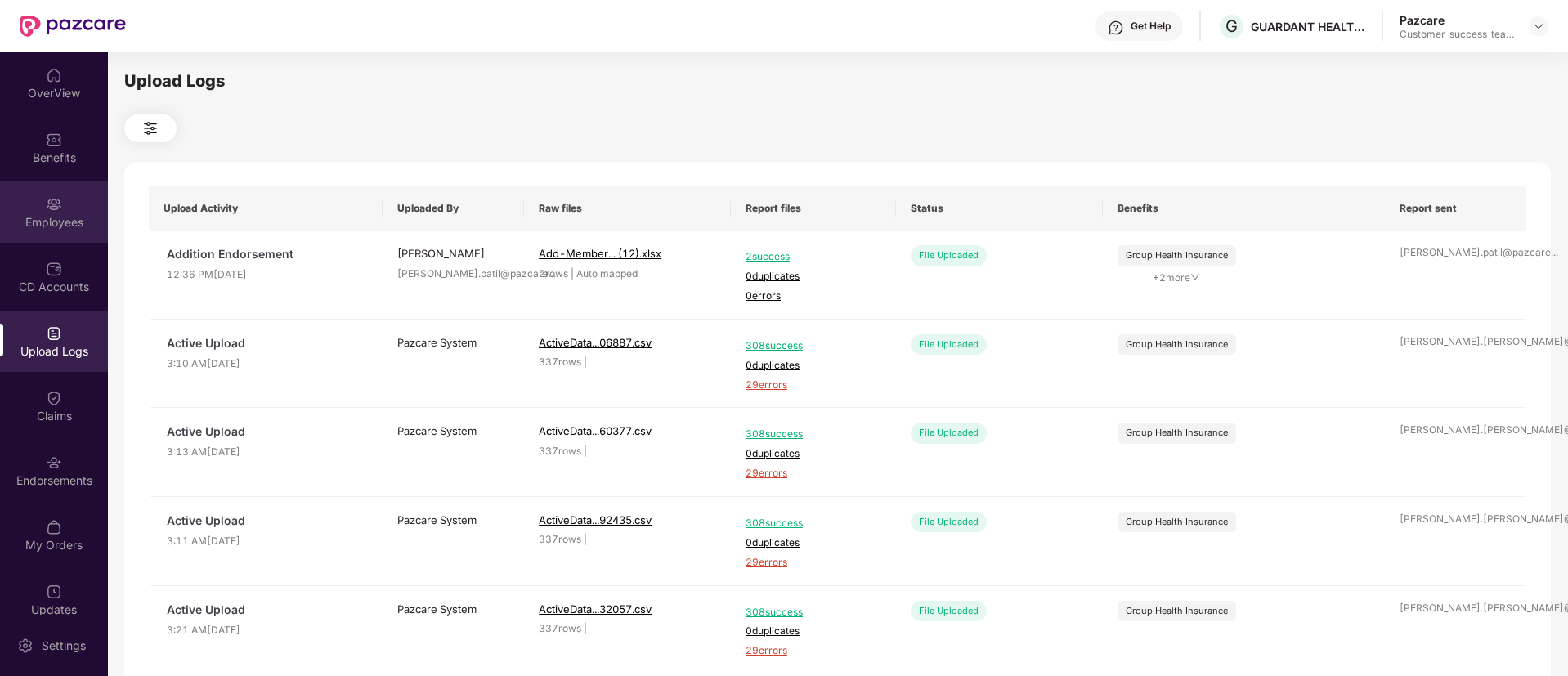
click at [56, 225] on div "Employees" at bounding box center [54, 222] width 108 height 16
